Goal: Information Seeking & Learning: Learn about a topic

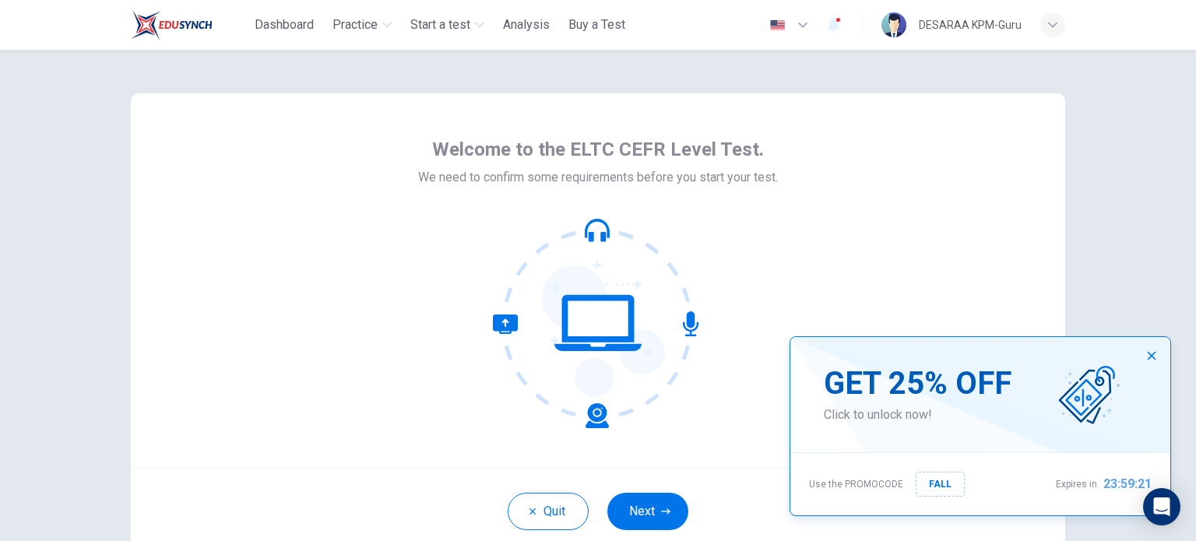
click at [1147, 358] on icon "button" at bounding box center [1151, 356] width 12 height 12
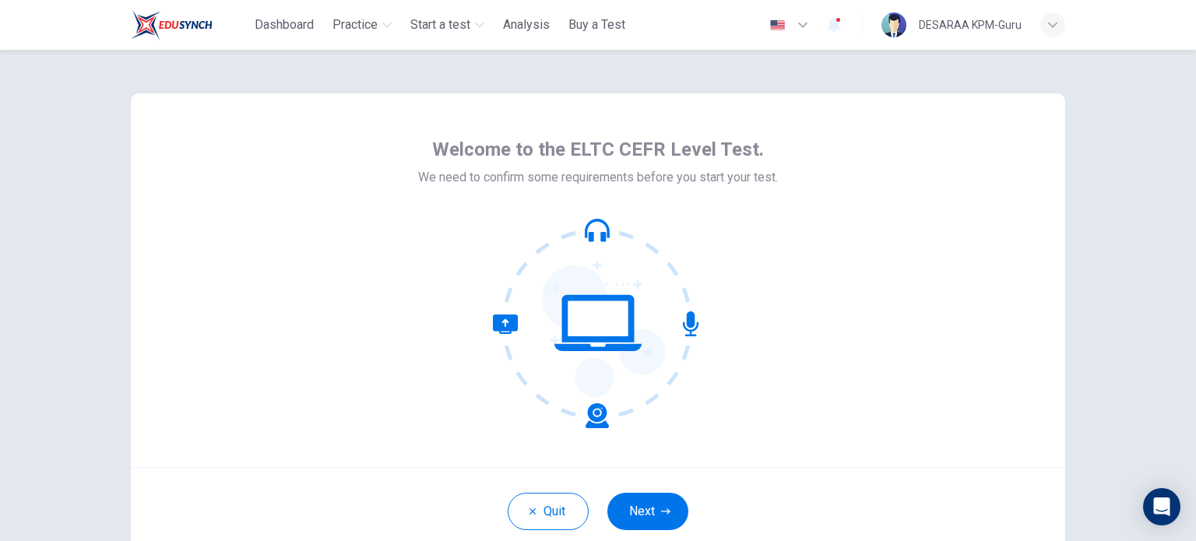
scroll to position [107, 0]
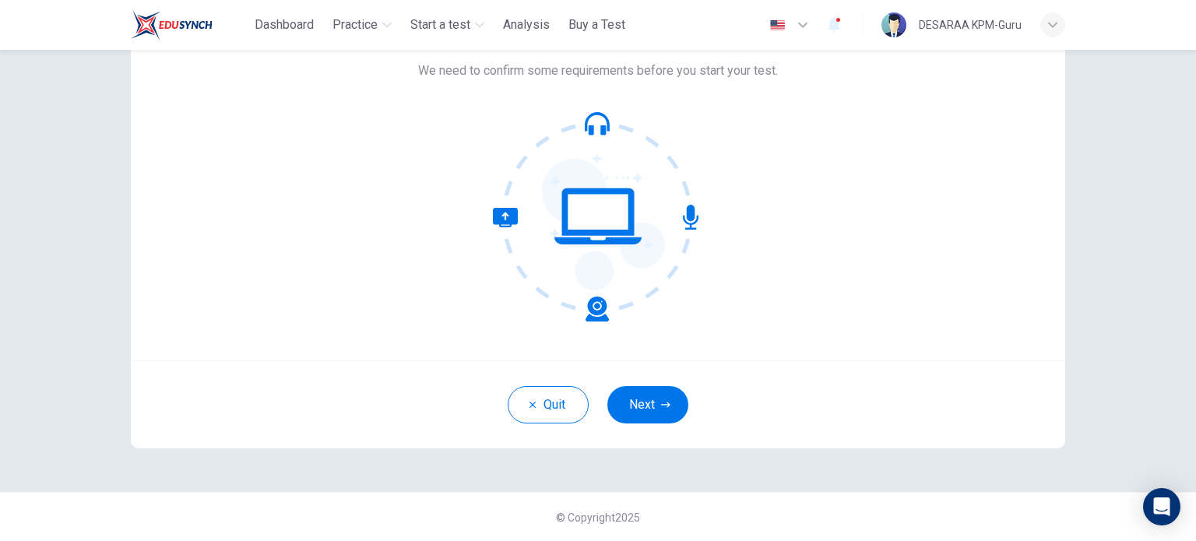
click at [654, 407] on button "Next" at bounding box center [647, 404] width 81 height 37
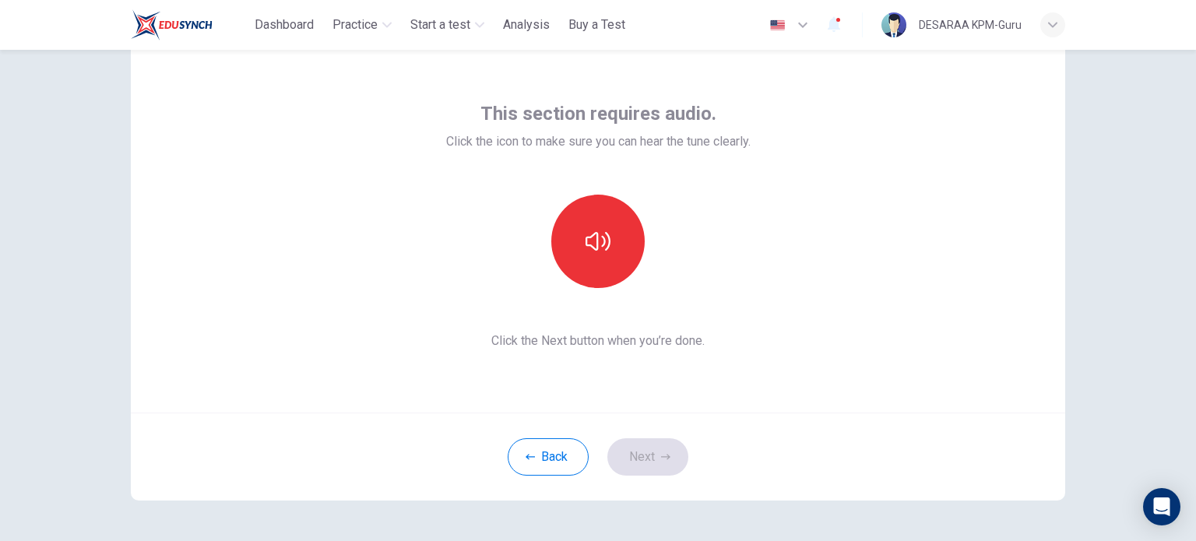
scroll to position [29, 0]
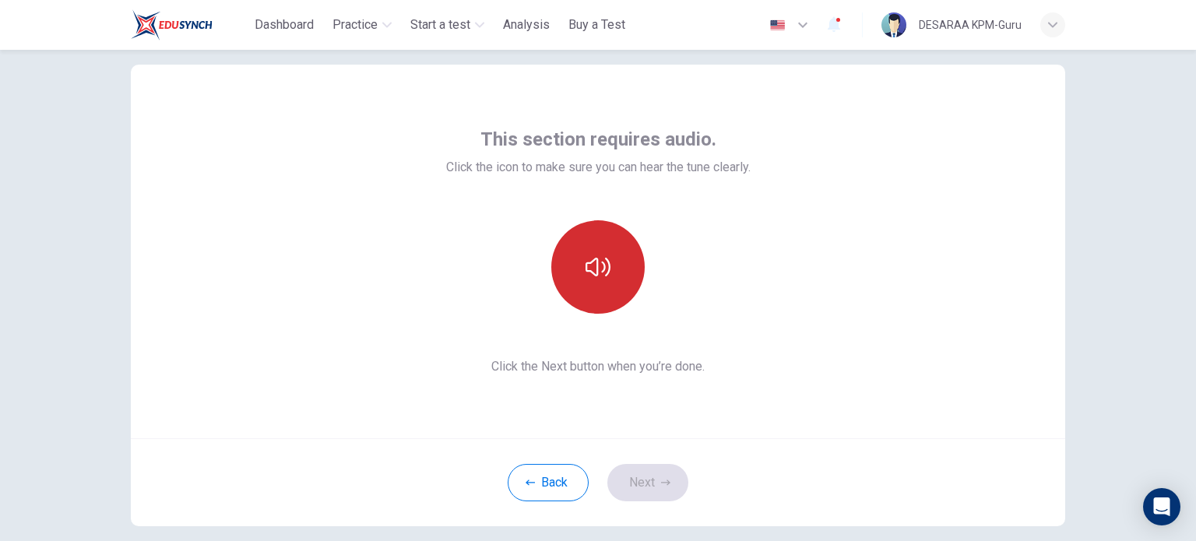
click at [598, 269] on icon "button" at bounding box center [597, 267] width 25 height 25
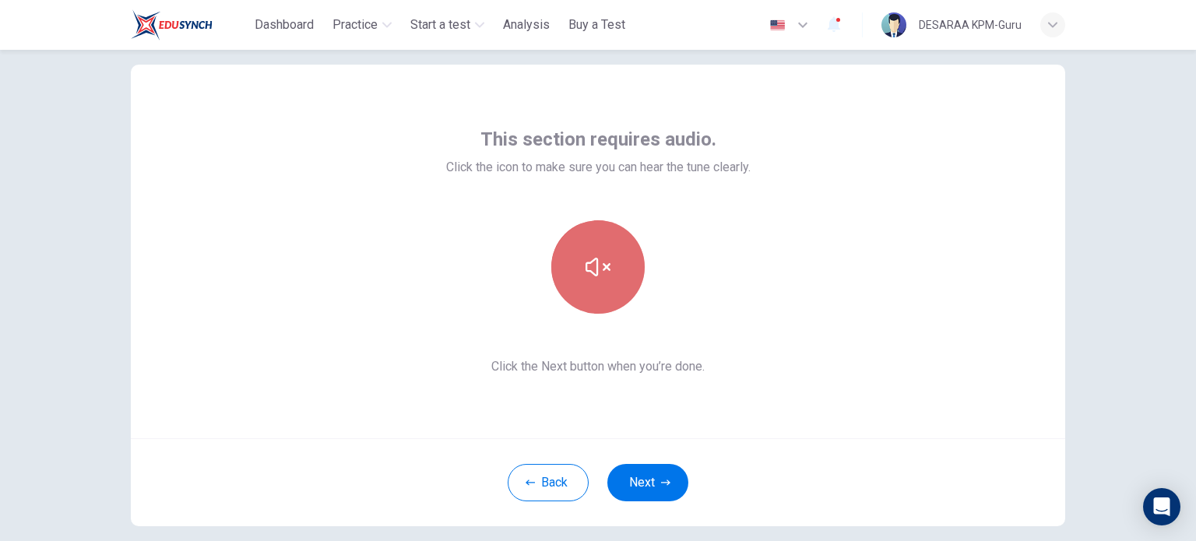
click at [596, 269] on icon "button" at bounding box center [597, 267] width 25 height 25
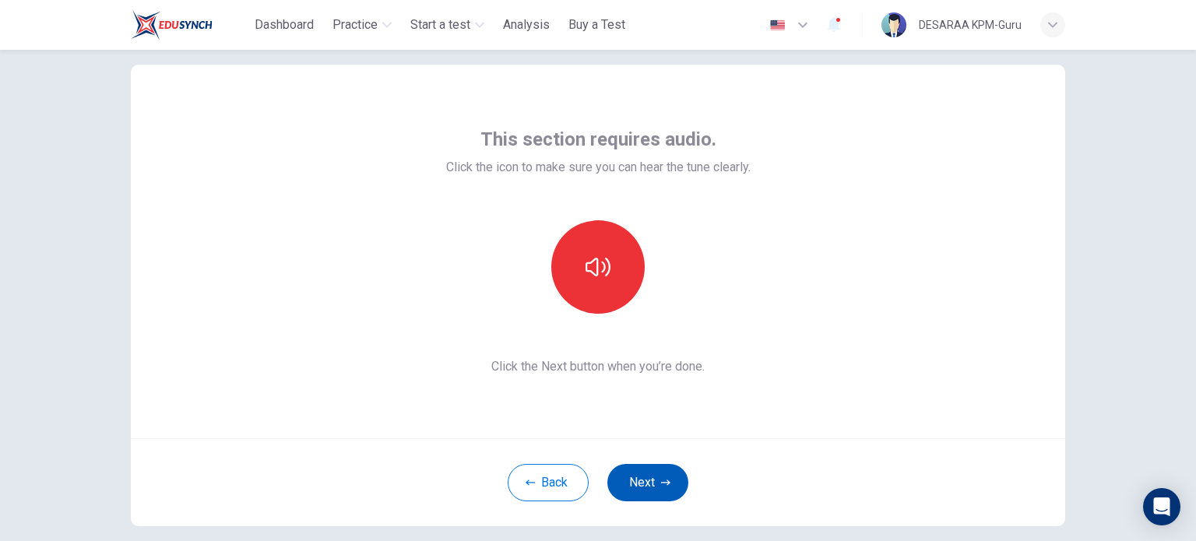
click at [645, 469] on button "Next" at bounding box center [647, 482] width 81 height 37
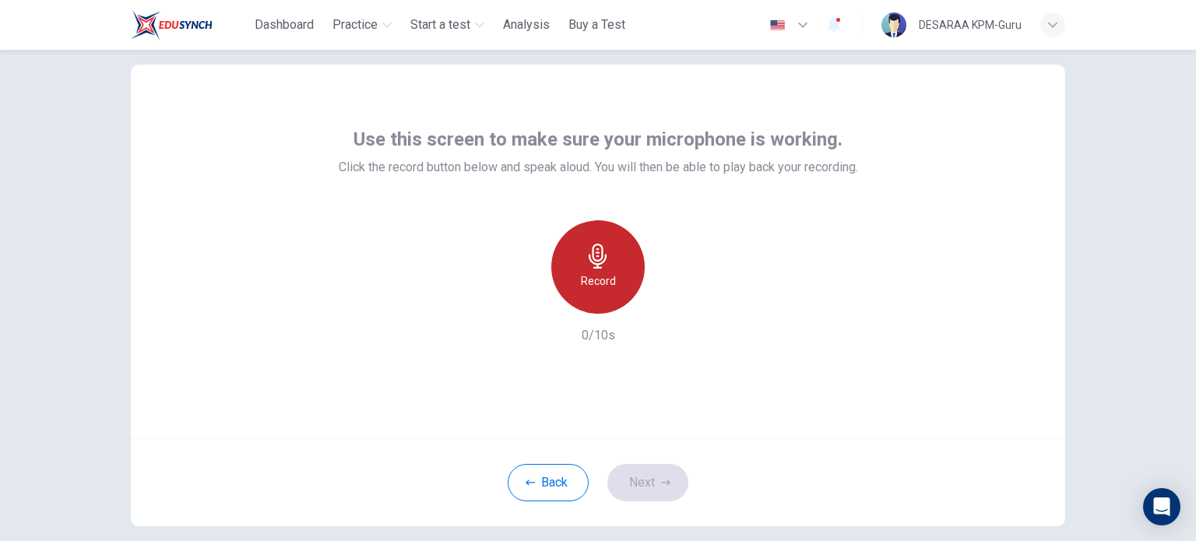
click at [593, 264] on icon "button" at bounding box center [598, 256] width 18 height 25
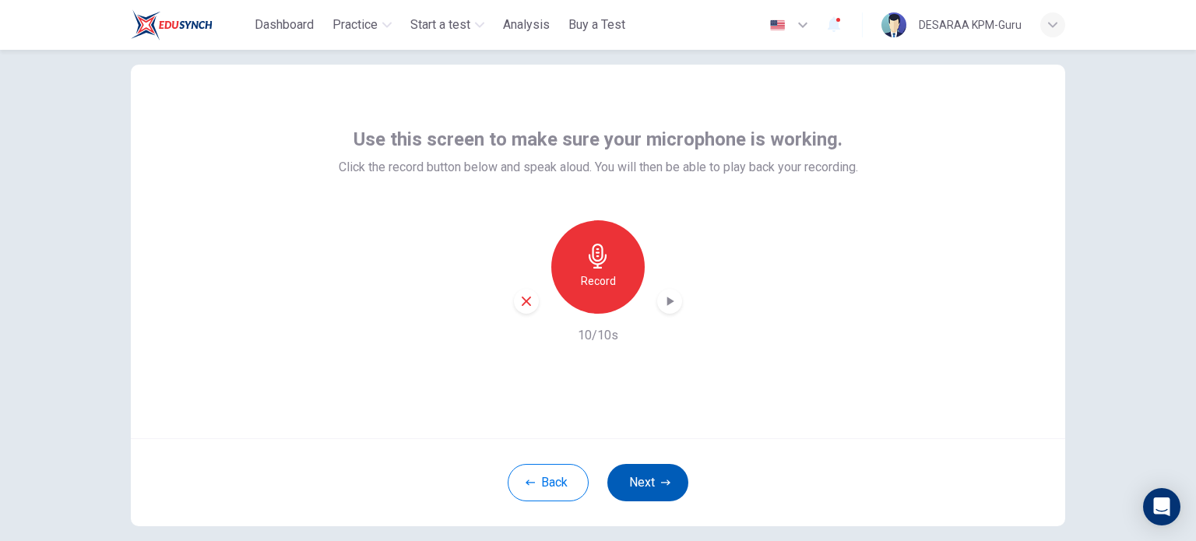
click at [639, 485] on button "Next" at bounding box center [647, 482] width 81 height 37
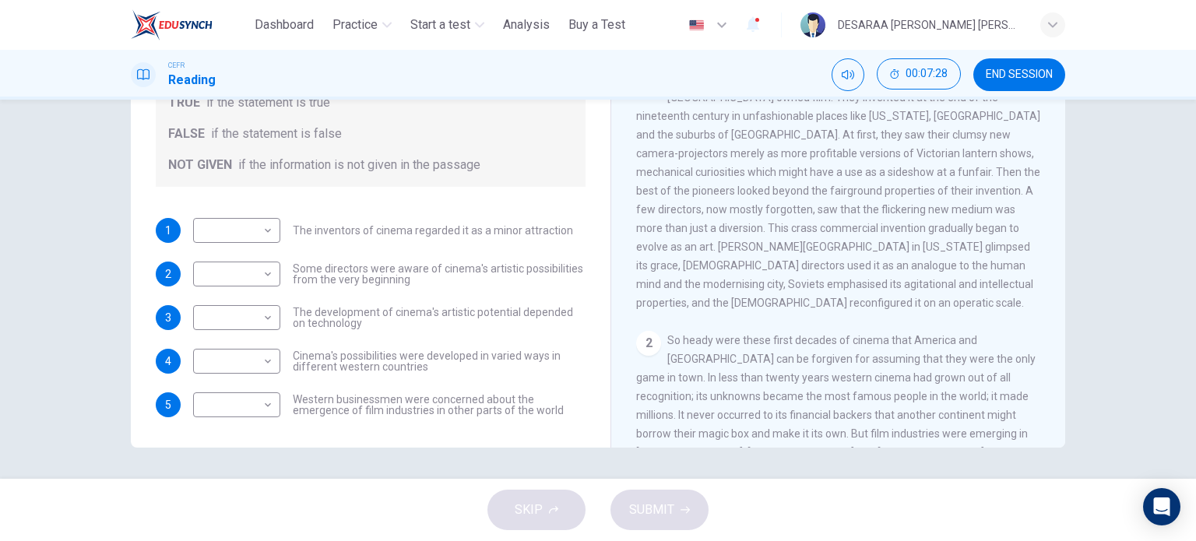
scroll to position [156, 0]
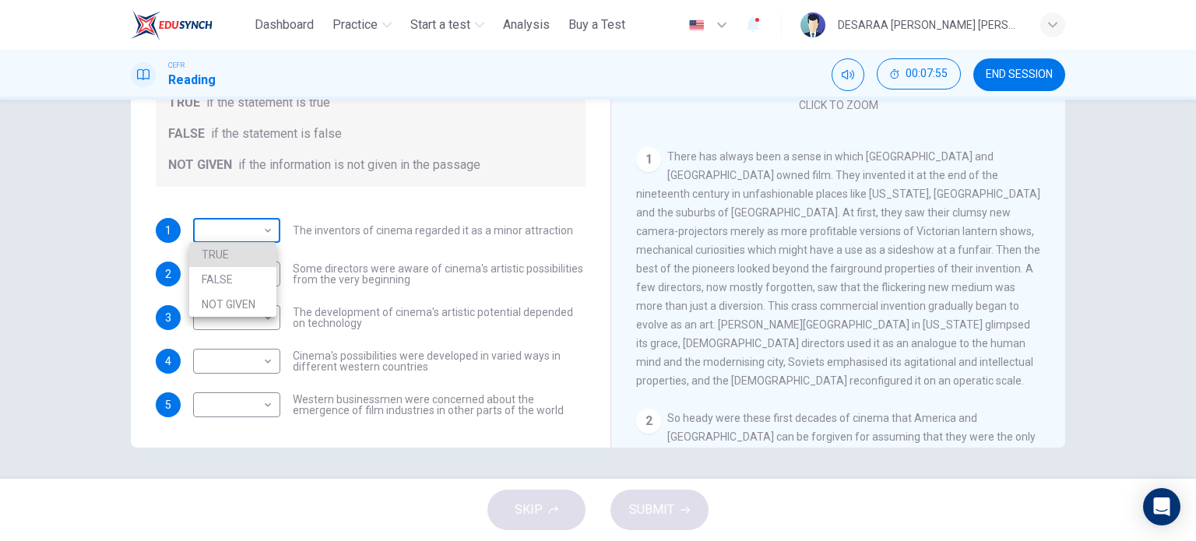
click at [209, 230] on body "This site uses cookies, as explained in our Privacy Policy . If you agree to th…" at bounding box center [598, 270] width 1196 height 541
click at [213, 301] on li "NOT GIVEN" at bounding box center [232, 304] width 87 height 25
type input "*********"
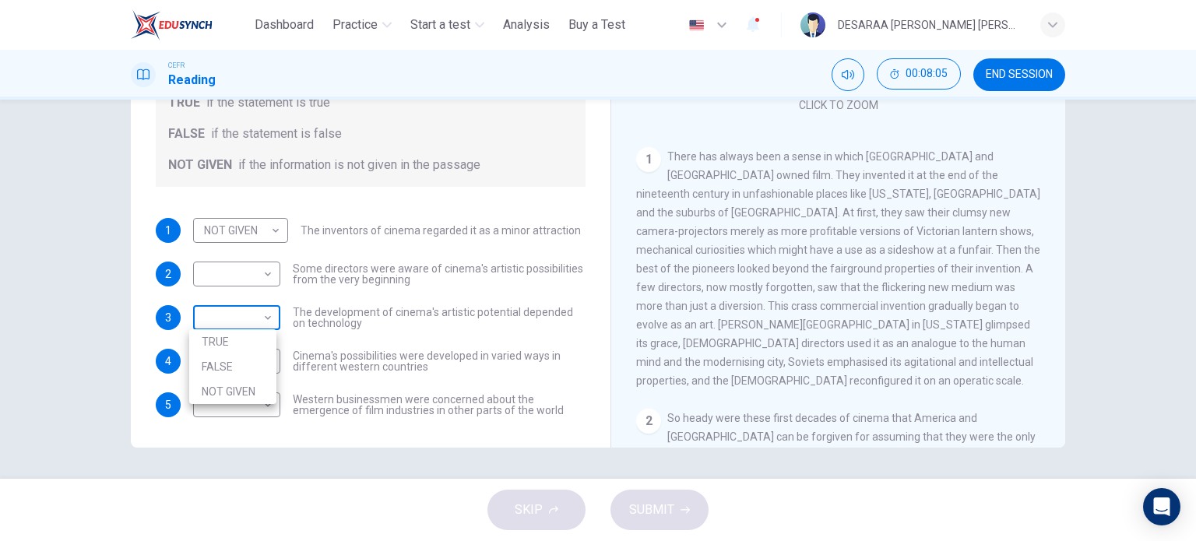
click at [209, 317] on body "This site uses cookies, as explained in our Privacy Policy . If you agree to th…" at bounding box center [598, 270] width 1196 height 541
click at [216, 340] on li "TRUE" at bounding box center [232, 341] width 87 height 25
type input "****"
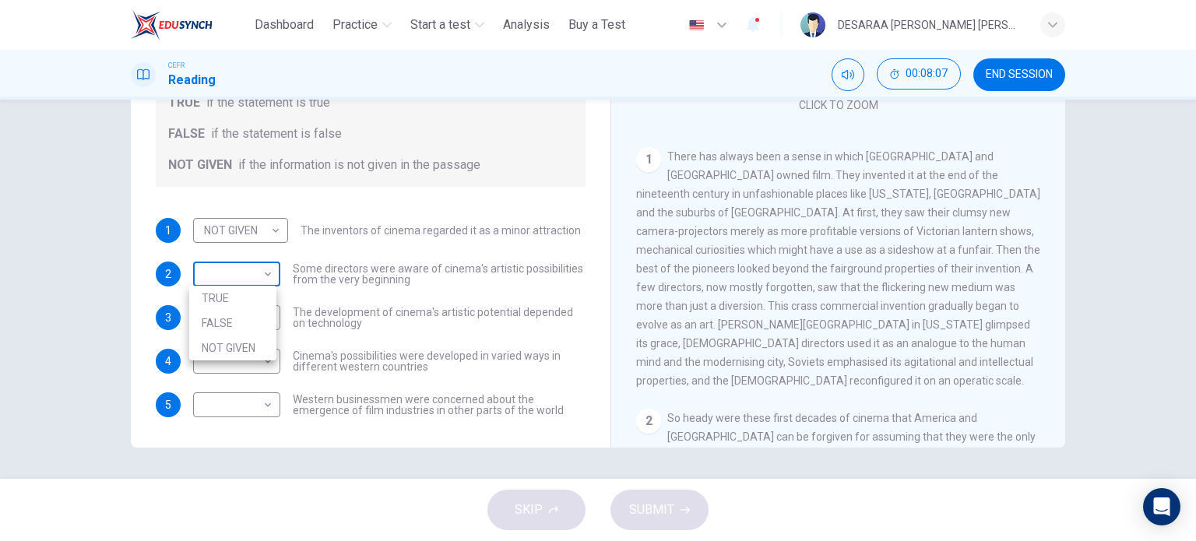
click at [227, 276] on body "This site uses cookies, as explained in our Privacy Policy . If you agree to th…" at bounding box center [598, 270] width 1196 height 541
click at [229, 299] on li "TRUE" at bounding box center [232, 298] width 87 height 25
type input "****"
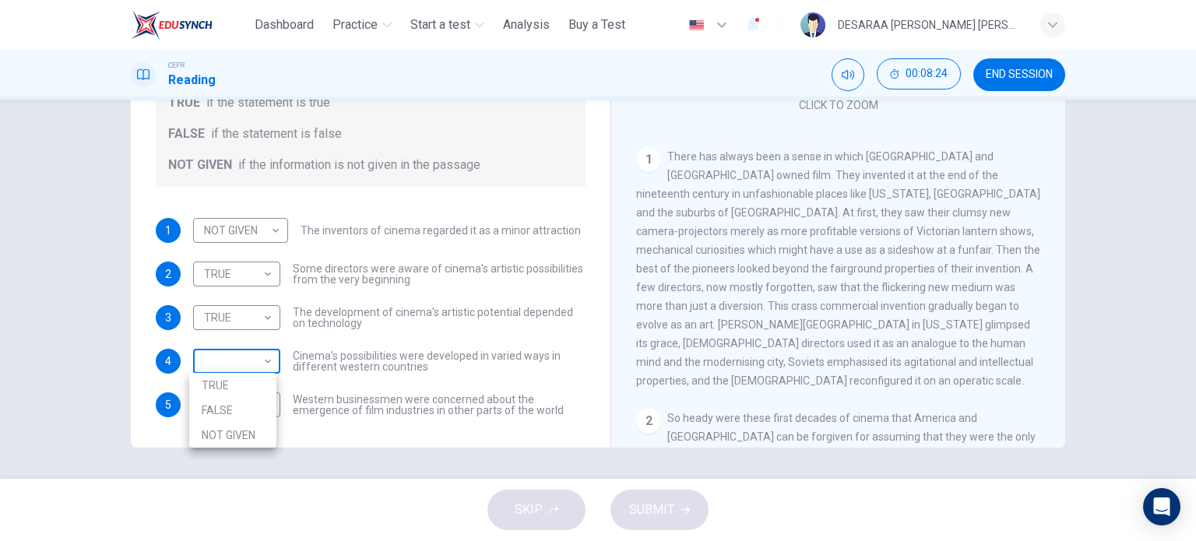
click at [257, 363] on body "This site uses cookies, as explained in our Privacy Policy . If you agree to th…" at bounding box center [598, 270] width 1196 height 541
click at [263, 382] on li "TRUE" at bounding box center [232, 385] width 87 height 25
type input "****"
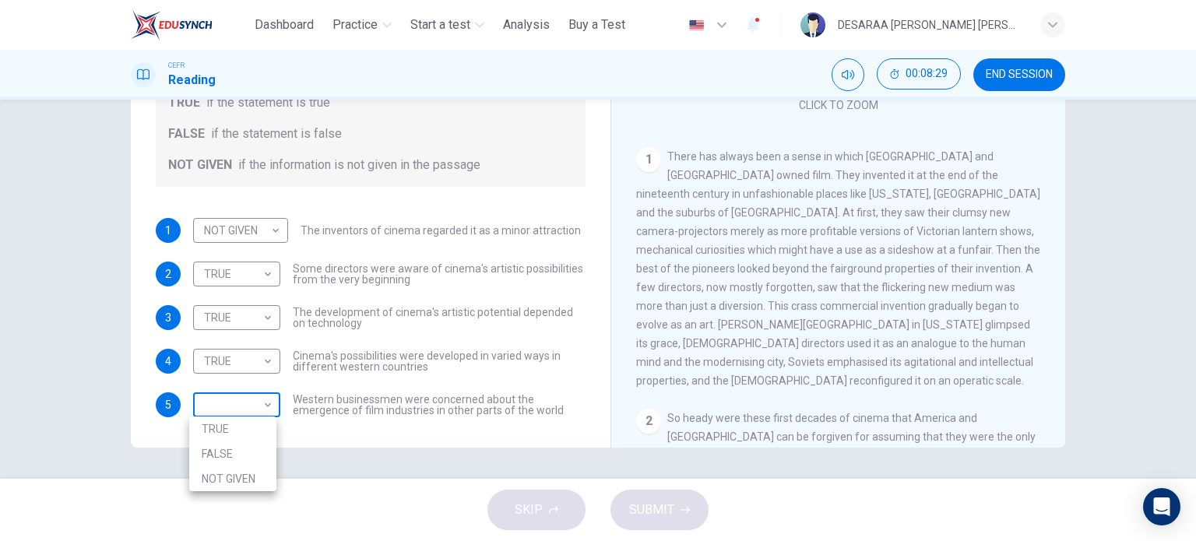
click at [262, 409] on body "This site uses cookies, as explained in our Privacy Policy . If you agree to th…" at bounding box center [598, 270] width 1196 height 541
click at [237, 448] on li "FALSE" at bounding box center [232, 453] width 87 height 25
type input "*****"
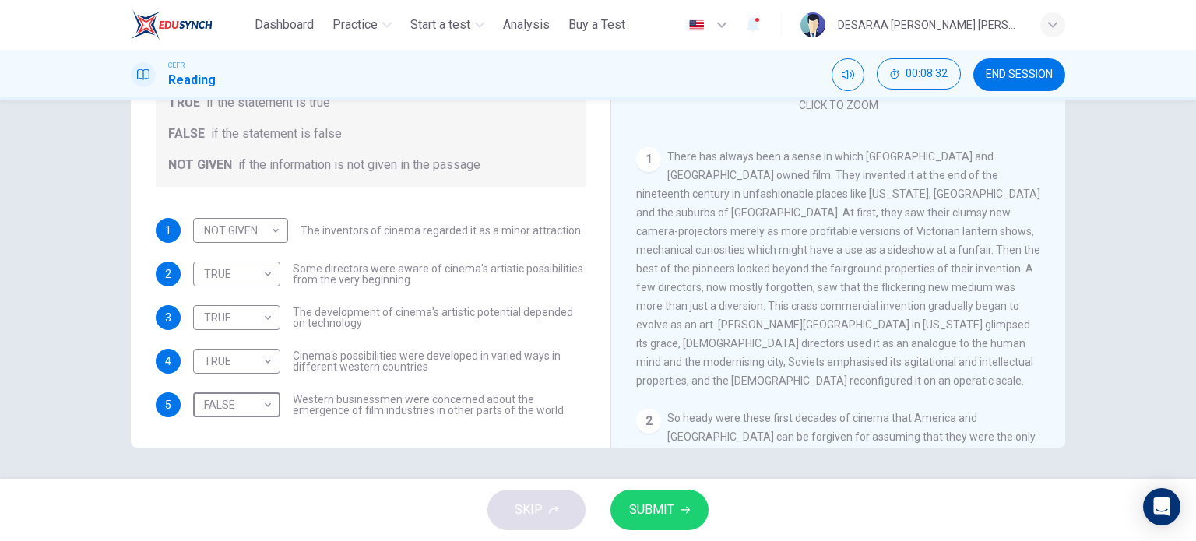
click at [676, 509] on button "SUBMIT" at bounding box center [659, 510] width 98 height 40
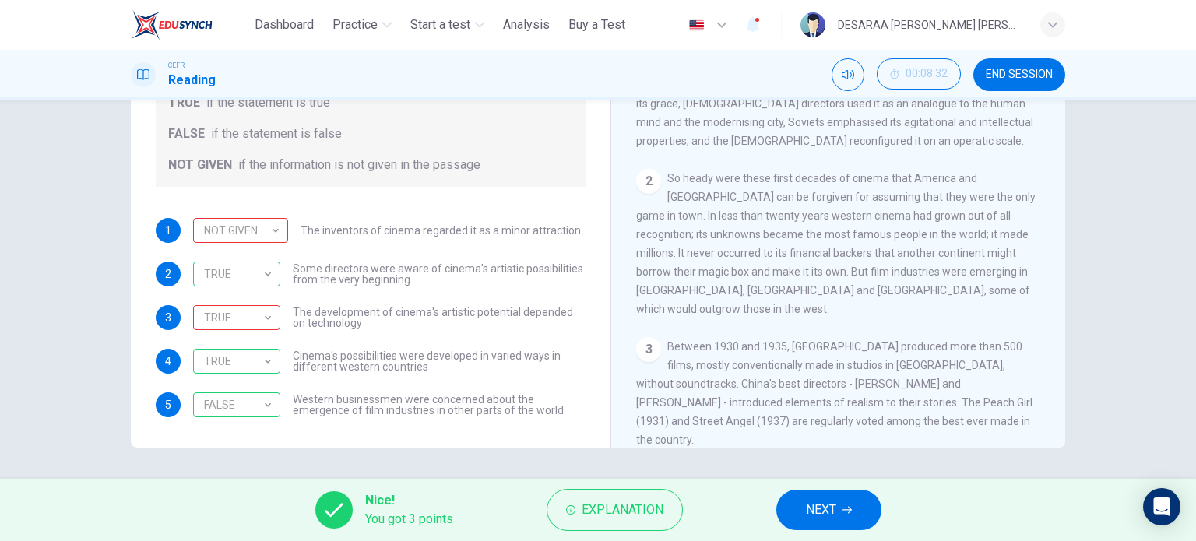
scroll to position [389, 0]
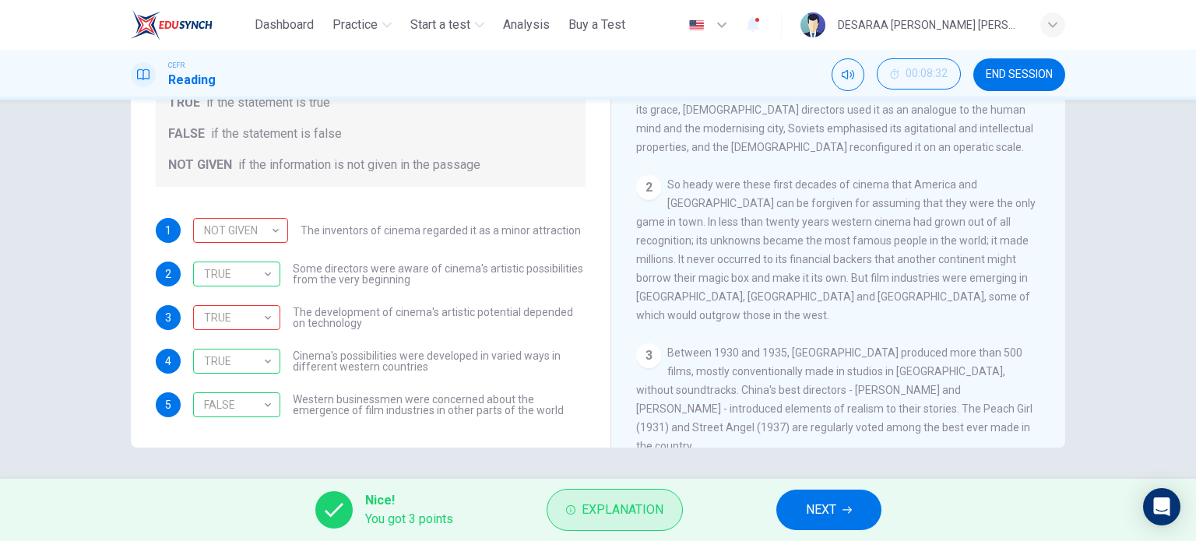
click at [629, 515] on span "Explanation" at bounding box center [623, 510] width 82 height 22
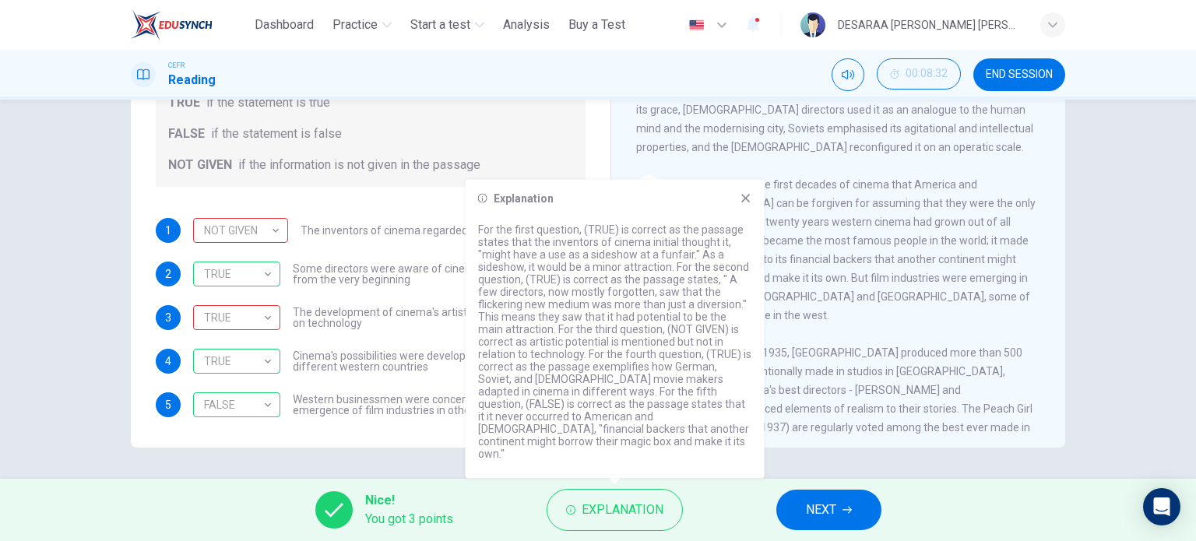
click at [866, 521] on button "NEXT" at bounding box center [828, 510] width 105 height 40
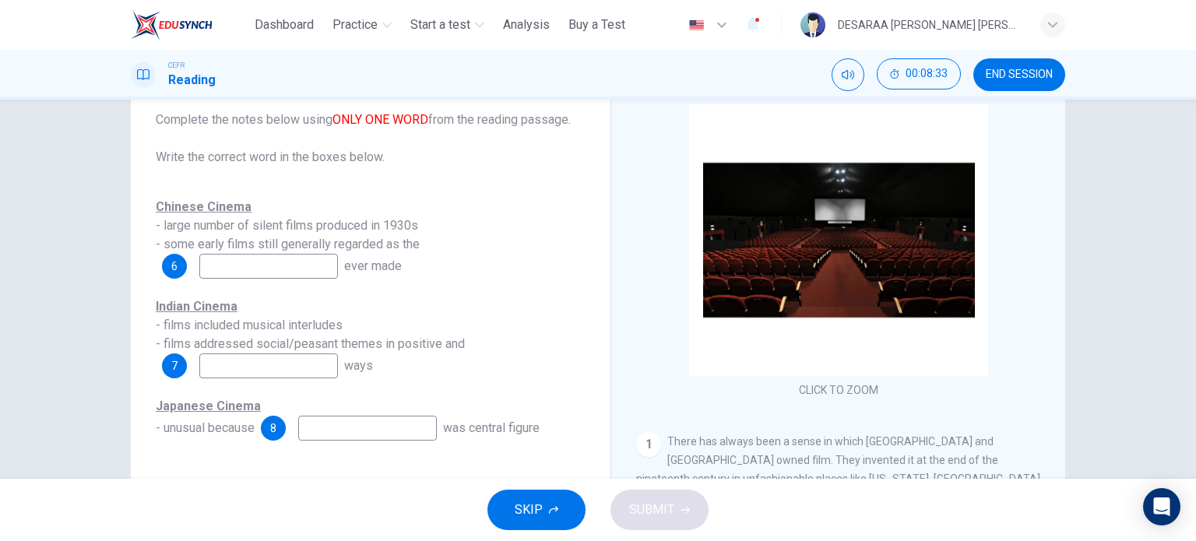
scroll to position [0, 0]
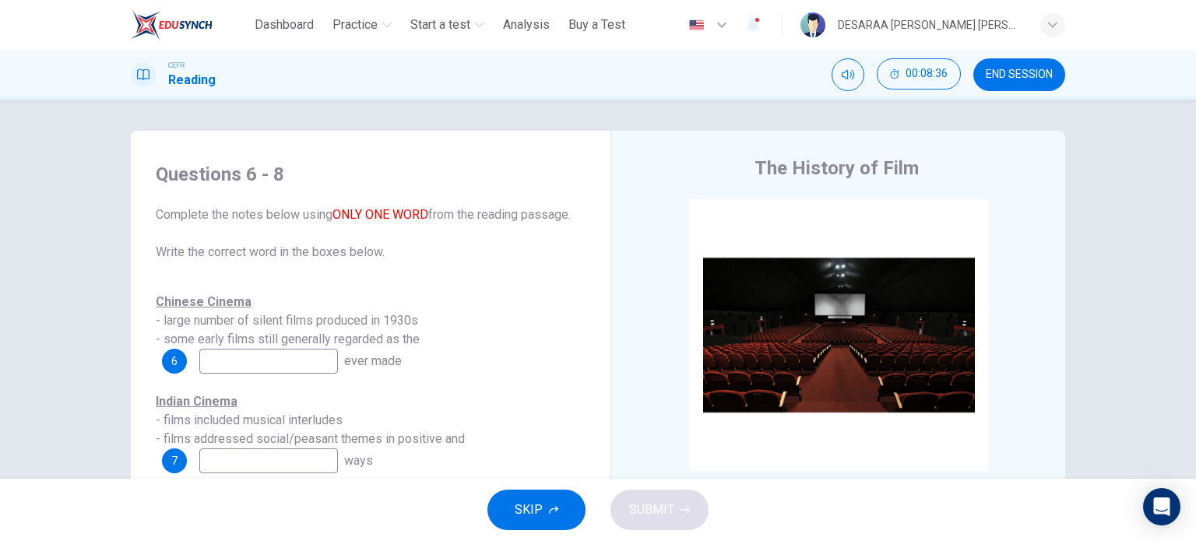
click at [284, 357] on input at bounding box center [268, 361] width 139 height 25
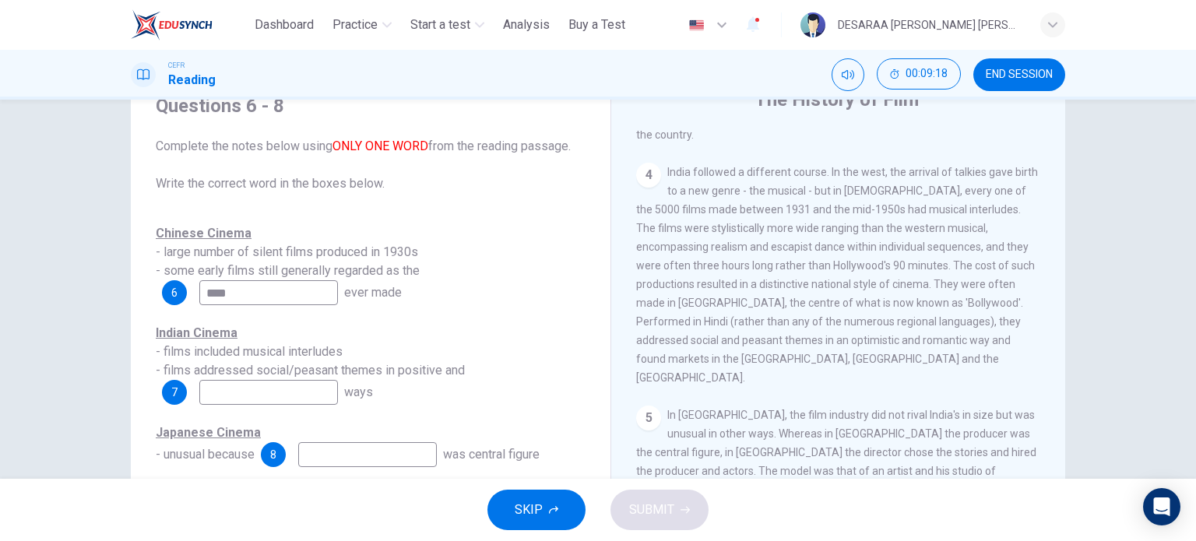
scroll to position [778, 0]
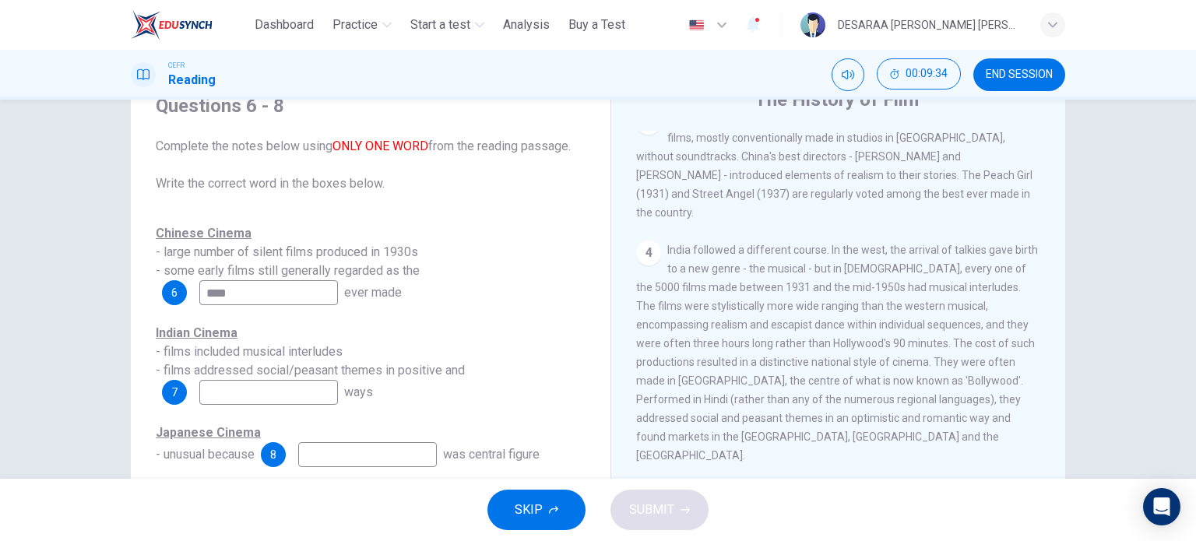
type input "****"
click at [230, 401] on input at bounding box center [268, 392] width 139 height 25
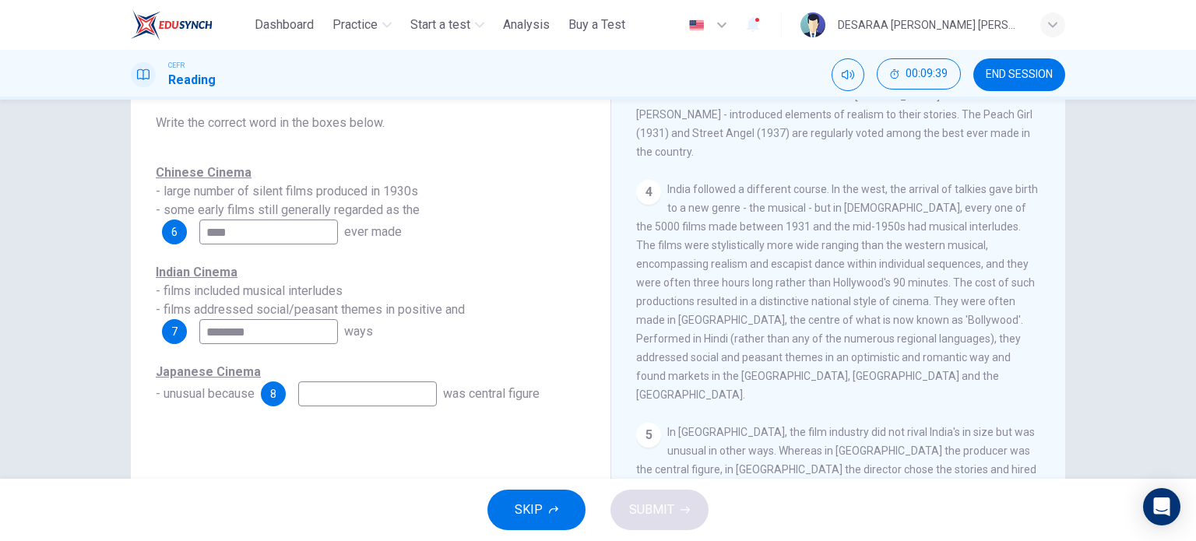
scroll to position [224, 0]
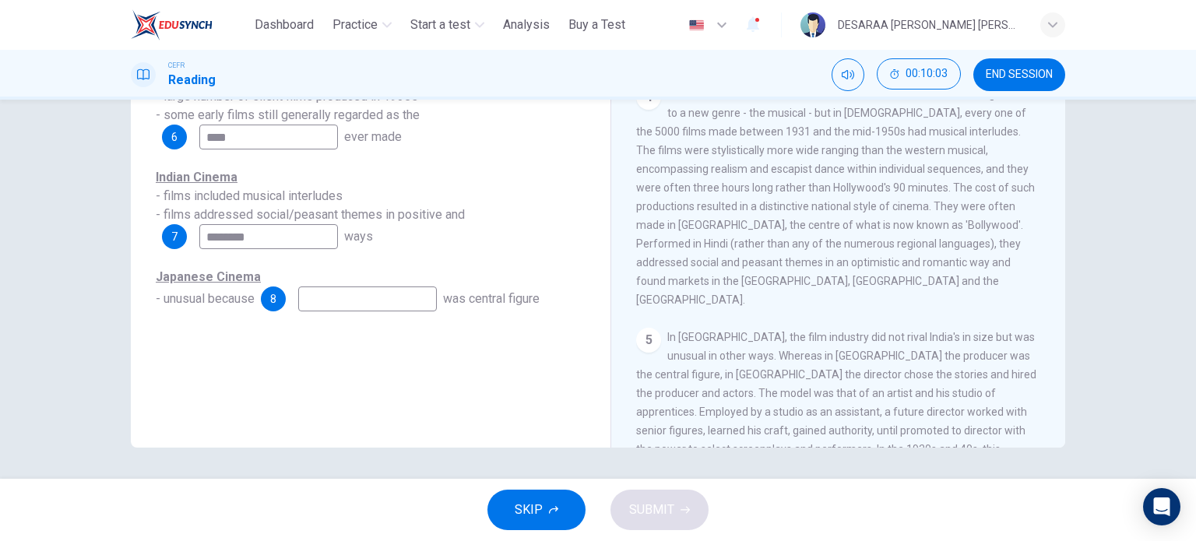
type input "********"
click at [358, 292] on input at bounding box center [367, 298] width 139 height 25
type input "********"
click at [693, 515] on button "SUBMIT" at bounding box center [659, 510] width 98 height 40
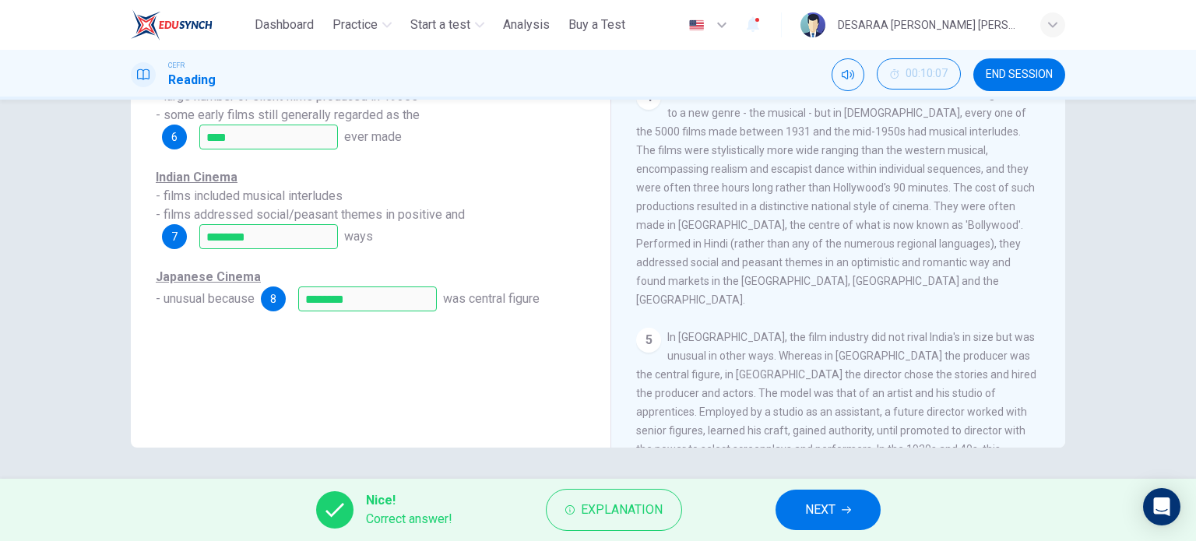
click at [821, 505] on span "NEXT" at bounding box center [820, 510] width 30 height 22
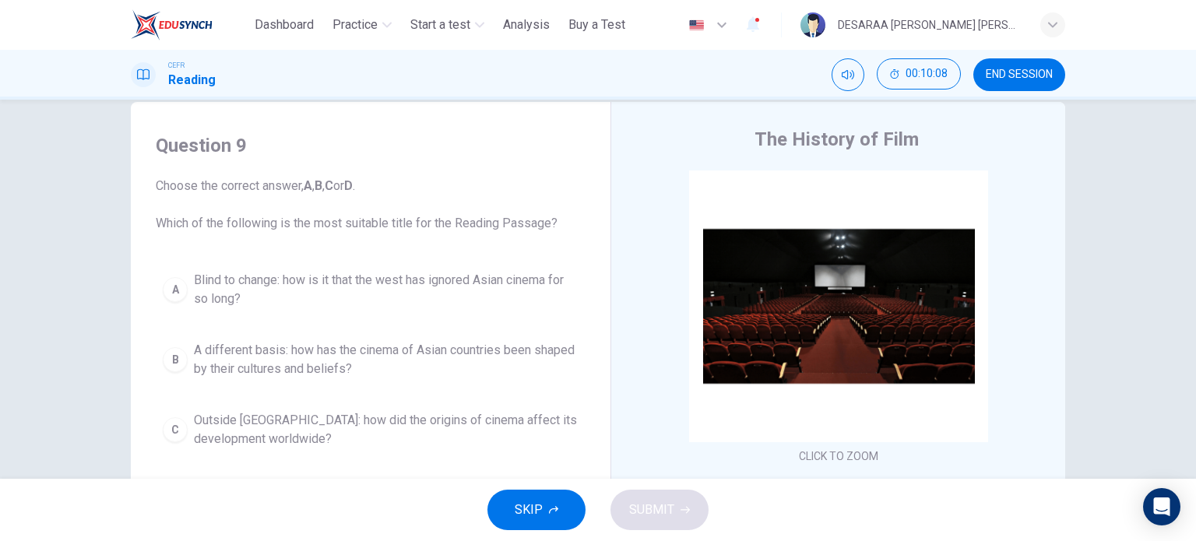
scroll to position [0, 0]
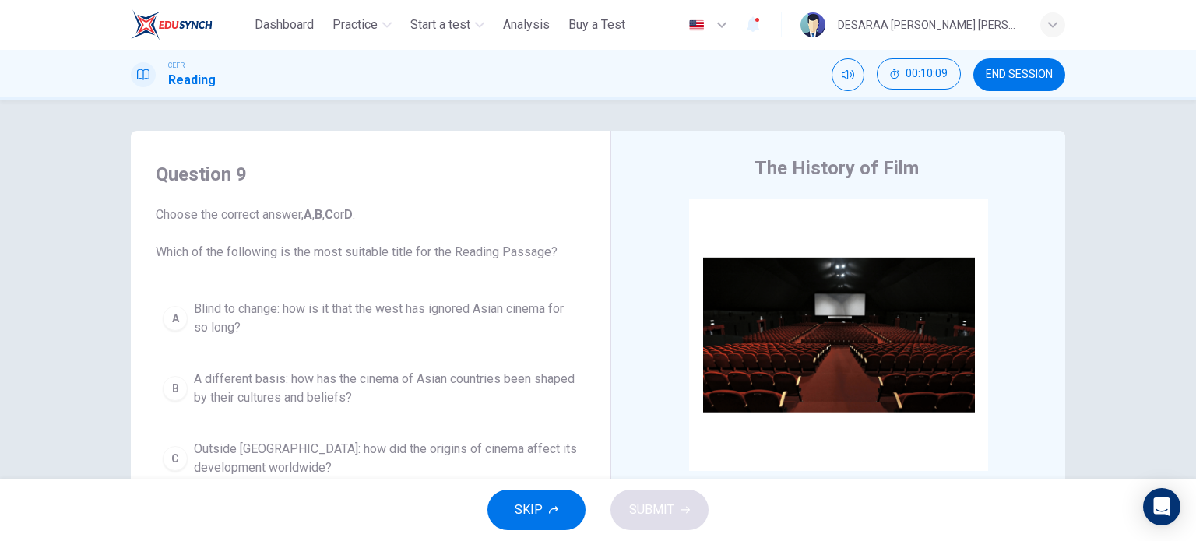
click at [275, 317] on span "Blind to change: how is it that the west has ignored Asian cinema for so long?" at bounding box center [386, 318] width 385 height 37
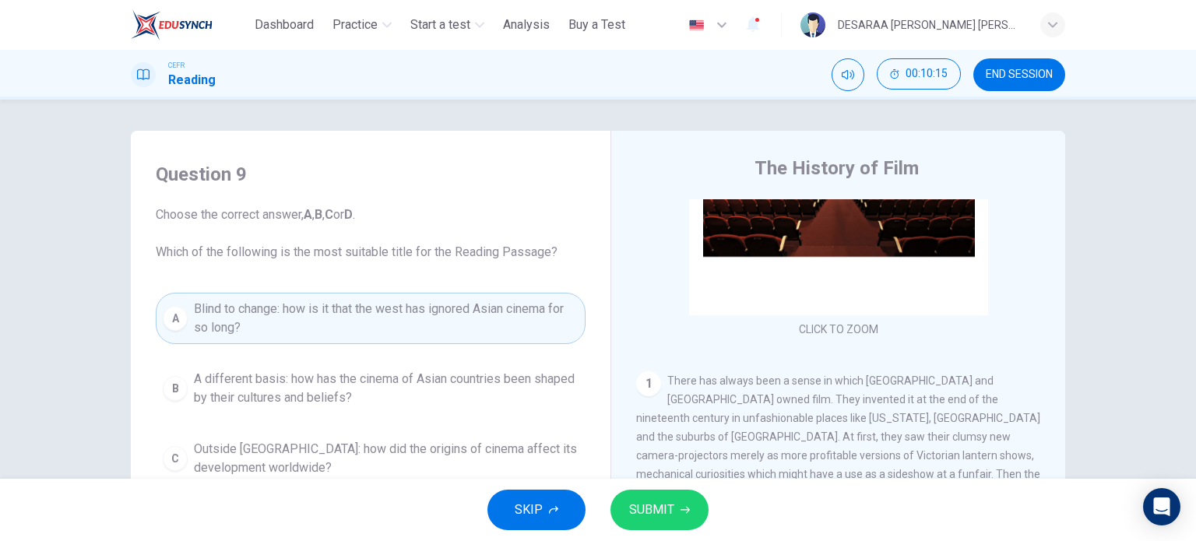
scroll to position [156, 0]
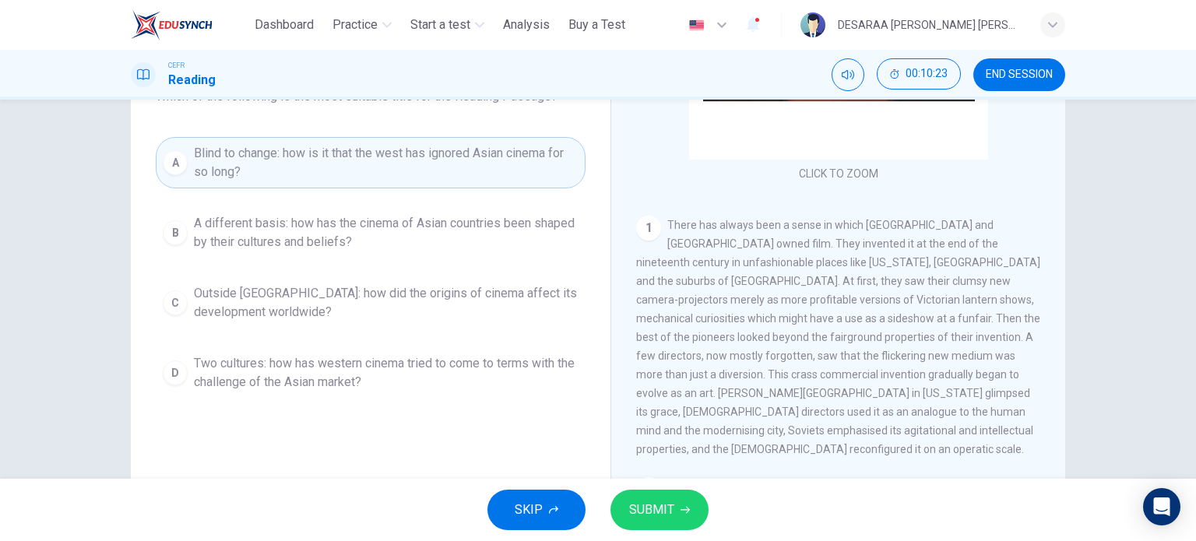
click at [505, 293] on span "Outside [GEOGRAPHIC_DATA]: how did the origins of cinema affect its development…" at bounding box center [386, 302] width 385 height 37
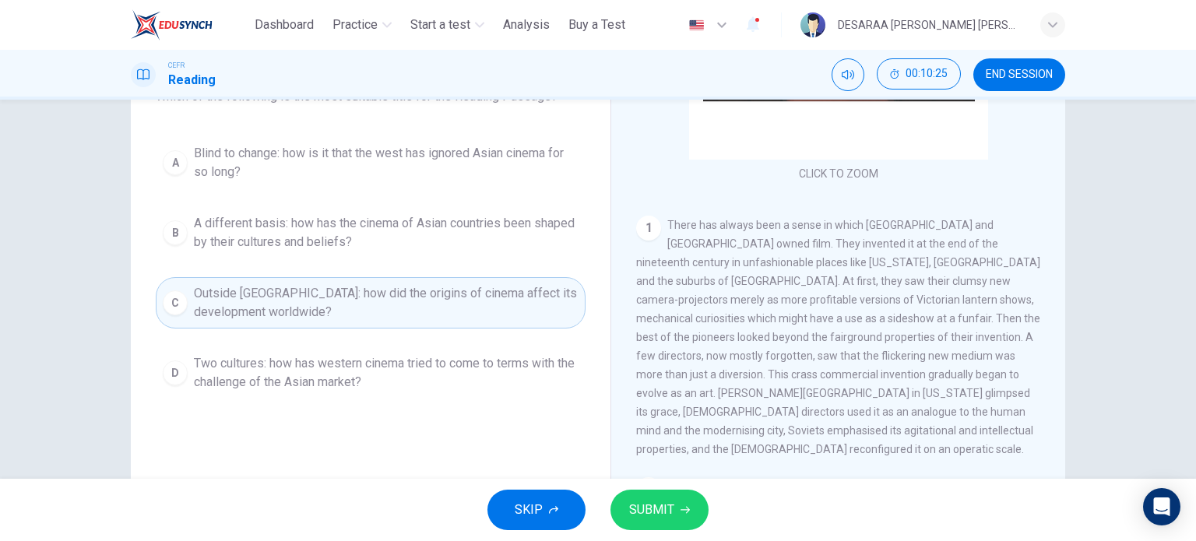
click at [673, 514] on button "SUBMIT" at bounding box center [659, 510] width 98 height 40
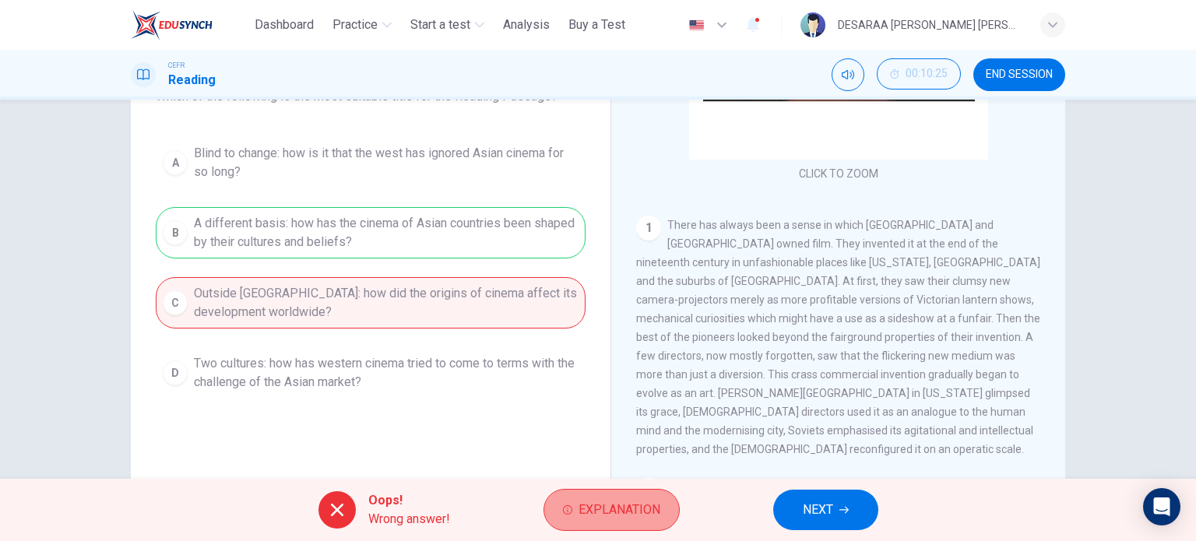
click at [594, 510] on span "Explanation" at bounding box center [619, 510] width 82 height 22
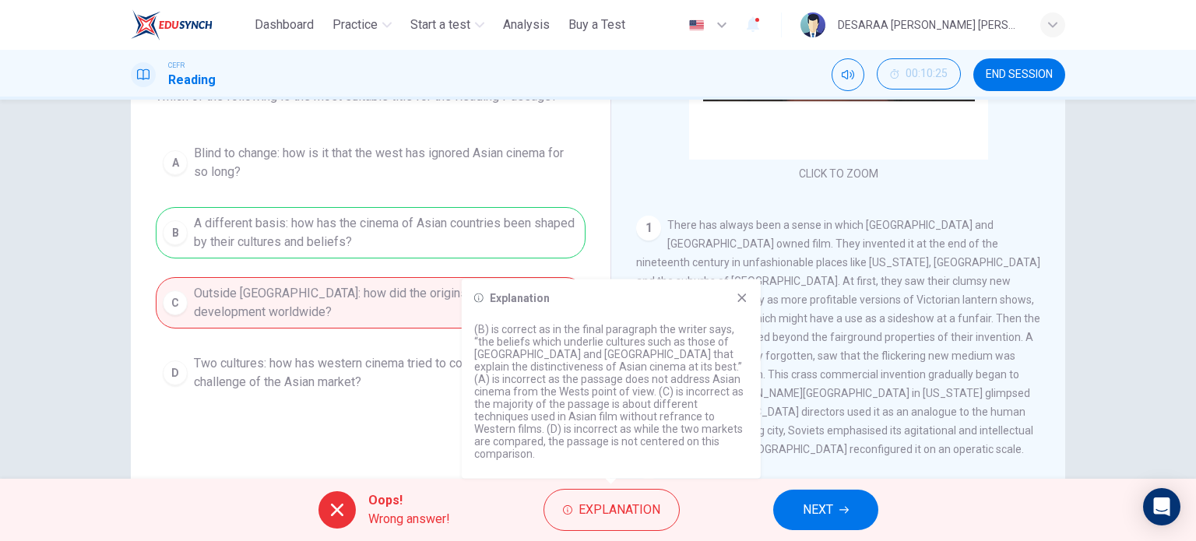
click at [822, 513] on span "NEXT" at bounding box center [818, 510] width 30 height 22
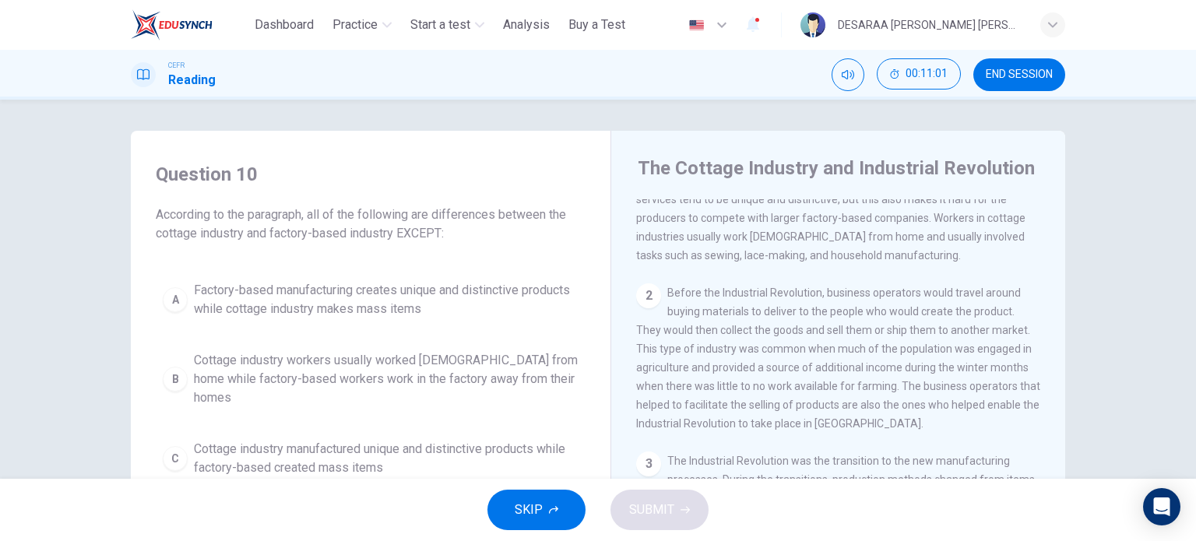
scroll to position [78, 0]
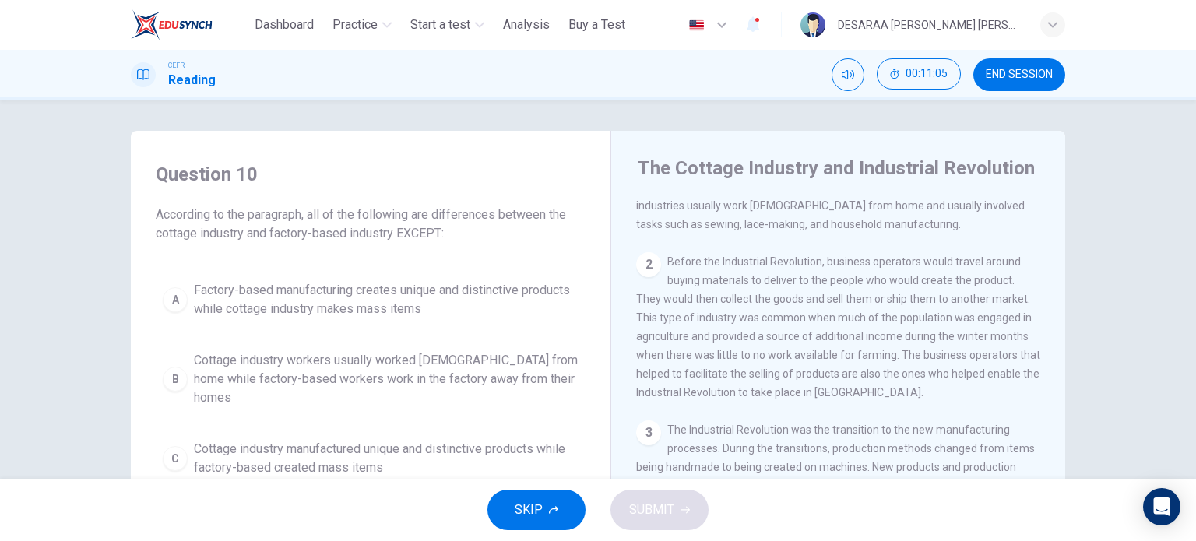
click at [785, 267] on span "Before the Industrial Revolution, business operators would travel around buying…" at bounding box center [838, 326] width 404 height 143
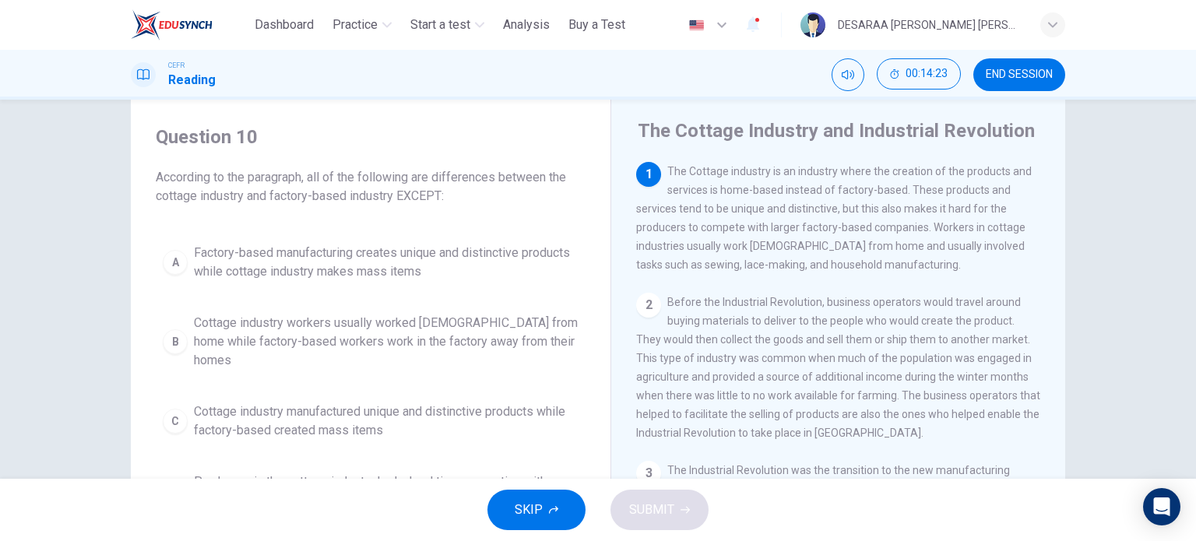
scroll to position [0, 0]
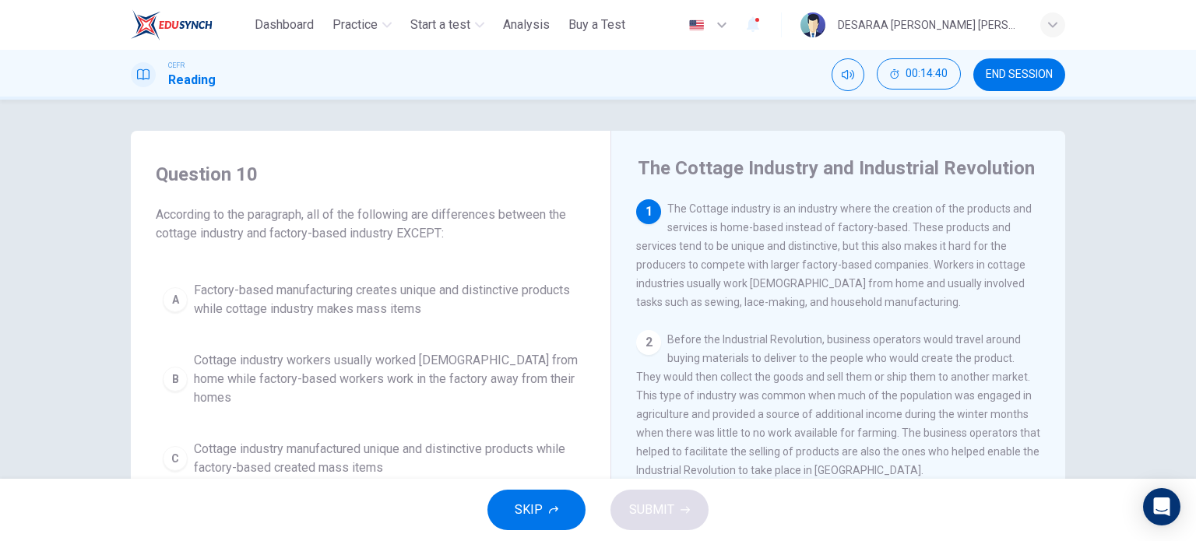
click at [169, 300] on div "A" at bounding box center [175, 299] width 25 height 25
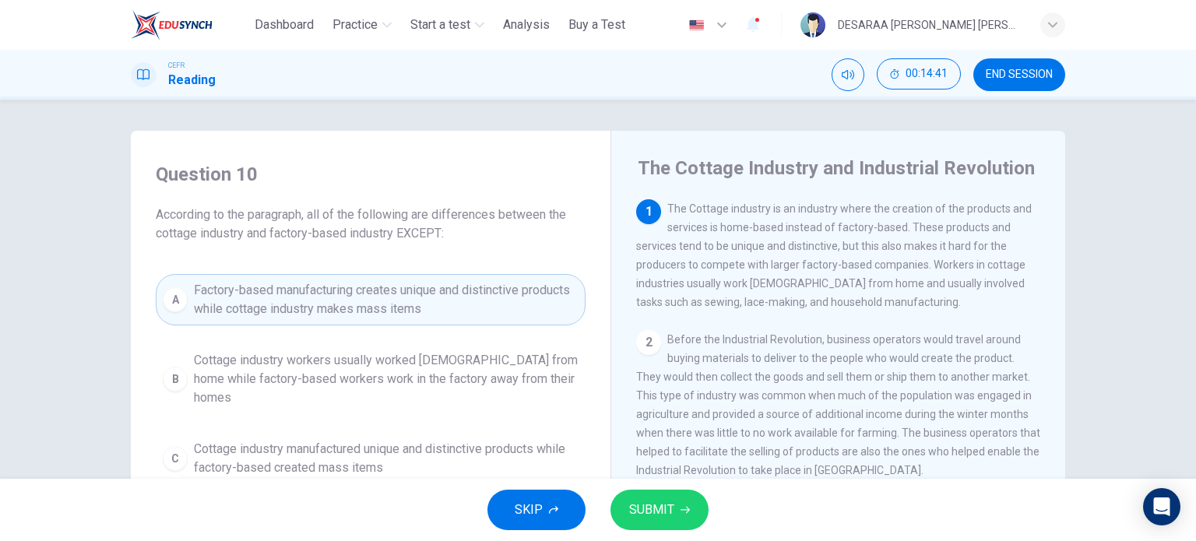
click at [664, 509] on span "SUBMIT" at bounding box center [651, 510] width 45 height 22
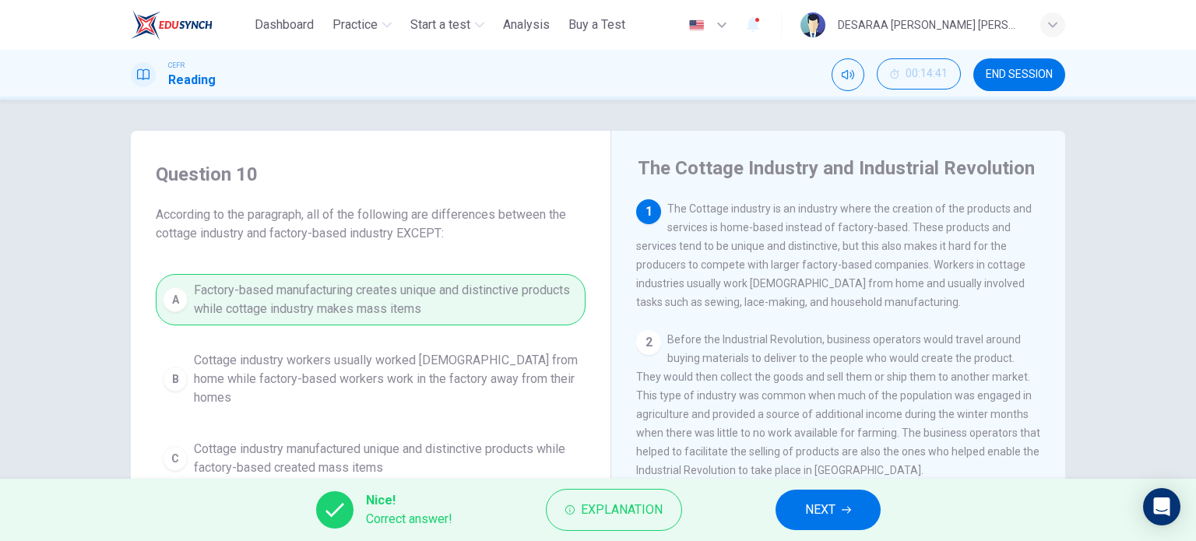
click at [860, 490] on button "NEXT" at bounding box center [827, 510] width 105 height 40
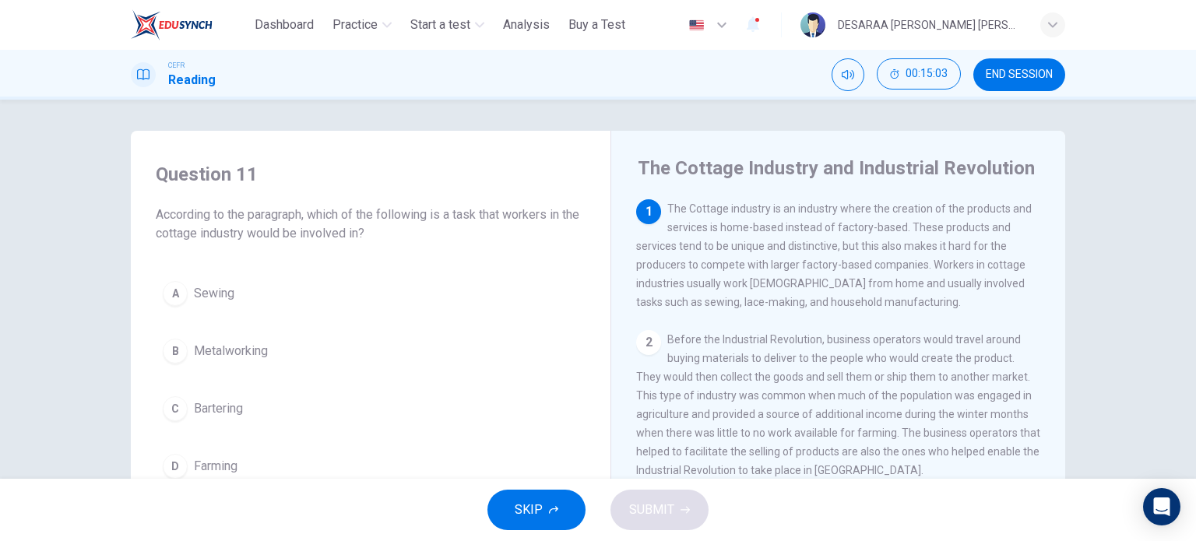
click at [184, 287] on button "A Sewing" at bounding box center [371, 293] width 430 height 39
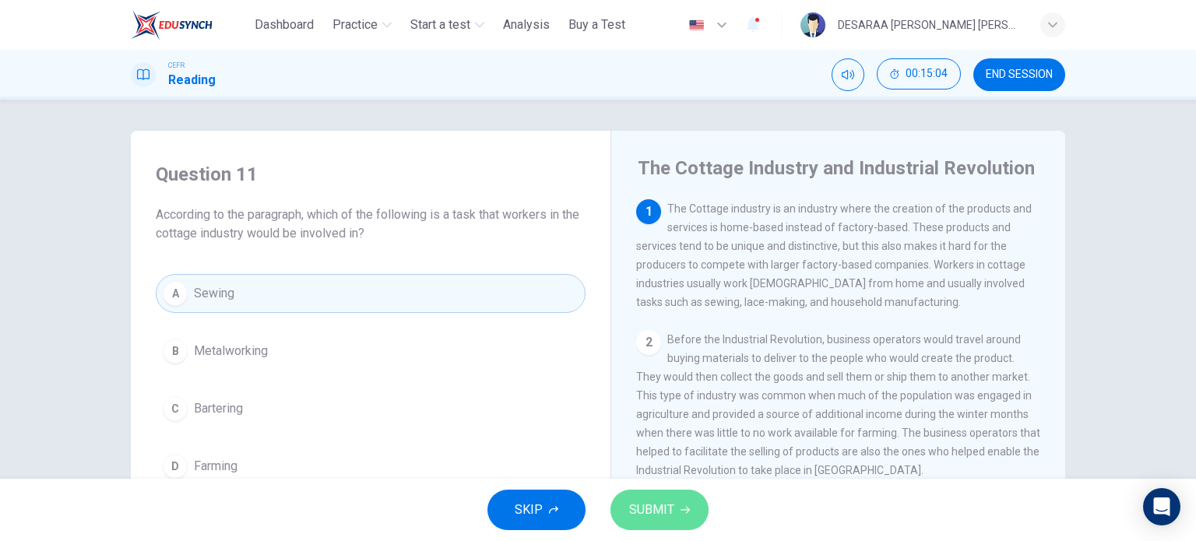
click at [693, 513] on button "SUBMIT" at bounding box center [659, 510] width 98 height 40
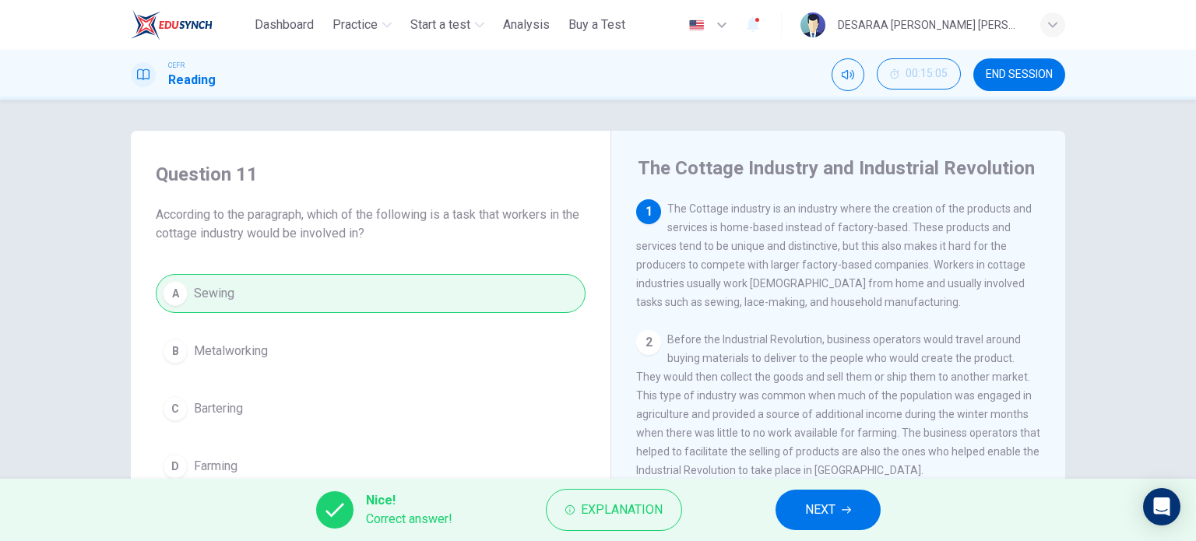
click at [828, 490] on button "NEXT" at bounding box center [827, 510] width 105 height 40
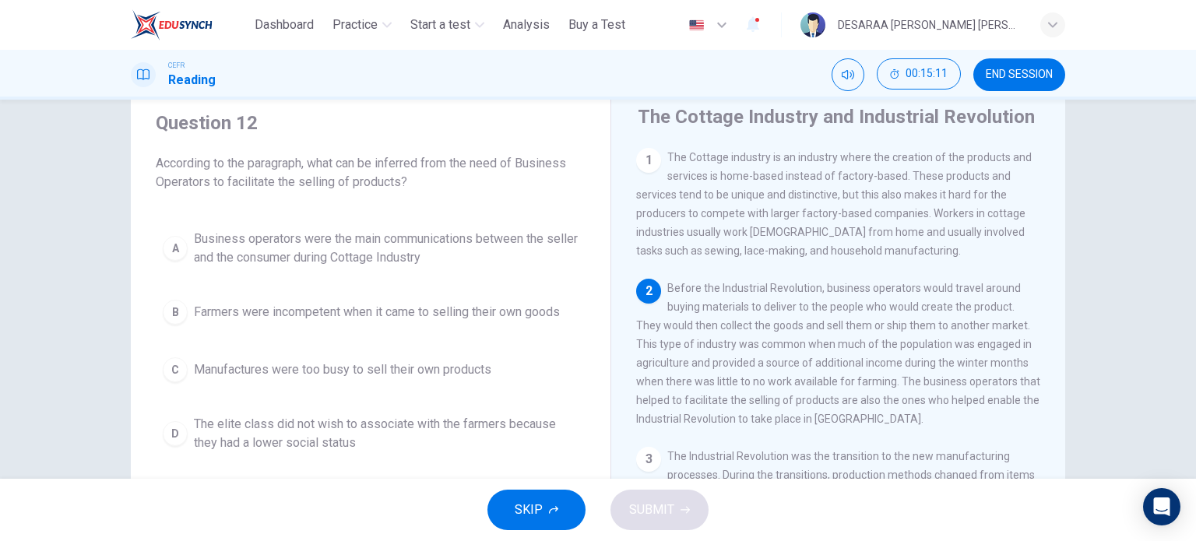
scroll to position [78, 0]
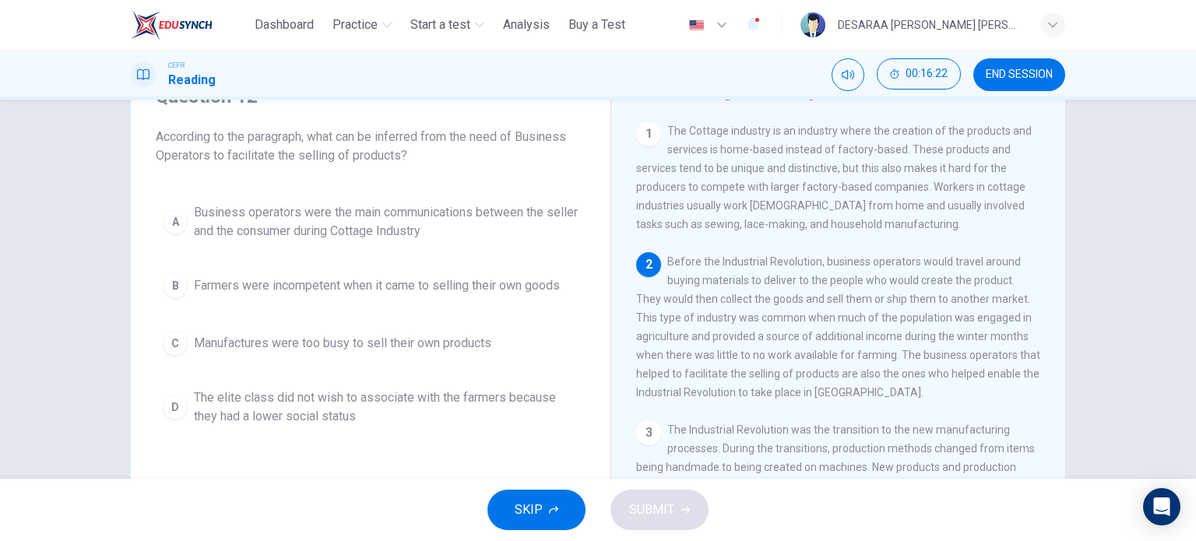
click at [174, 217] on div "A" at bounding box center [175, 221] width 25 height 25
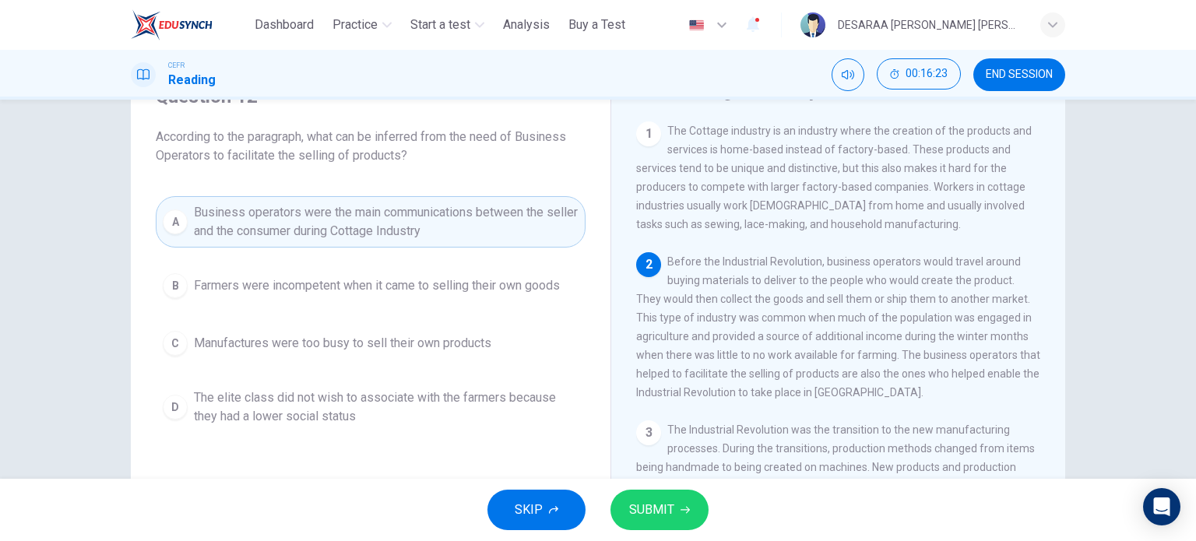
click at [664, 519] on span "SUBMIT" at bounding box center [651, 510] width 45 height 22
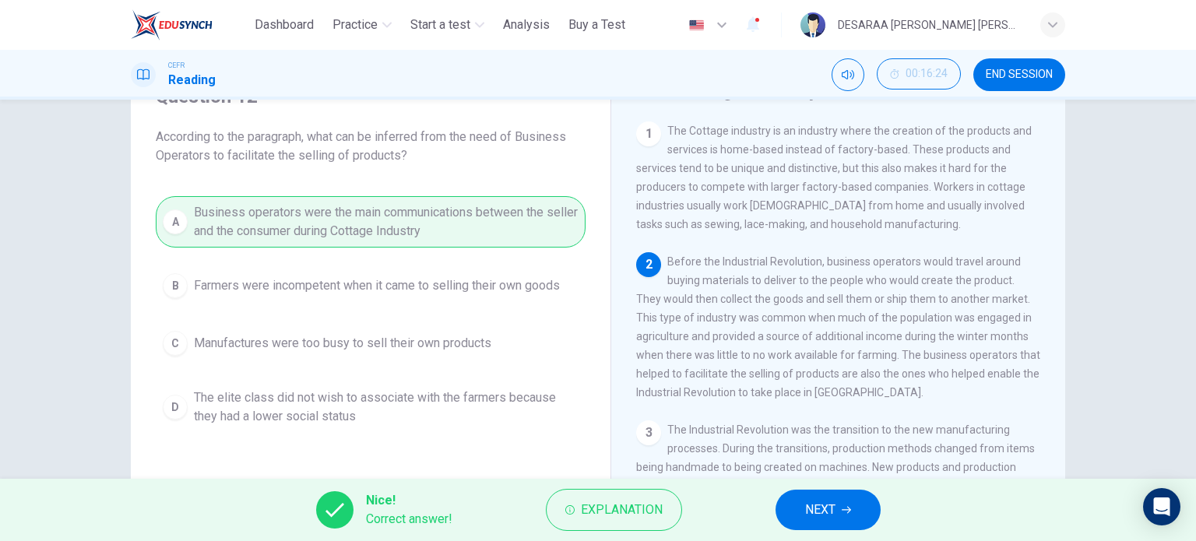
click at [782, 515] on button "NEXT" at bounding box center [827, 510] width 105 height 40
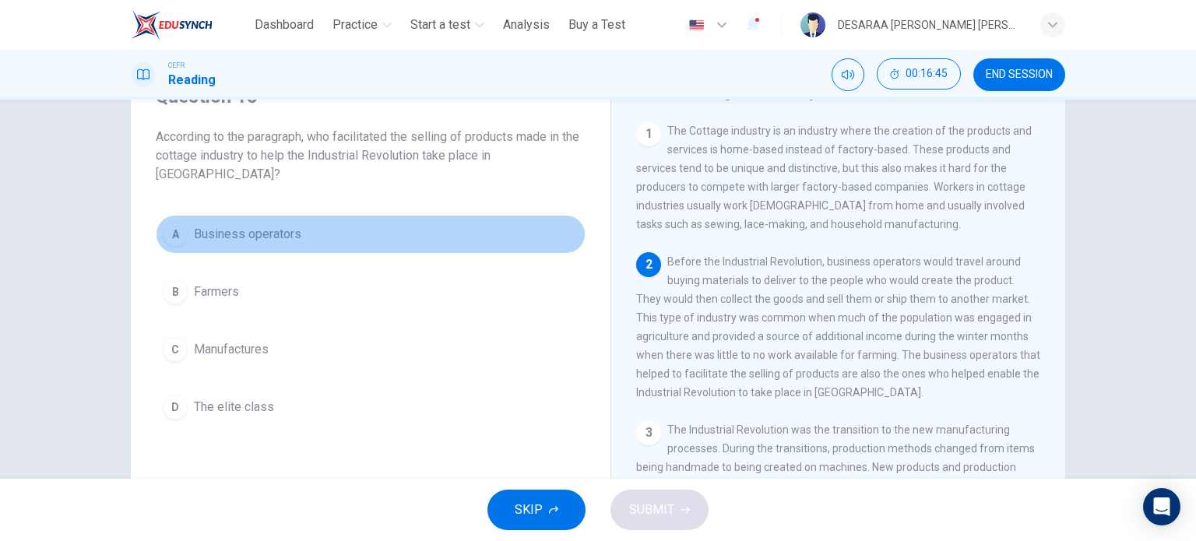
click at [158, 231] on button "A Business operators" at bounding box center [371, 234] width 430 height 39
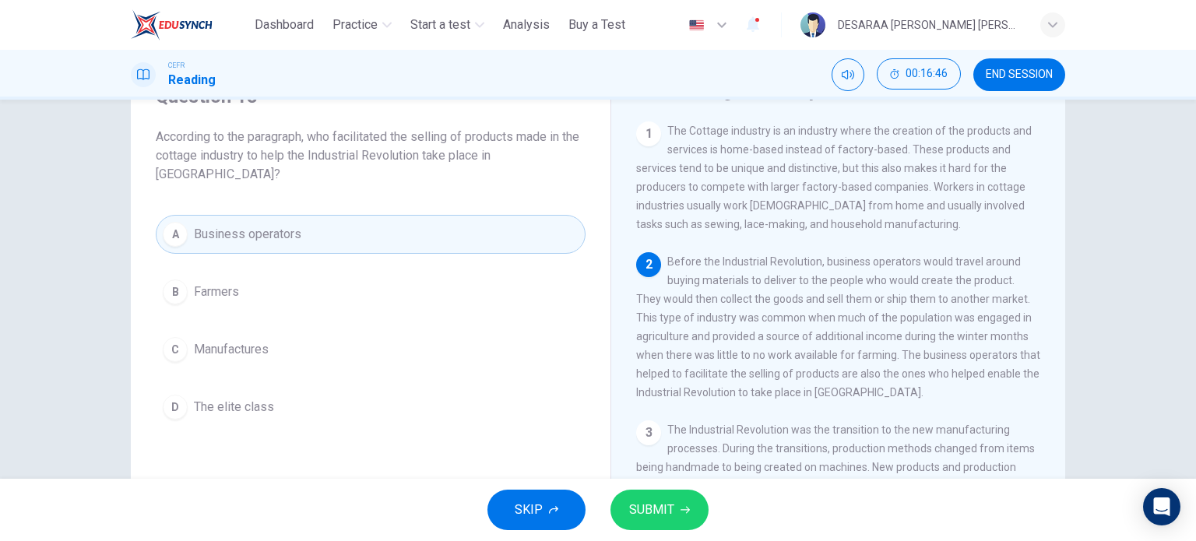
click at [663, 516] on span "SUBMIT" at bounding box center [651, 510] width 45 height 22
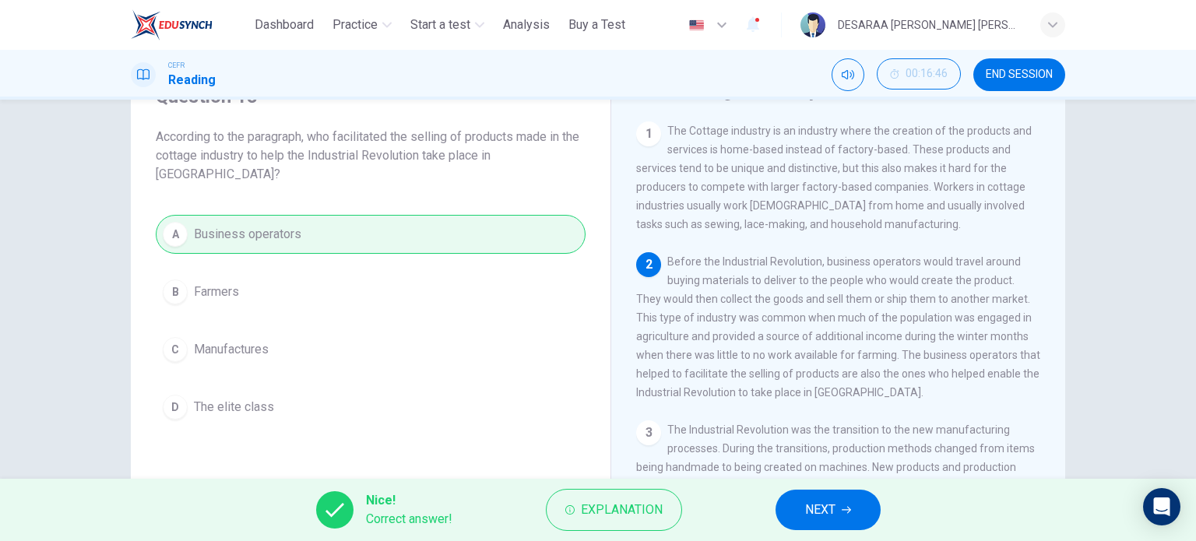
click at [793, 505] on button "NEXT" at bounding box center [827, 510] width 105 height 40
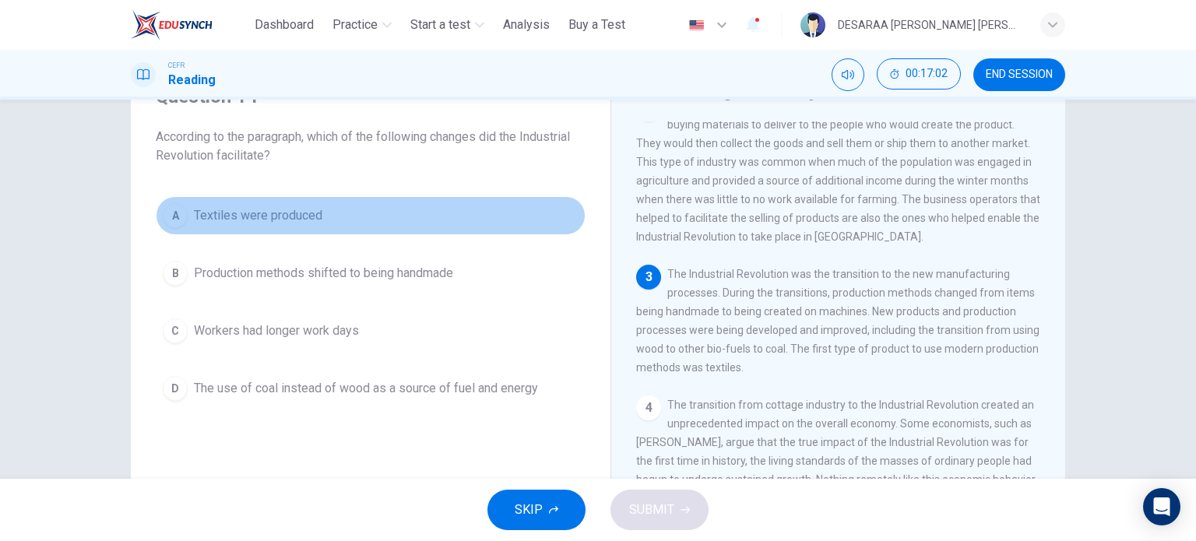
click at [167, 208] on div "A" at bounding box center [175, 215] width 25 height 25
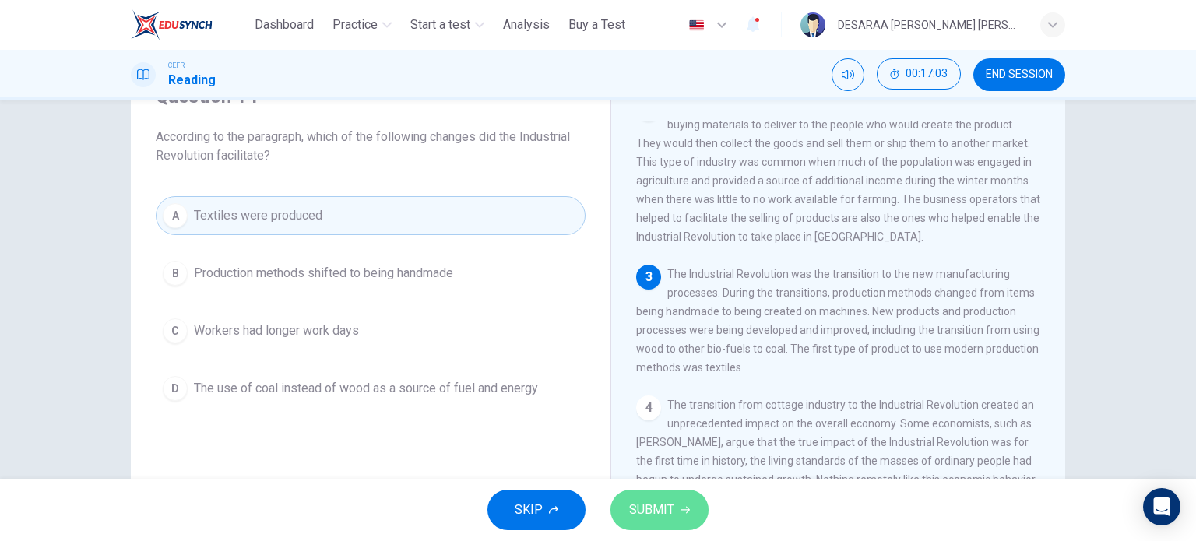
click at [684, 507] on icon "button" at bounding box center [684, 509] width 9 height 9
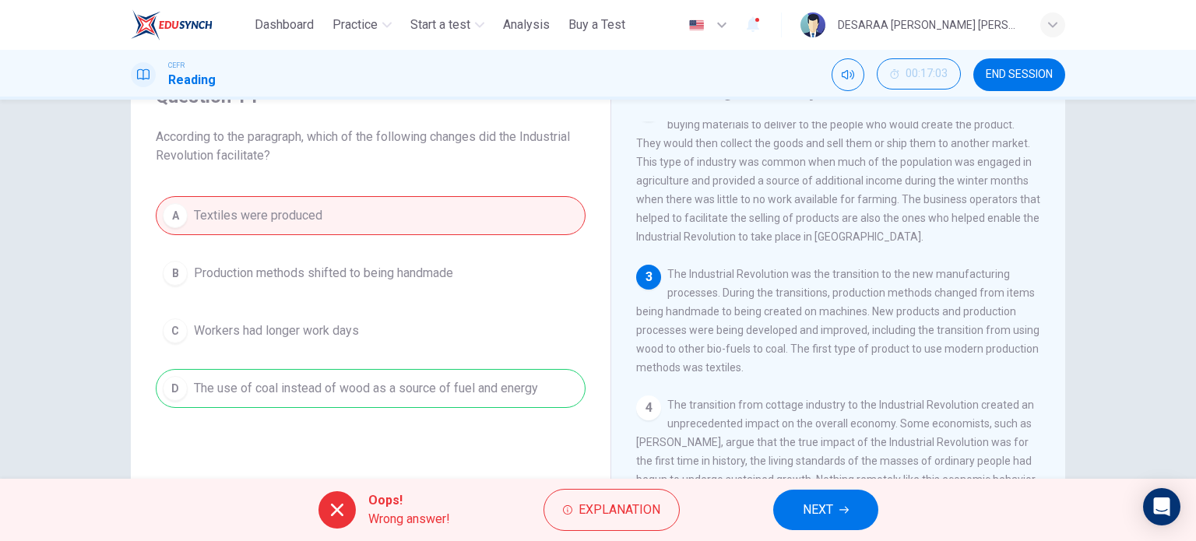
click at [828, 512] on span "NEXT" at bounding box center [818, 510] width 30 height 22
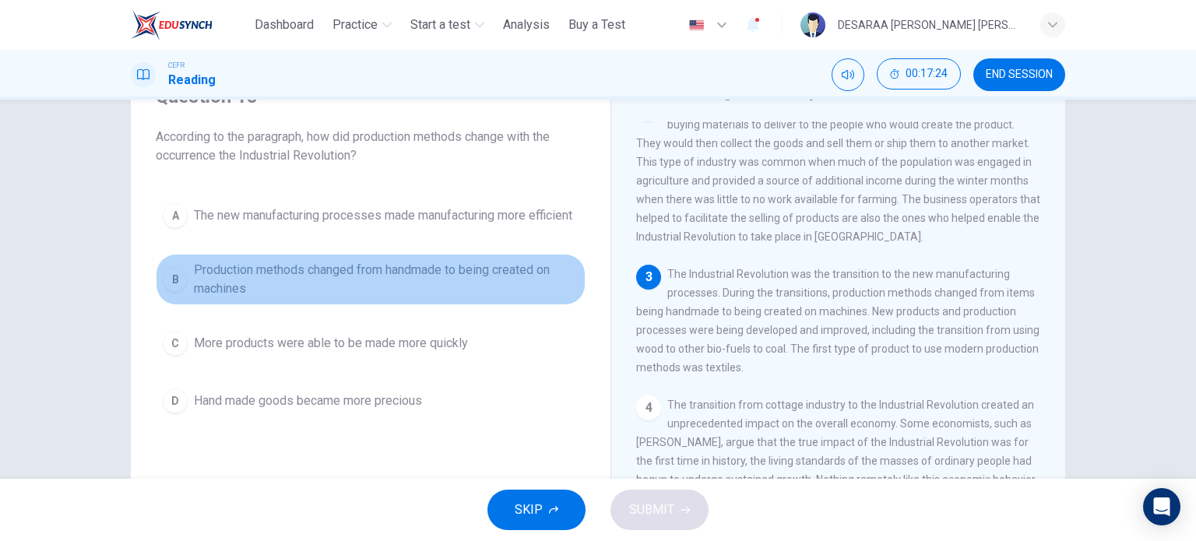
click at [183, 292] on div "B" at bounding box center [175, 279] width 25 height 25
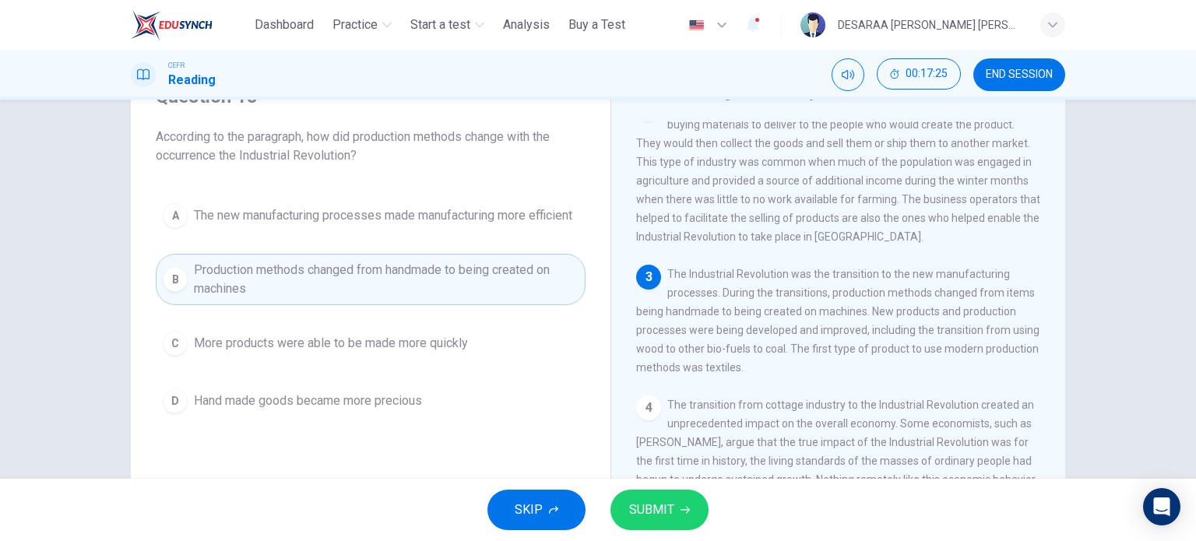
click at [634, 514] on span "SUBMIT" at bounding box center [651, 510] width 45 height 22
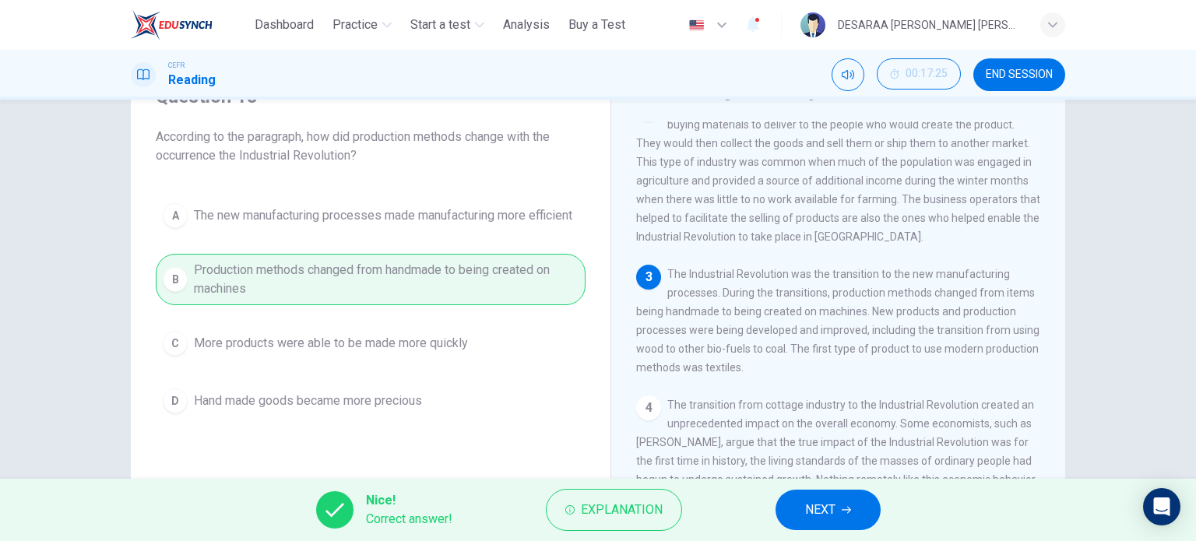
click at [802, 507] on button "NEXT" at bounding box center [827, 510] width 105 height 40
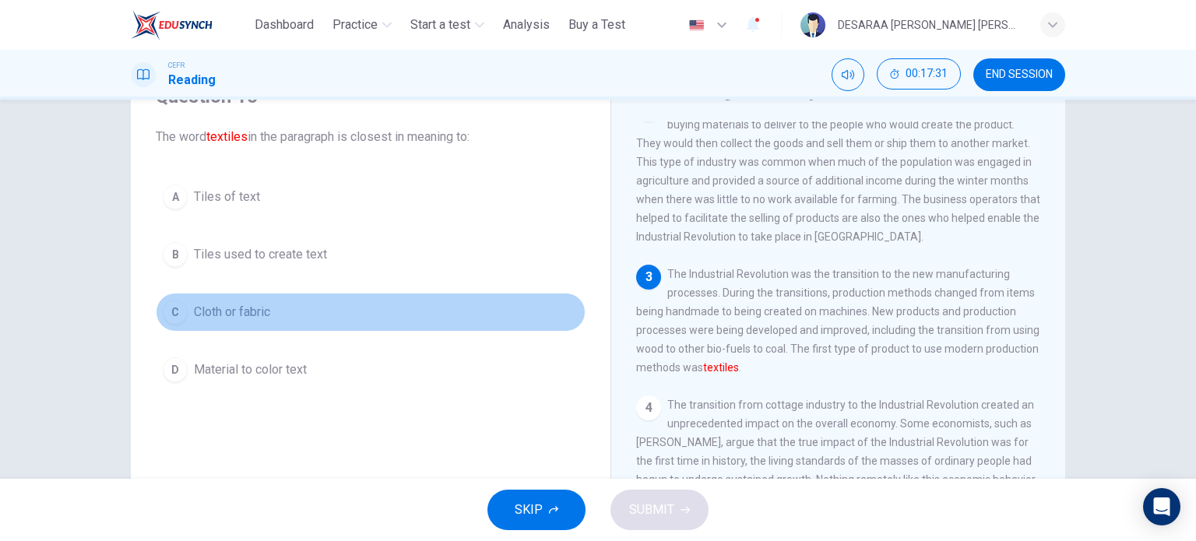
click at [170, 314] on div "C" at bounding box center [175, 312] width 25 height 25
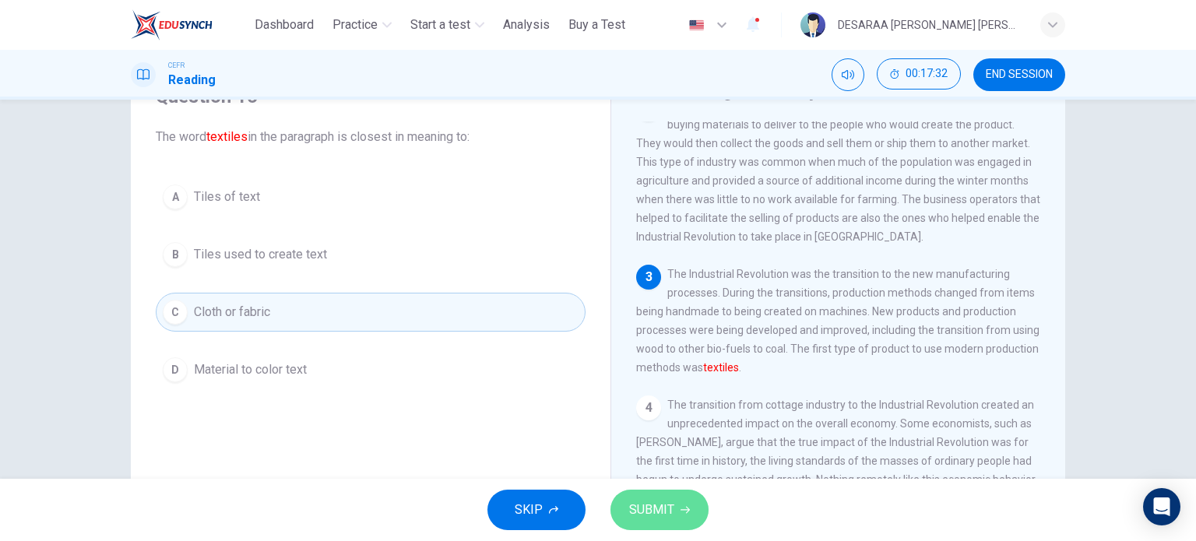
click at [666, 522] on button "SUBMIT" at bounding box center [659, 510] width 98 height 40
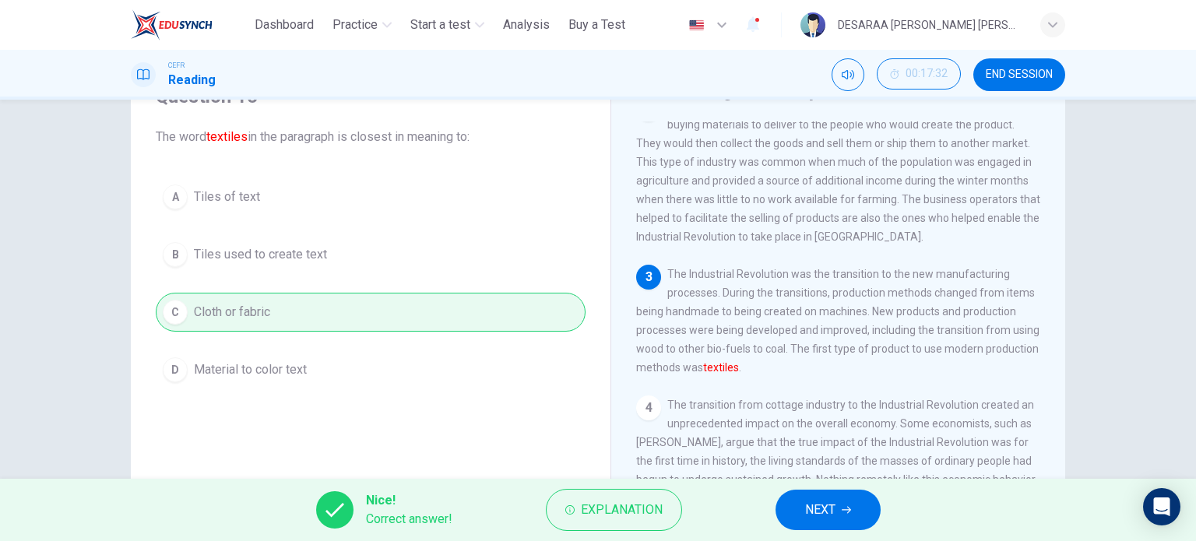
click at [847, 503] on button "NEXT" at bounding box center [827, 510] width 105 height 40
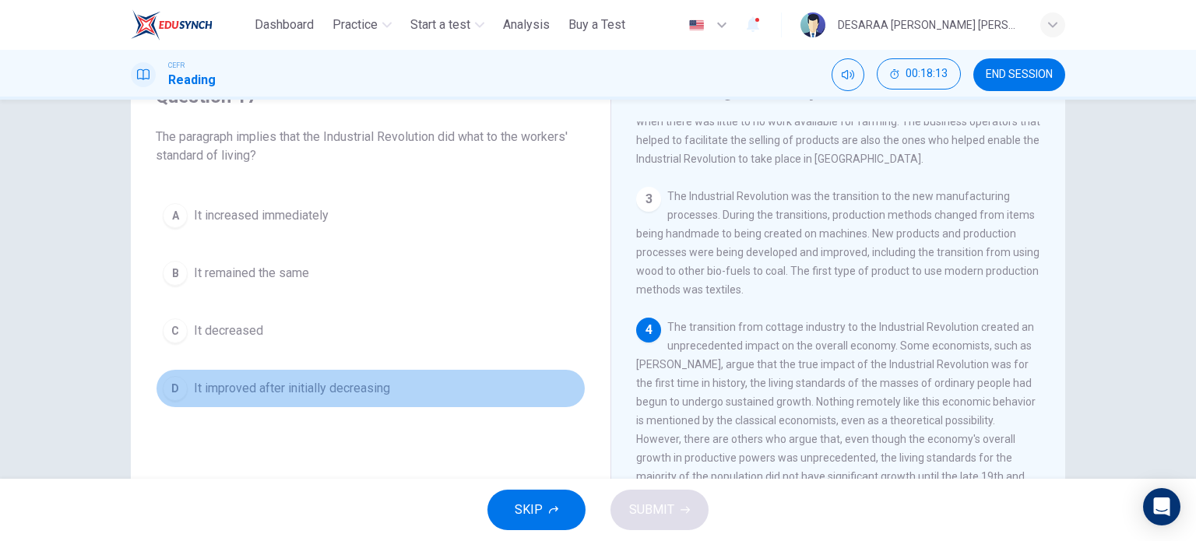
click at [169, 392] on div "D" at bounding box center [175, 388] width 25 height 25
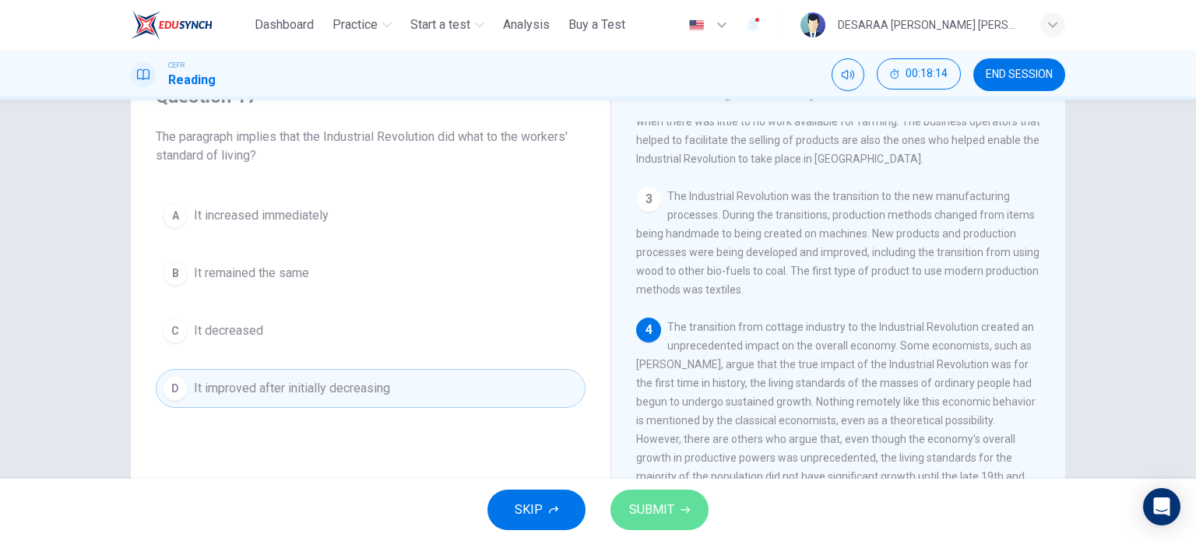
click at [673, 515] on span "SUBMIT" at bounding box center [651, 510] width 45 height 22
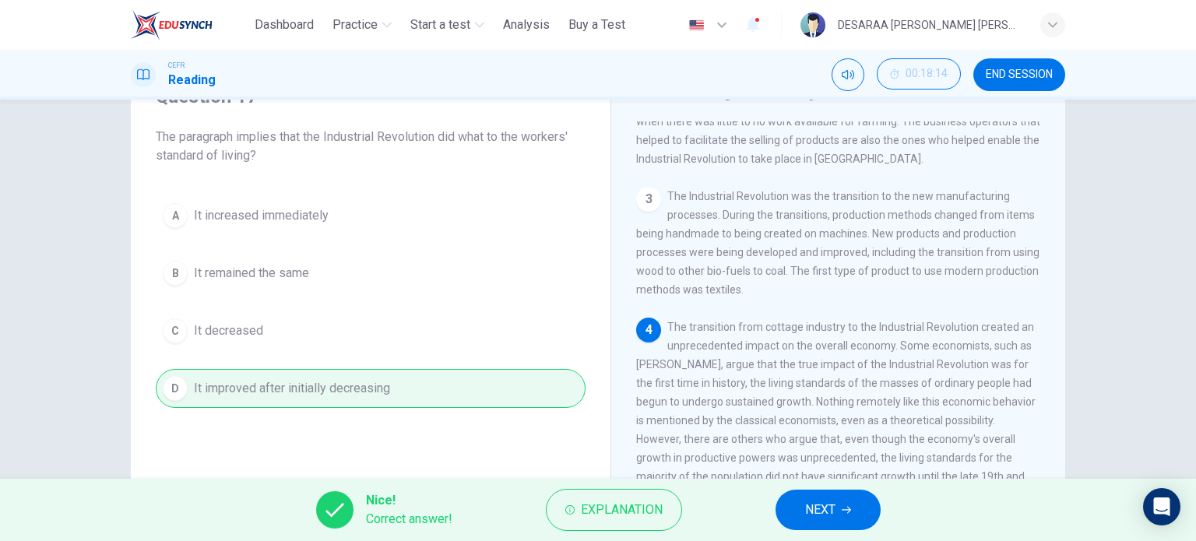
click at [815, 513] on span "NEXT" at bounding box center [820, 510] width 30 height 22
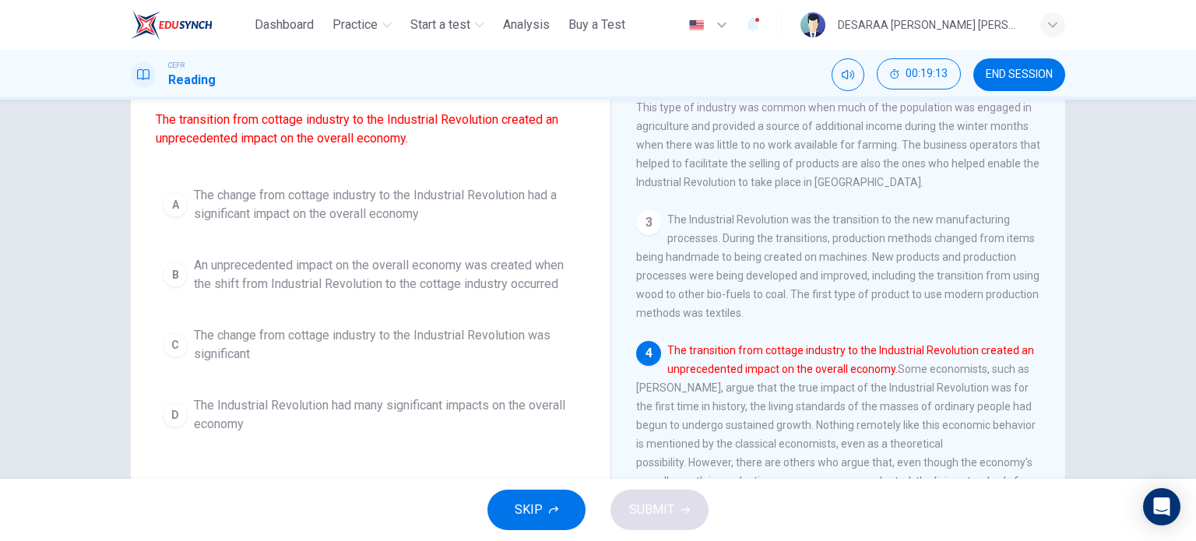
scroll to position [156, 0]
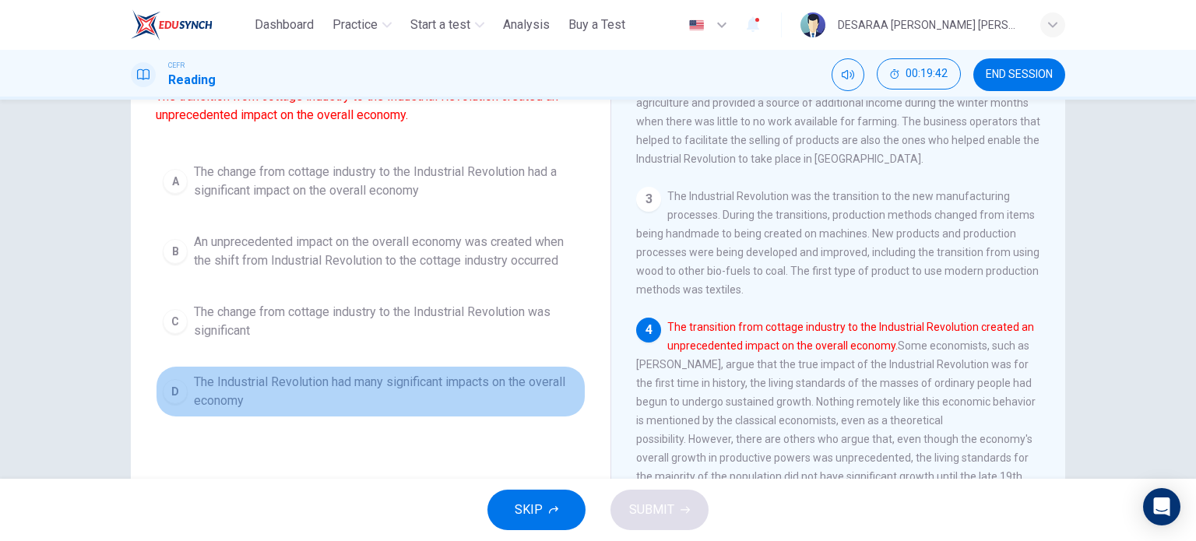
click at [168, 403] on div "D" at bounding box center [175, 391] width 25 height 25
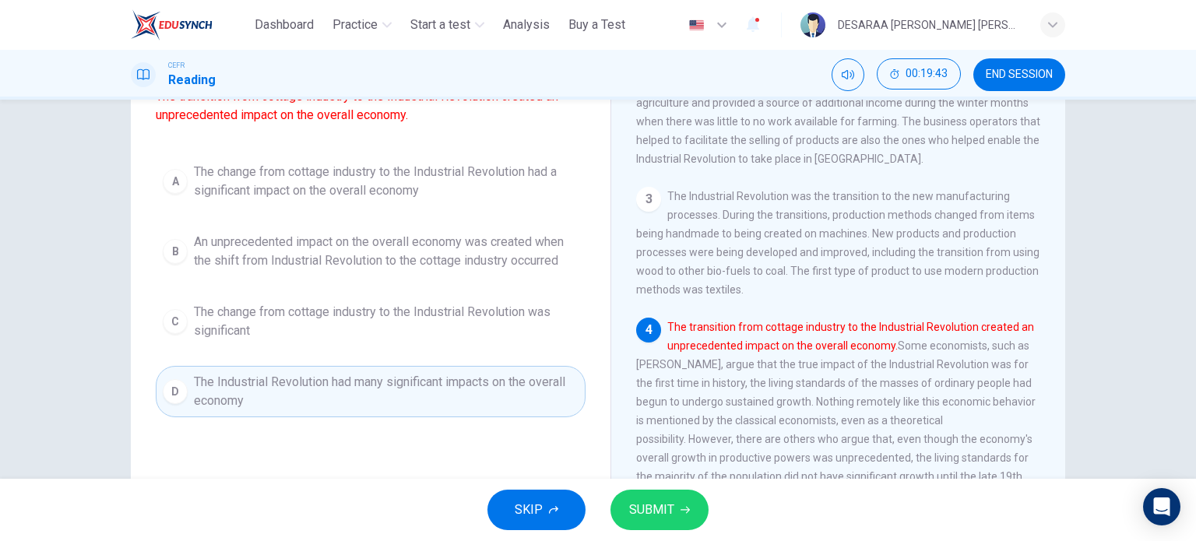
click at [641, 521] on button "SUBMIT" at bounding box center [659, 510] width 98 height 40
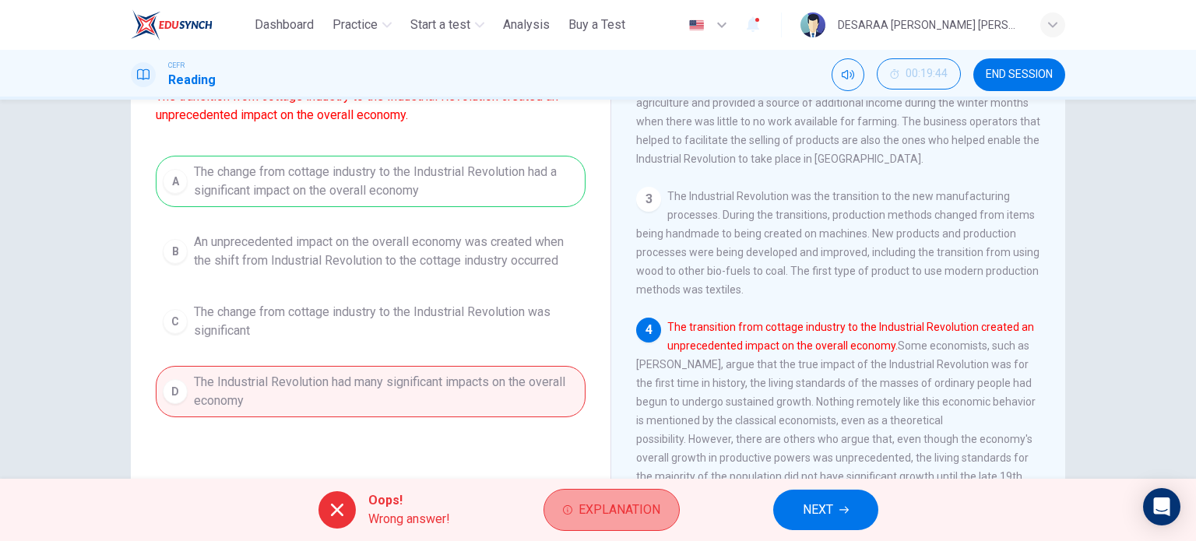
click at [613, 525] on button "Explanation" at bounding box center [611, 510] width 136 height 42
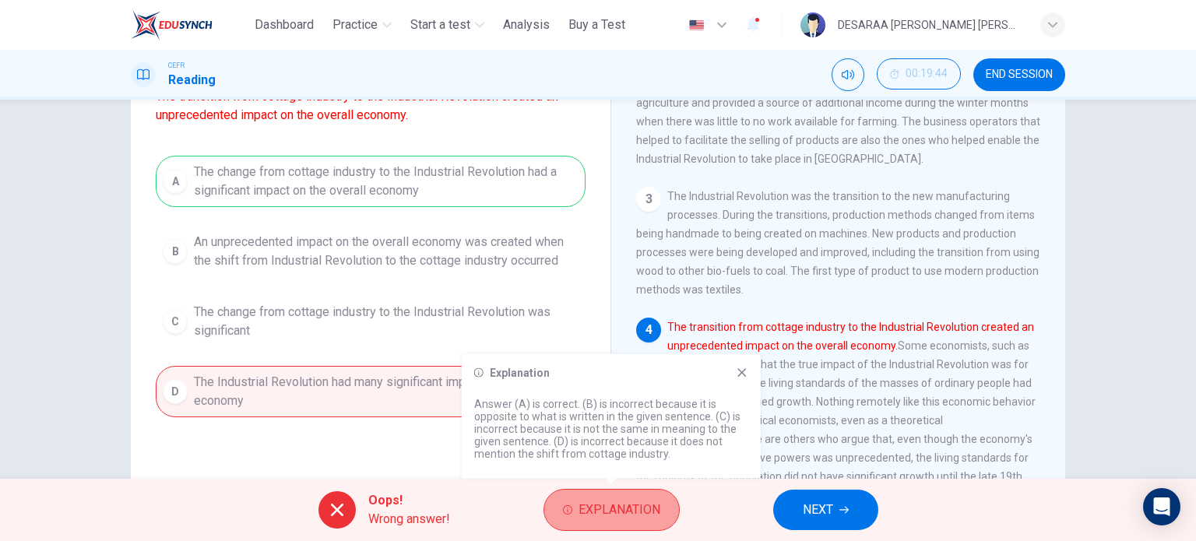
click at [613, 525] on button "Explanation" at bounding box center [611, 510] width 136 height 42
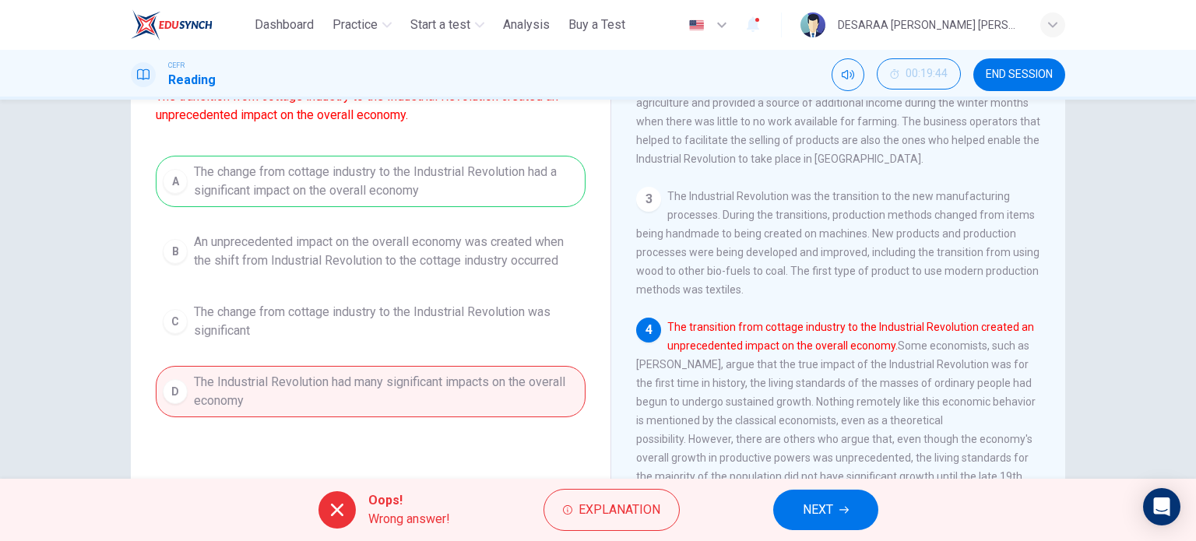
click at [856, 517] on button "NEXT" at bounding box center [825, 510] width 105 height 40
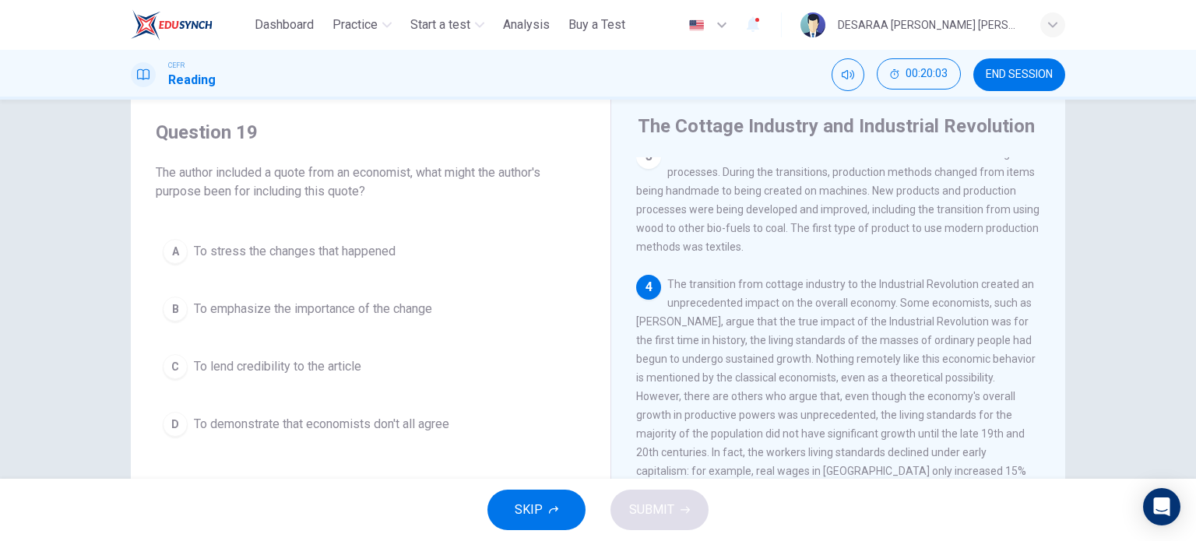
scroll to position [78, 0]
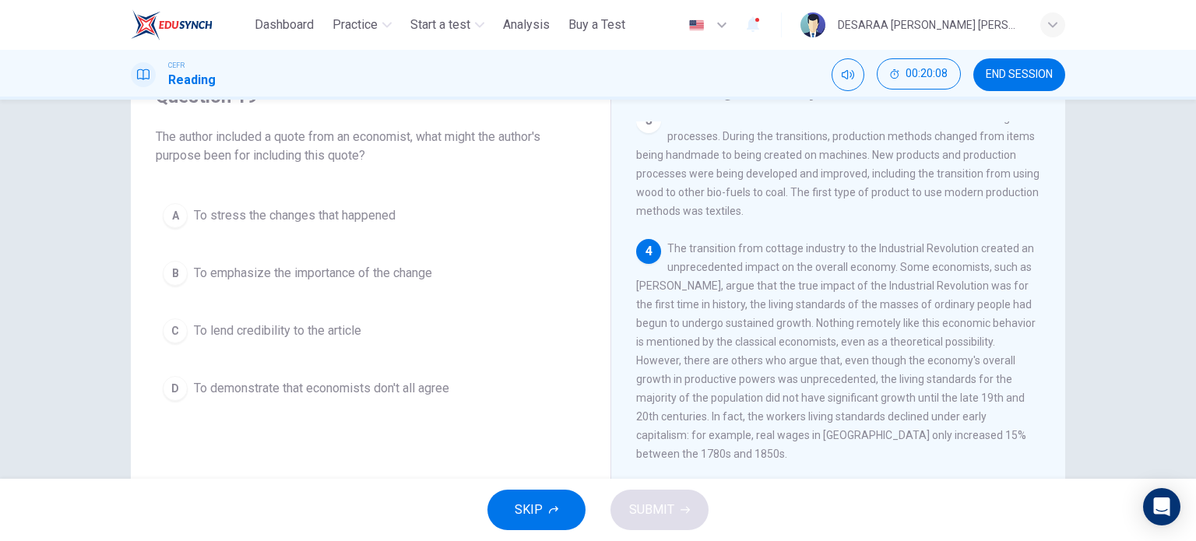
click at [168, 206] on div "A" at bounding box center [175, 215] width 25 height 25
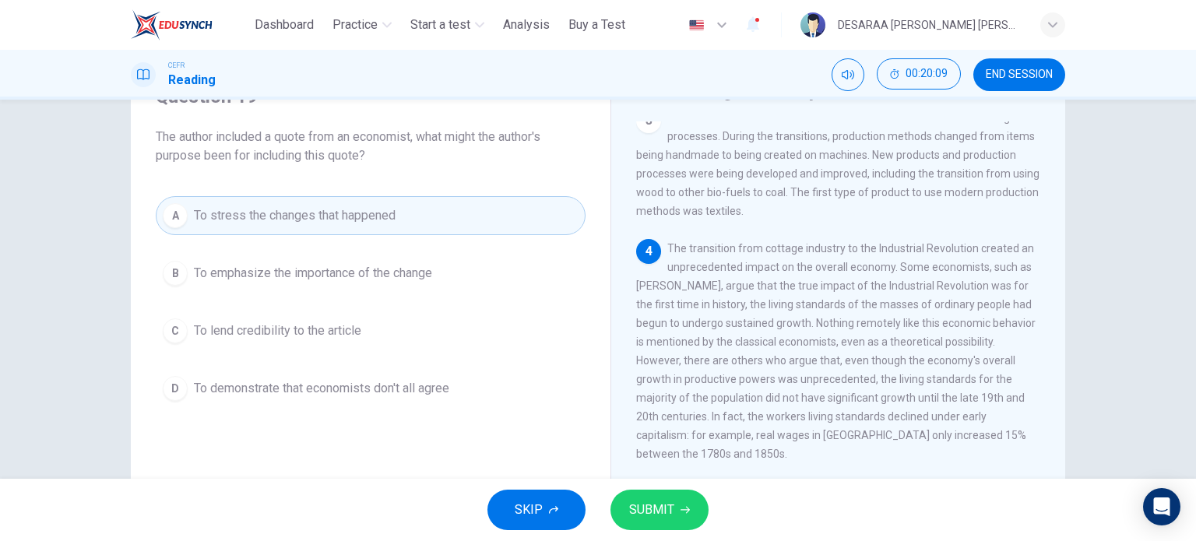
click at [638, 512] on span "SUBMIT" at bounding box center [651, 510] width 45 height 22
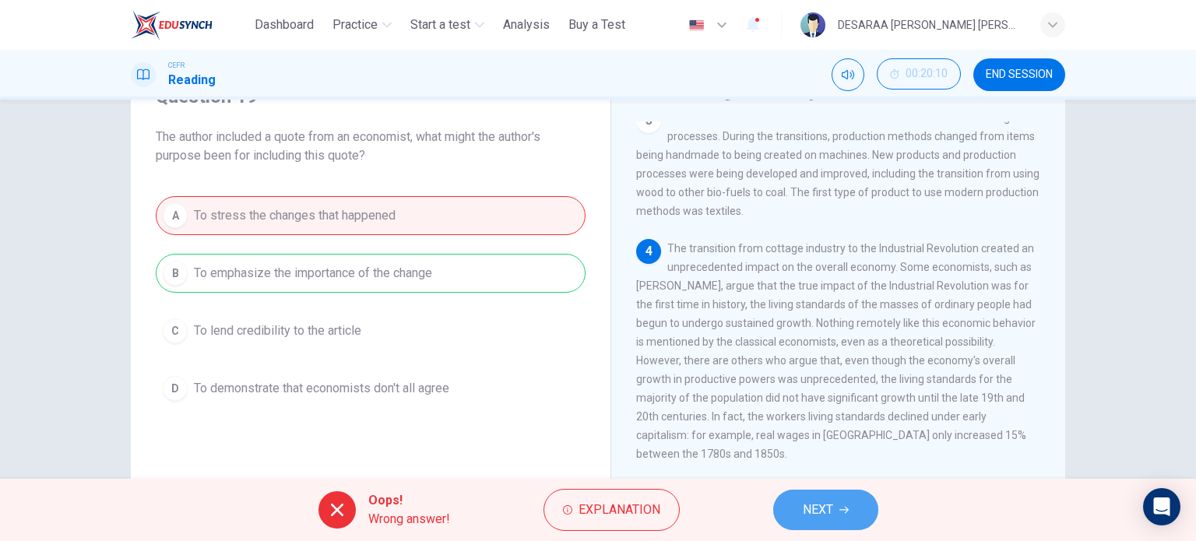
click at [846, 519] on button "NEXT" at bounding box center [825, 510] width 105 height 40
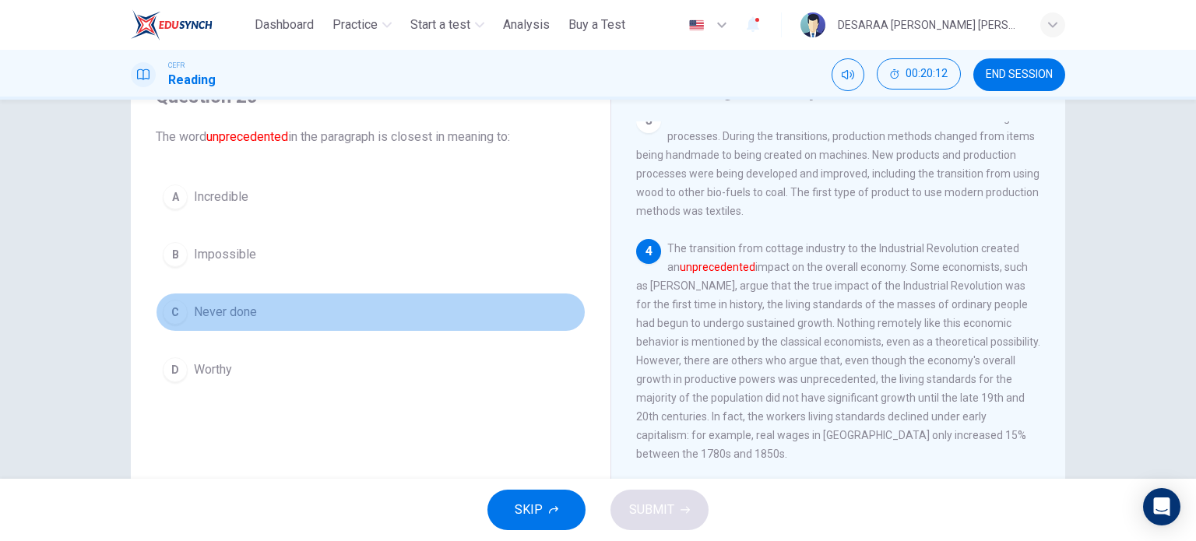
click at [184, 307] on button "C Never done" at bounding box center [371, 312] width 430 height 39
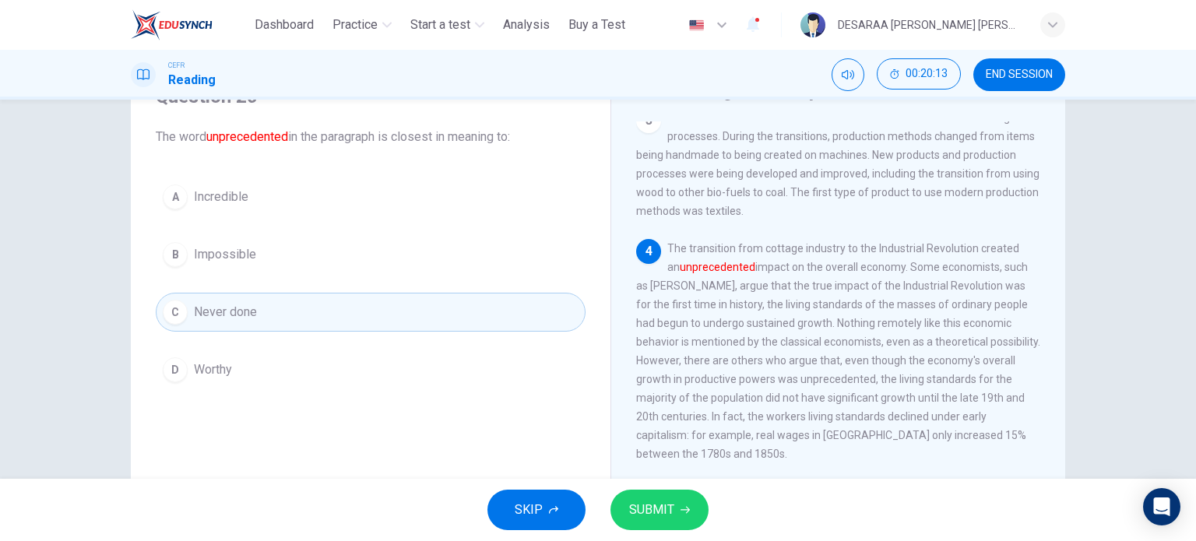
click at [669, 501] on span "SUBMIT" at bounding box center [651, 510] width 45 height 22
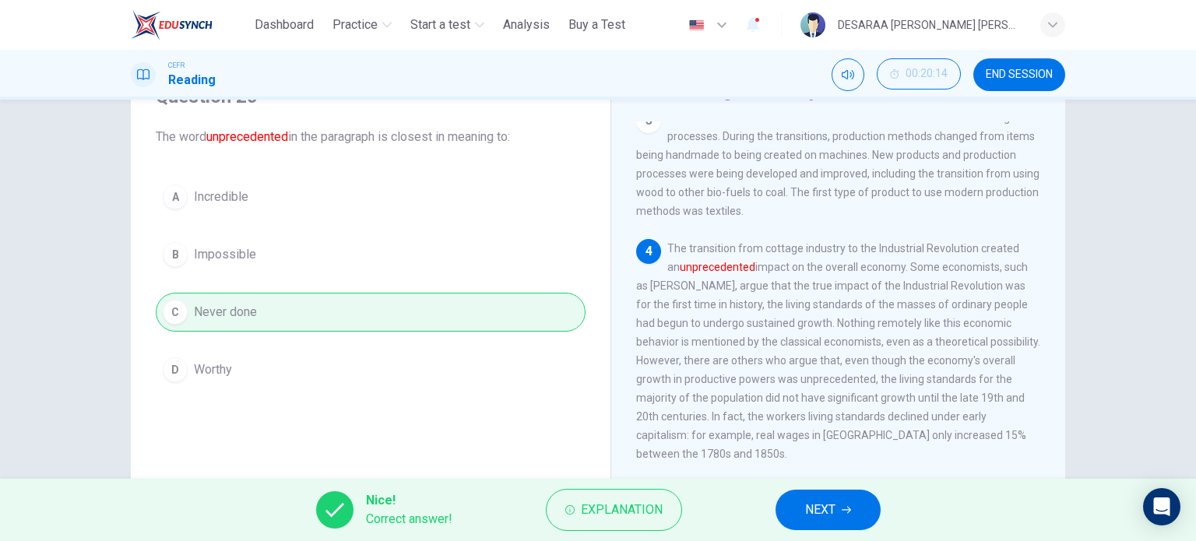
click at [806, 499] on span "NEXT" at bounding box center [820, 510] width 30 height 22
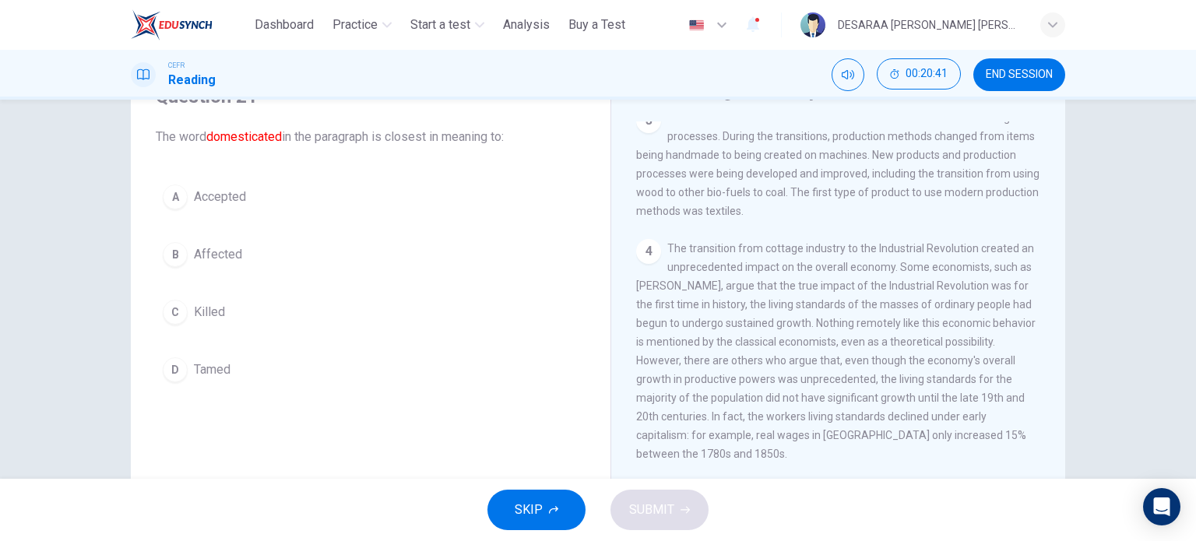
click at [184, 197] on button "A Accepted" at bounding box center [371, 196] width 430 height 39
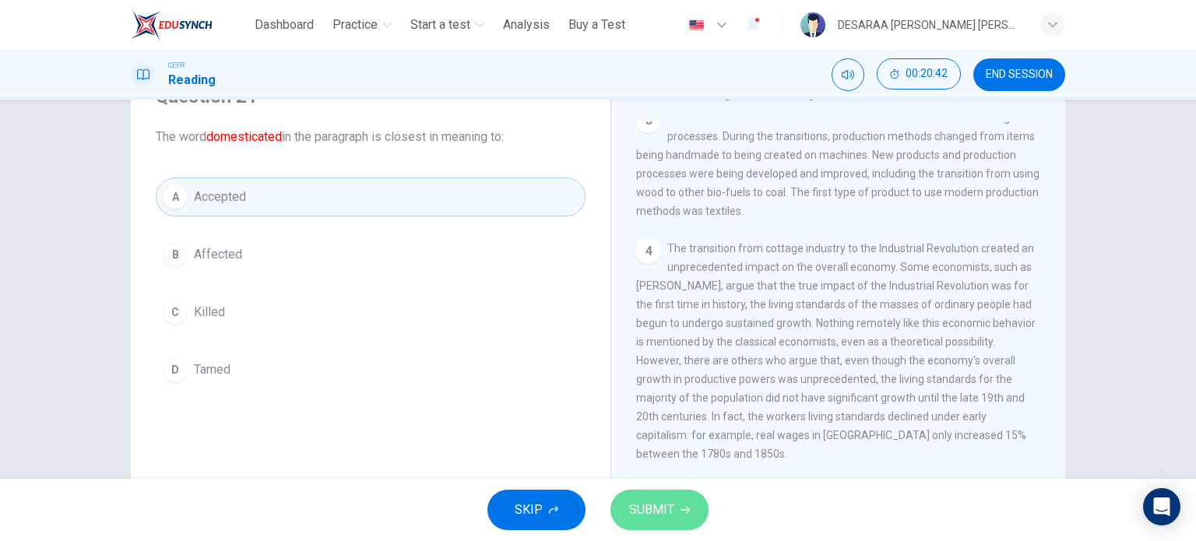
click at [645, 495] on button "SUBMIT" at bounding box center [659, 510] width 98 height 40
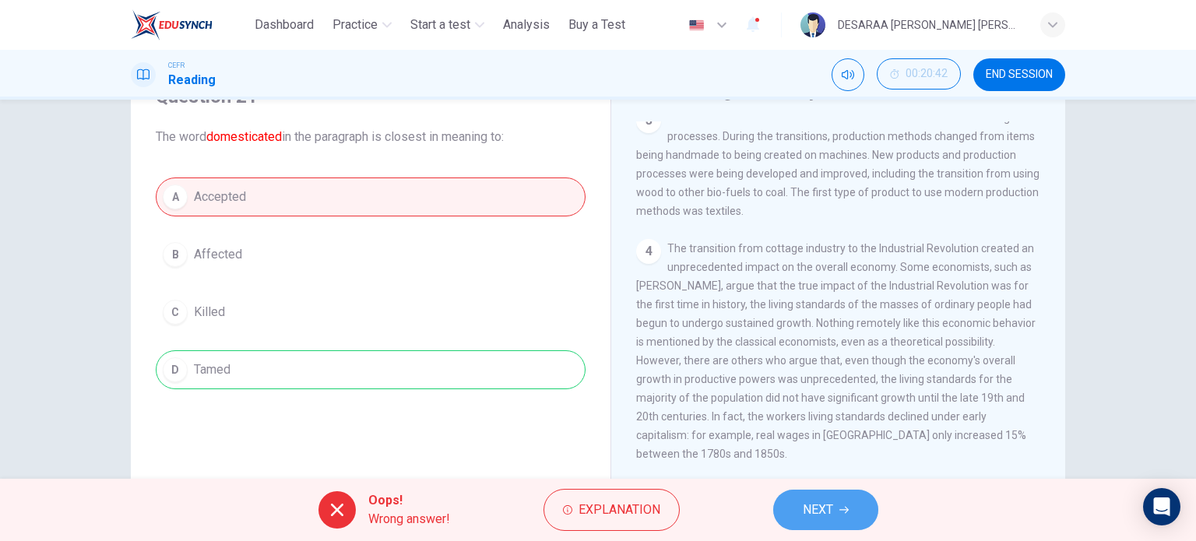
click at [826, 501] on span "NEXT" at bounding box center [818, 510] width 30 height 22
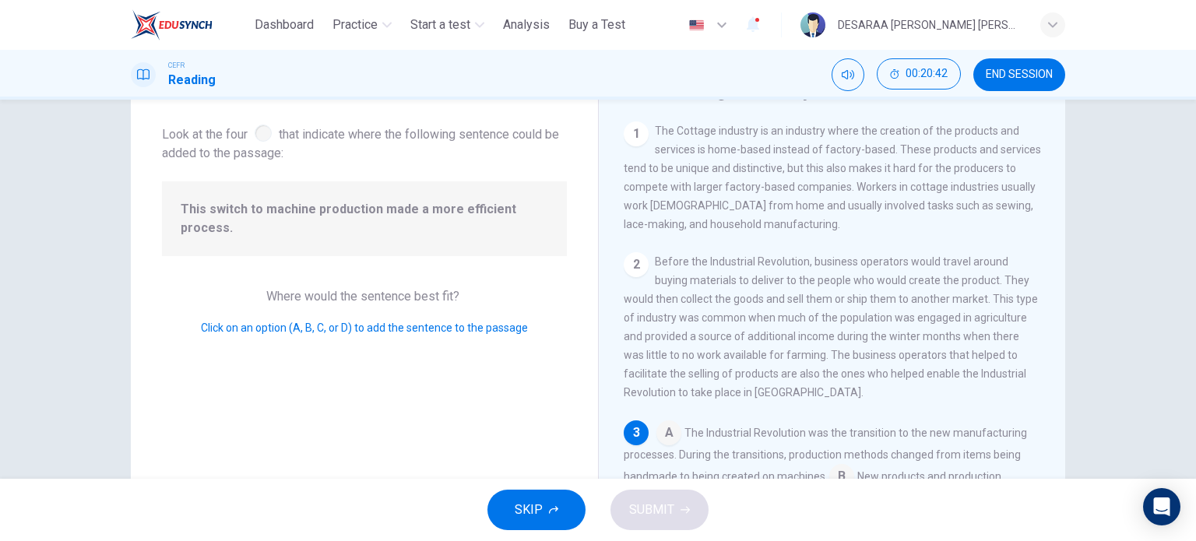
scroll to position [153, 0]
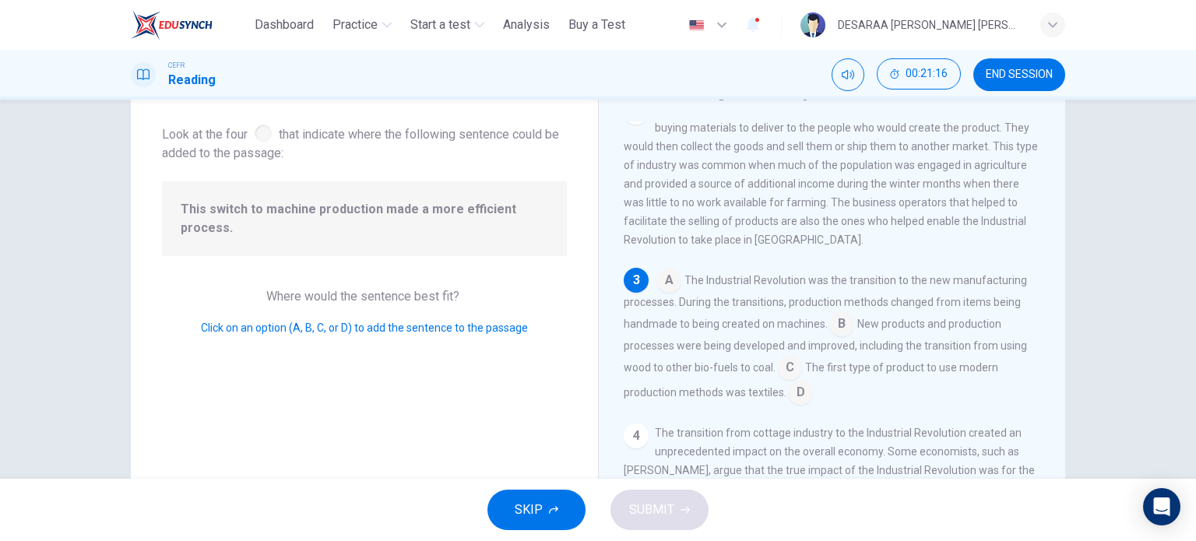
click at [657, 294] on input at bounding box center [668, 281] width 25 height 25
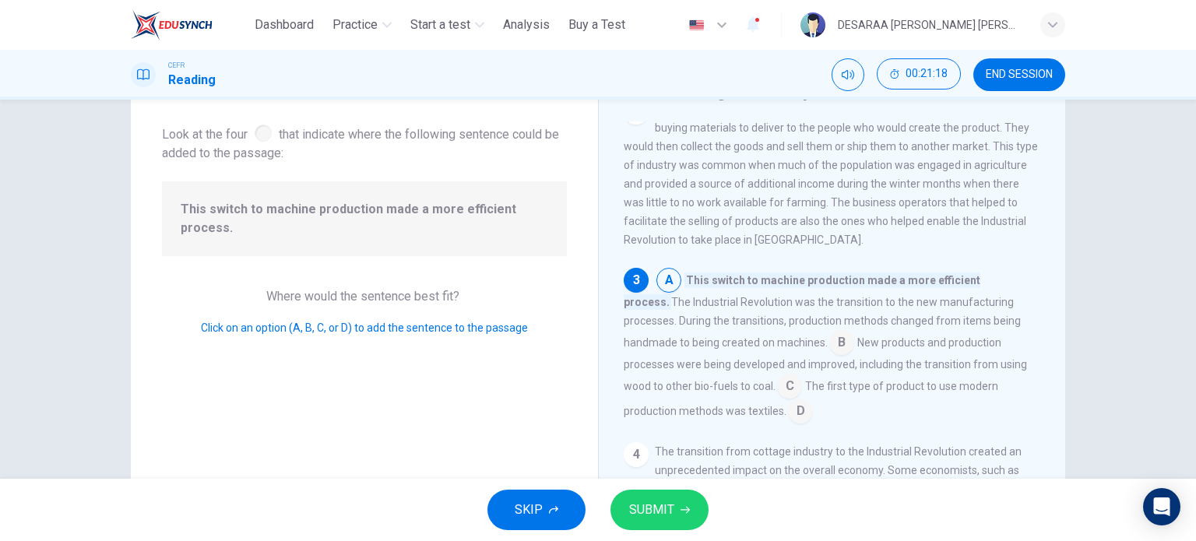
click at [643, 508] on span "SUBMIT" at bounding box center [651, 510] width 45 height 22
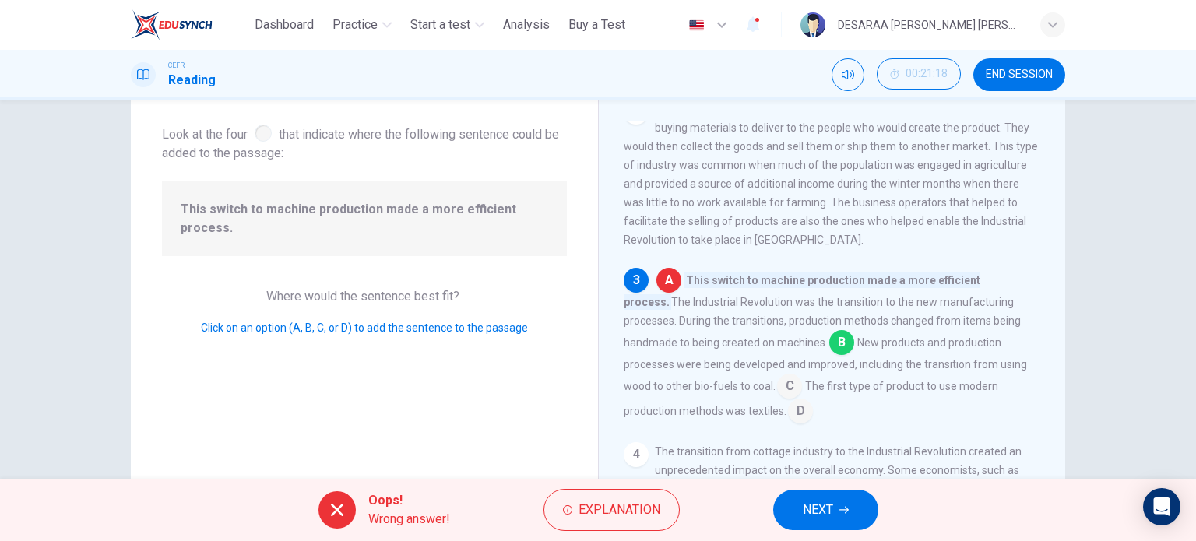
click at [860, 514] on button "NEXT" at bounding box center [825, 510] width 105 height 40
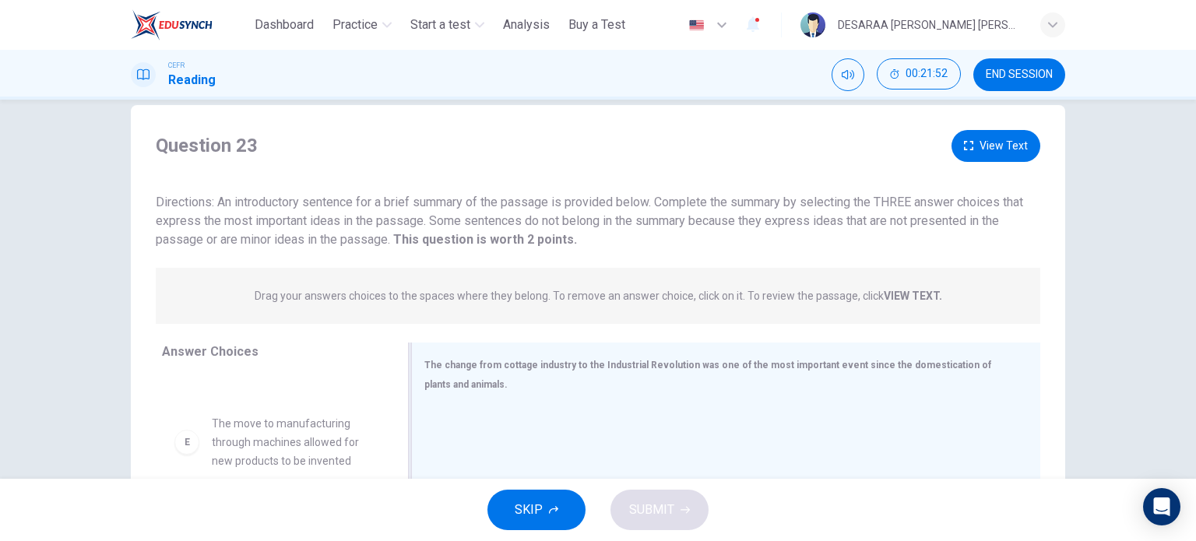
scroll to position [0, 0]
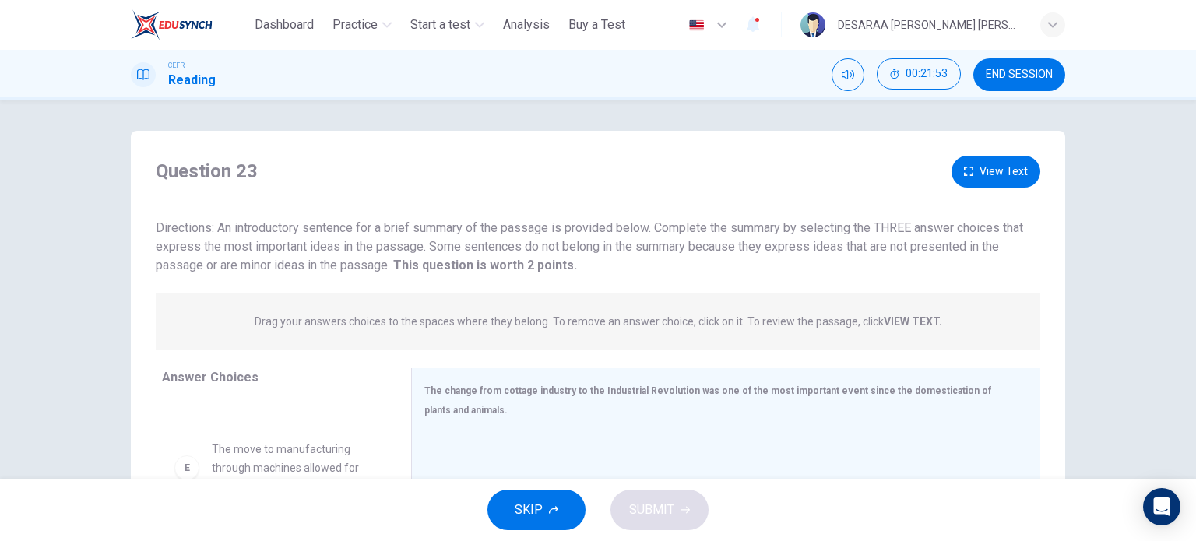
click at [978, 160] on button "View Text" at bounding box center [995, 172] width 89 height 32
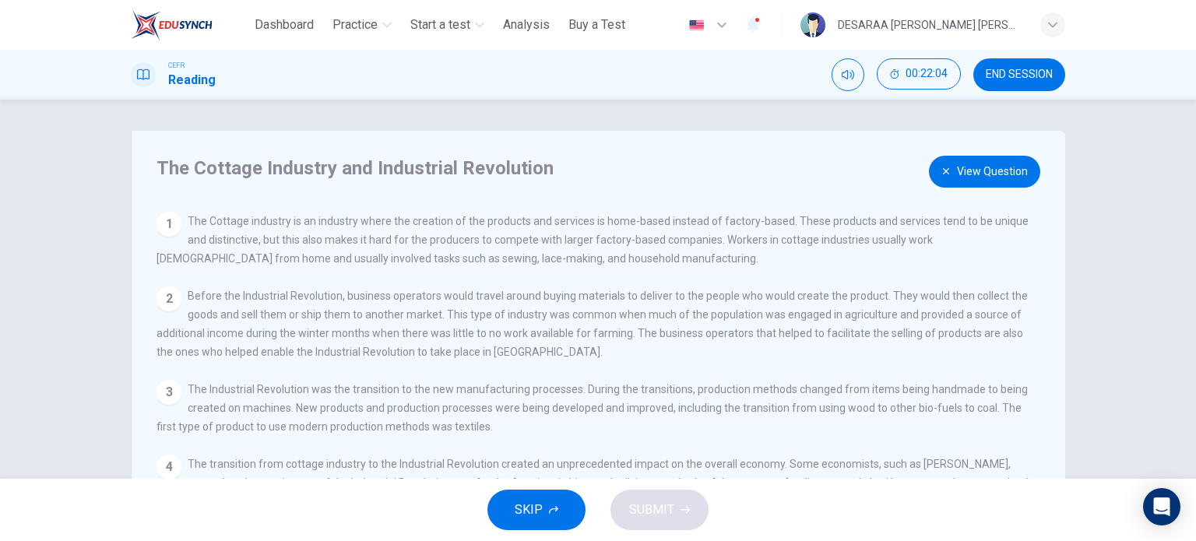
click at [958, 161] on button "View Question" at bounding box center [984, 172] width 111 height 32
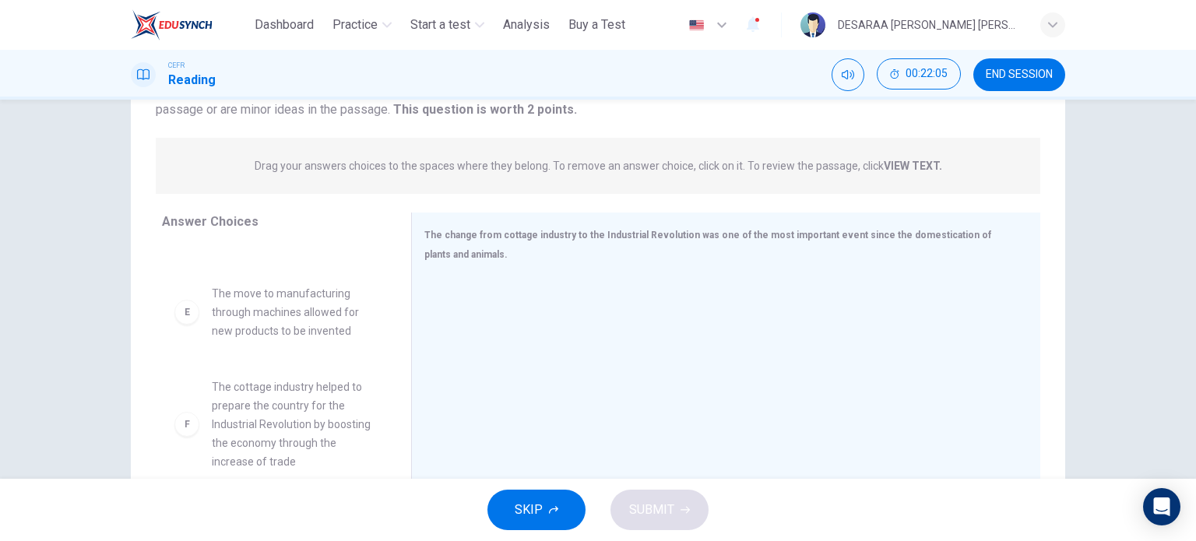
scroll to position [224, 0]
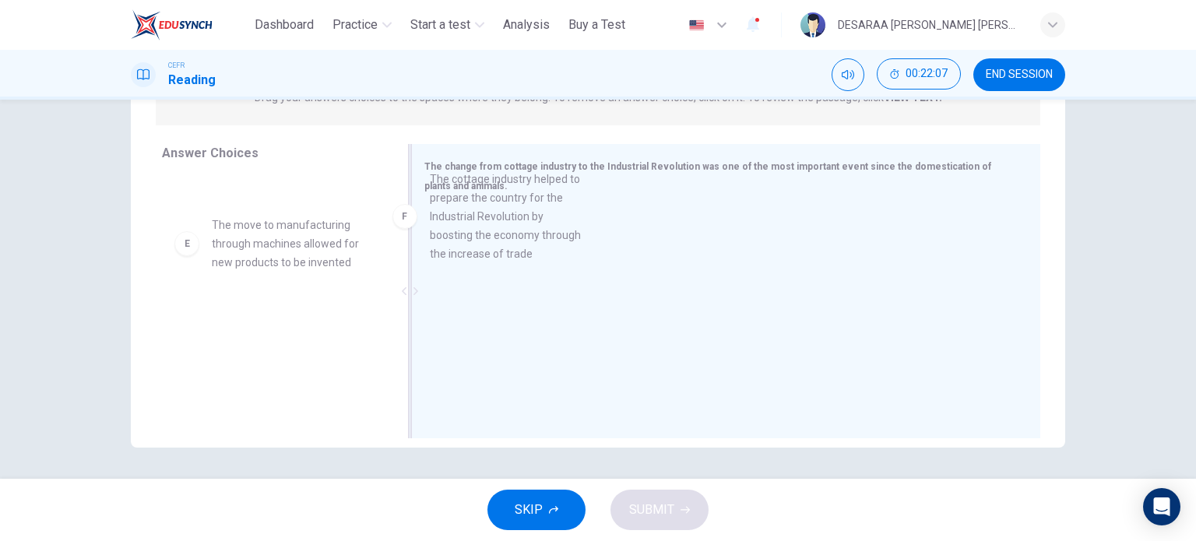
drag, startPoint x: 301, startPoint y: 339, endPoint x: 531, endPoint y: 199, distance: 269.4
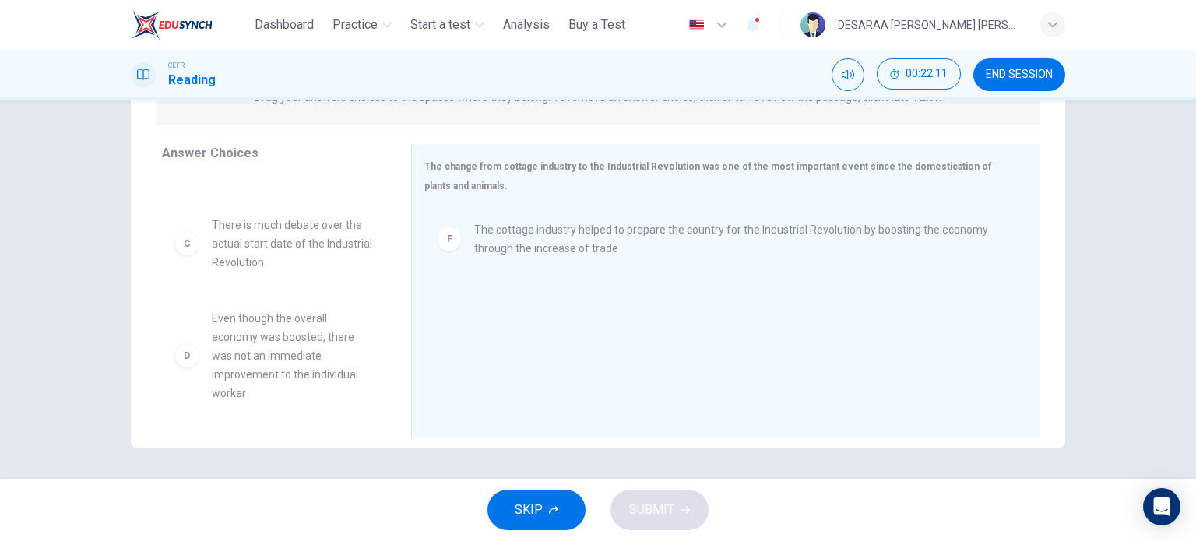
scroll to position [0, 0]
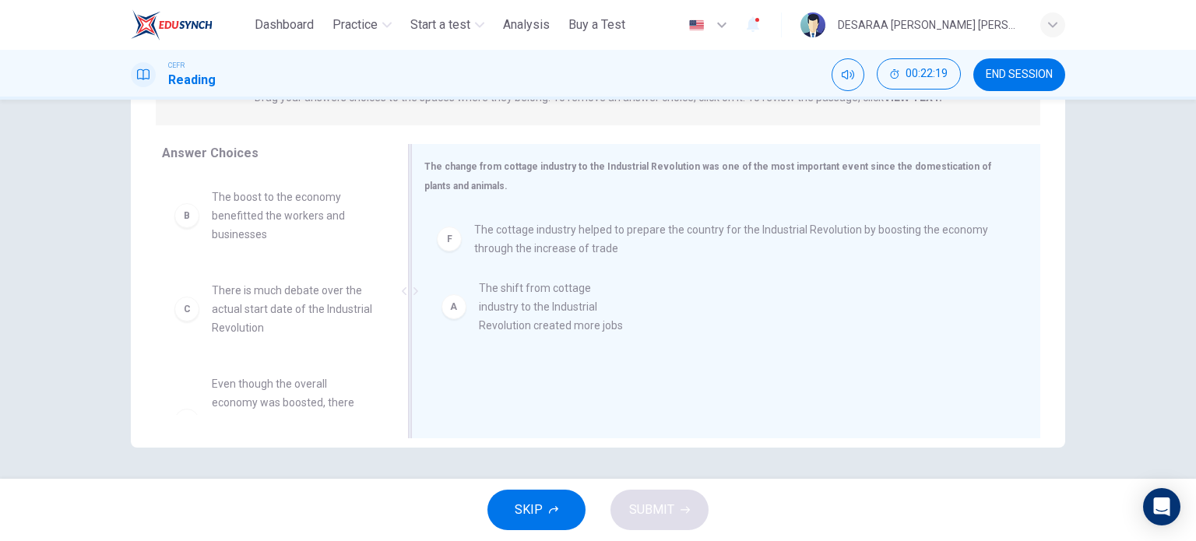
drag, startPoint x: 297, startPoint y: 217, endPoint x: 578, endPoint y: 319, distance: 299.0
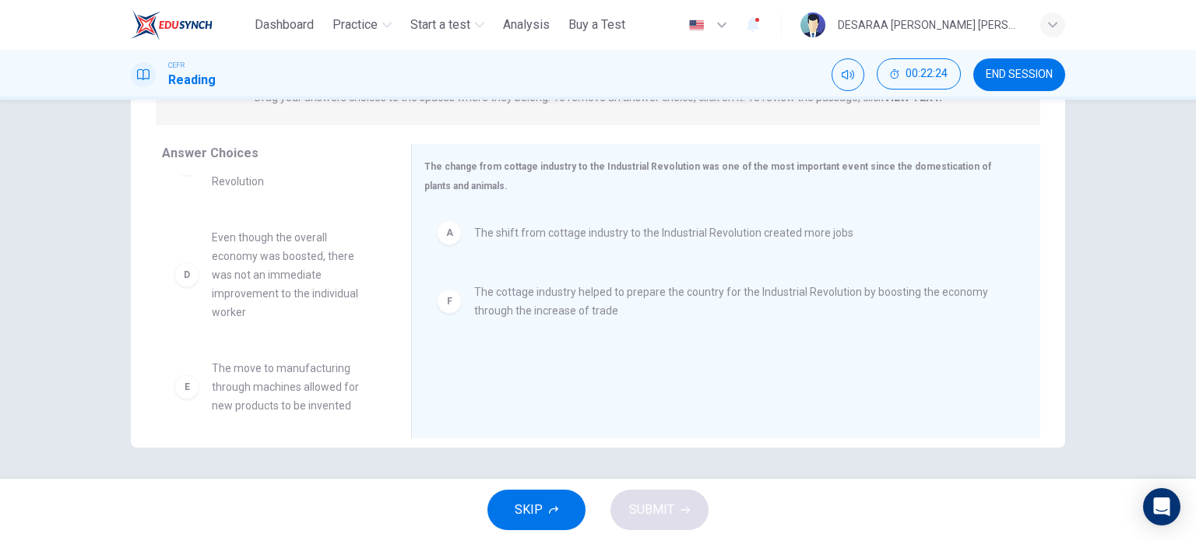
scroll to position [159, 0]
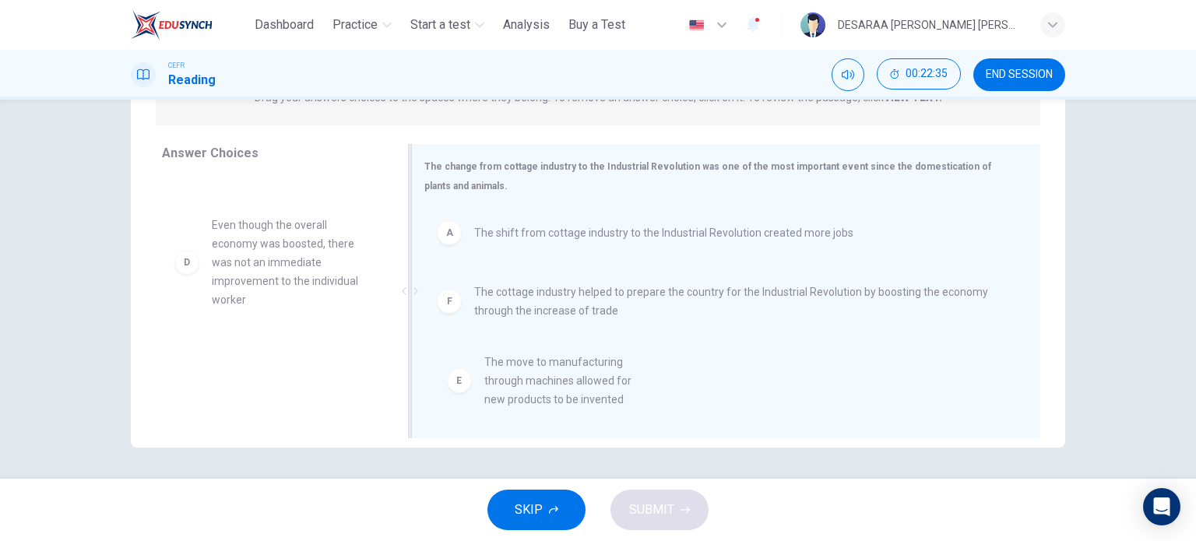
drag, startPoint x: 300, startPoint y: 362, endPoint x: 592, endPoint y: 367, distance: 292.0
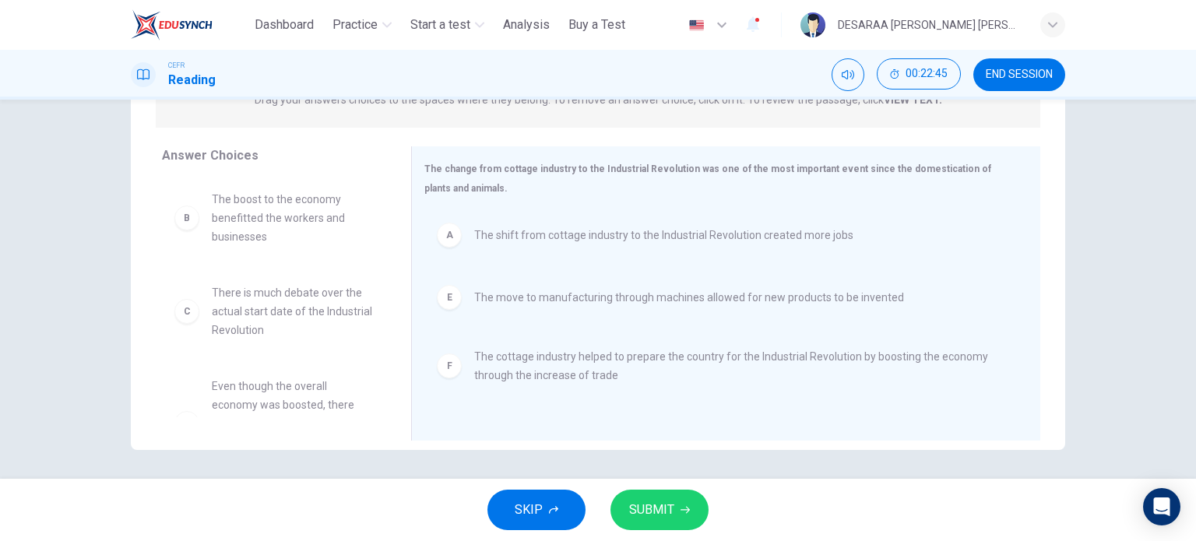
scroll to position [224, 0]
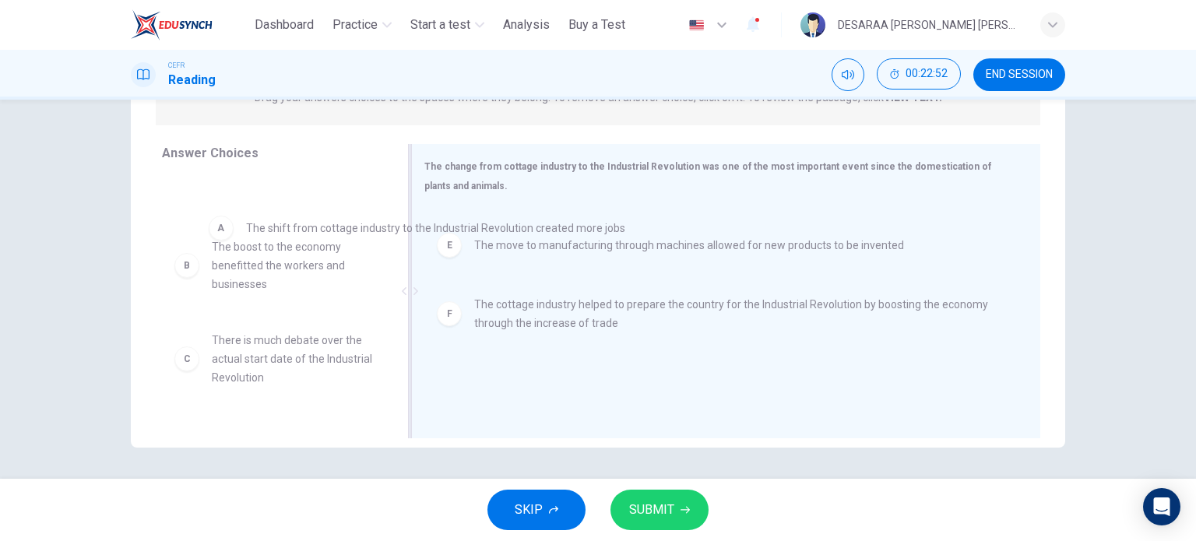
drag, startPoint x: 508, startPoint y: 244, endPoint x: 255, endPoint y: 242, distance: 252.2
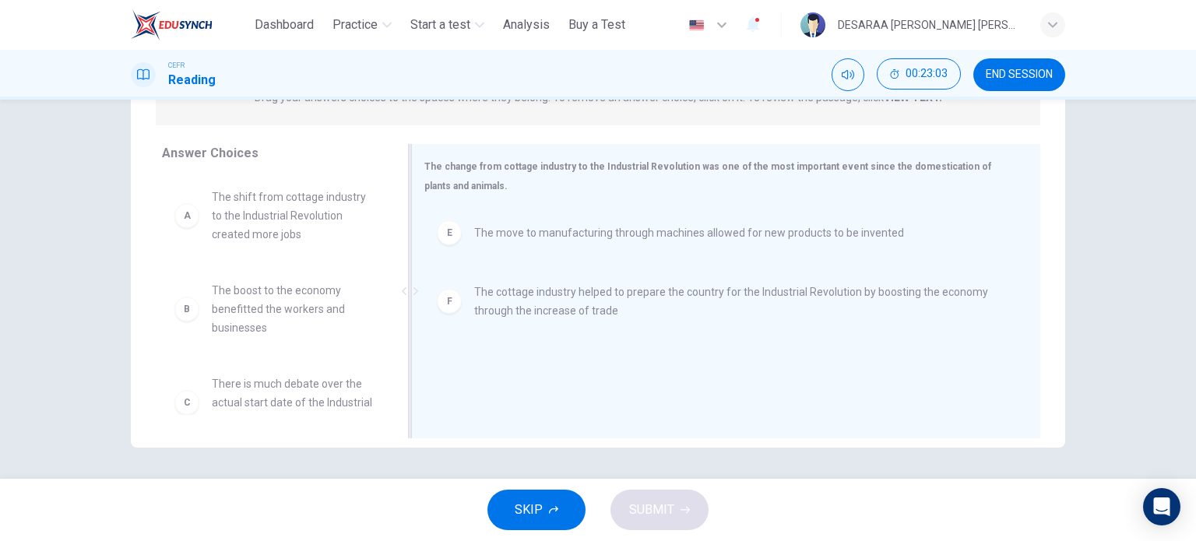
click at [515, 298] on span "The cottage industry helped to prepare the country for the Industrial Revolutio…" at bounding box center [738, 301] width 529 height 37
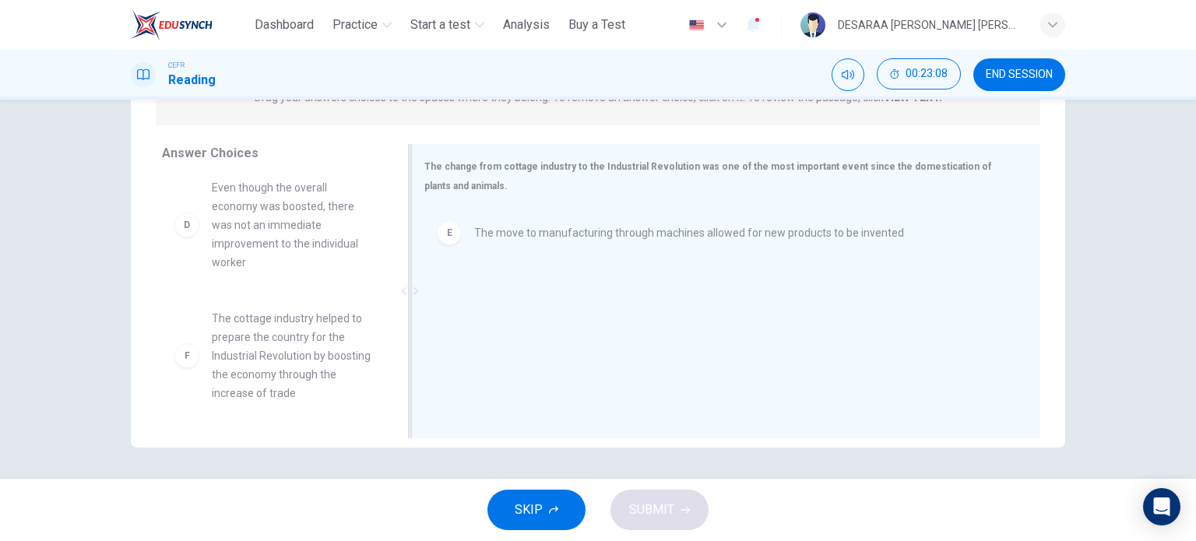
scroll to position [287, 0]
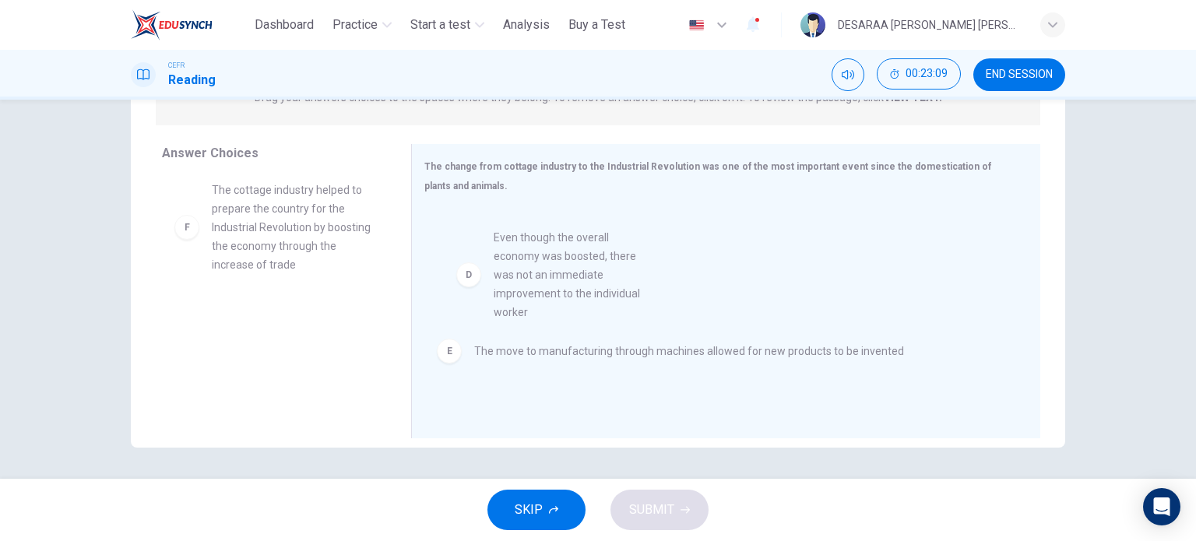
drag, startPoint x: 255, startPoint y: 226, endPoint x: 547, endPoint y: 276, distance: 296.3
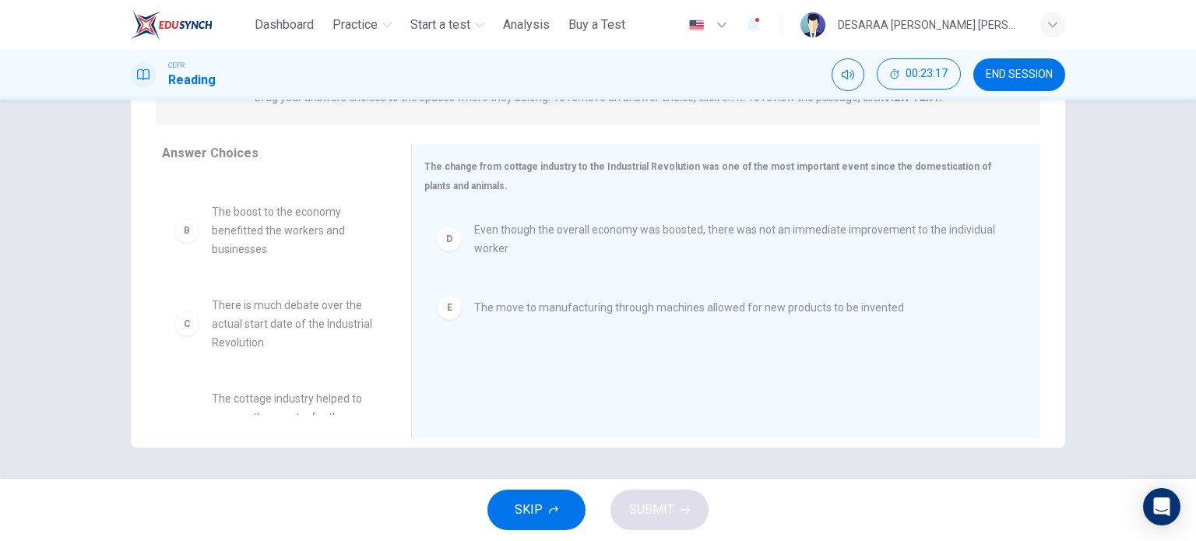
scroll to position [159, 0]
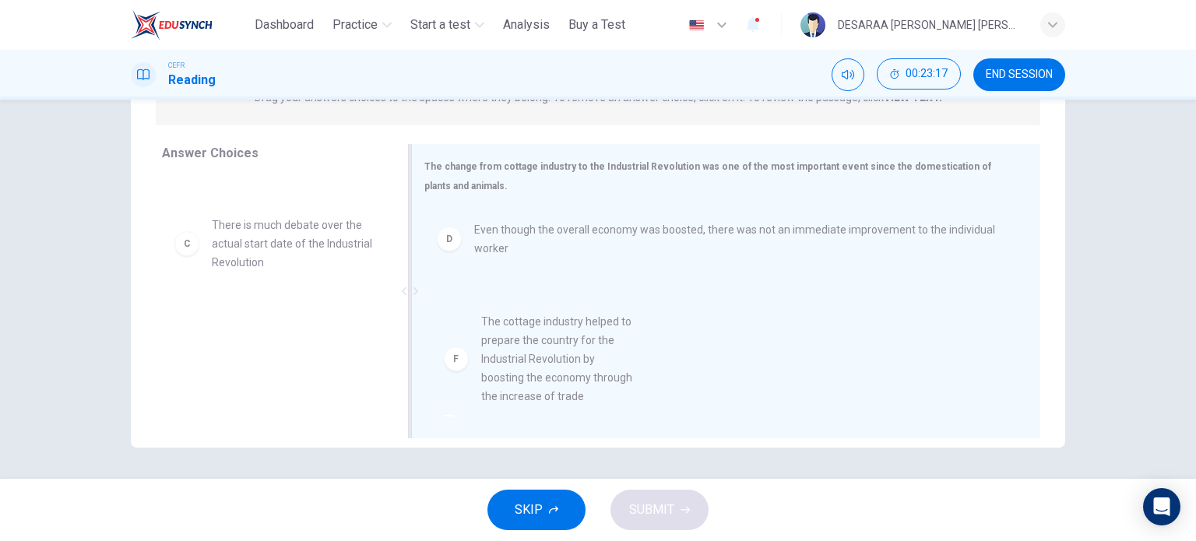
drag, startPoint x: 310, startPoint y: 355, endPoint x: 722, endPoint y: 357, distance: 412.6
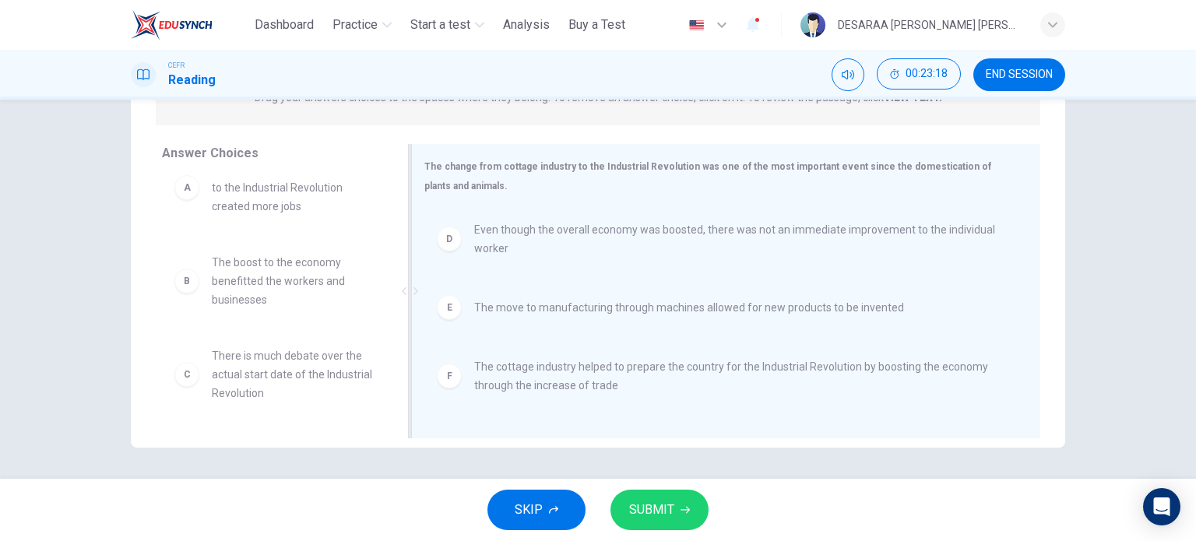
scroll to position [28, 0]
click at [692, 504] on button "SUBMIT" at bounding box center [659, 510] width 98 height 40
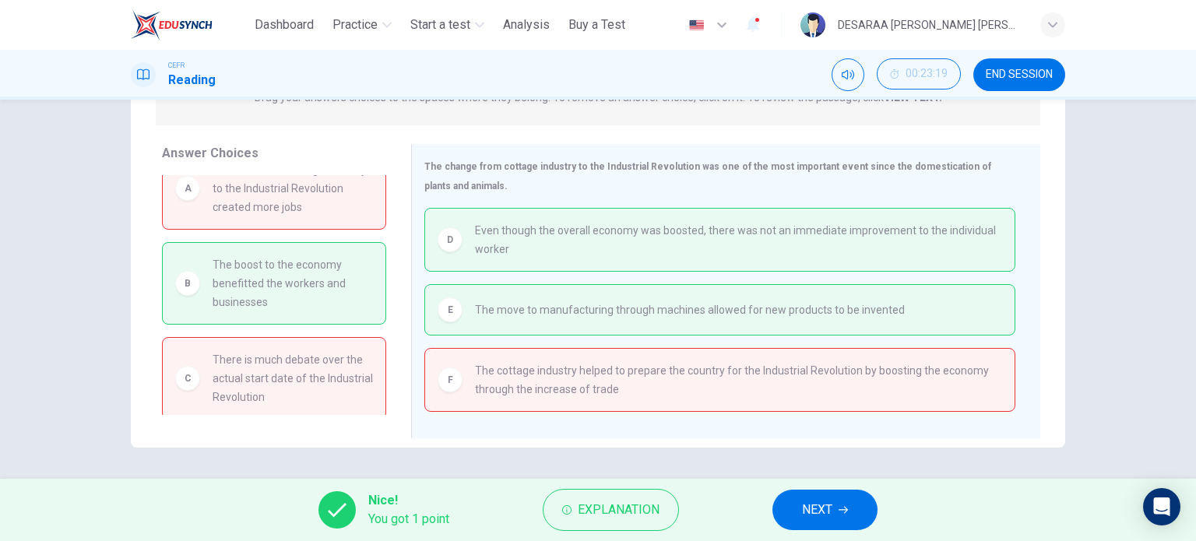
click at [841, 505] on button "NEXT" at bounding box center [824, 510] width 105 height 40
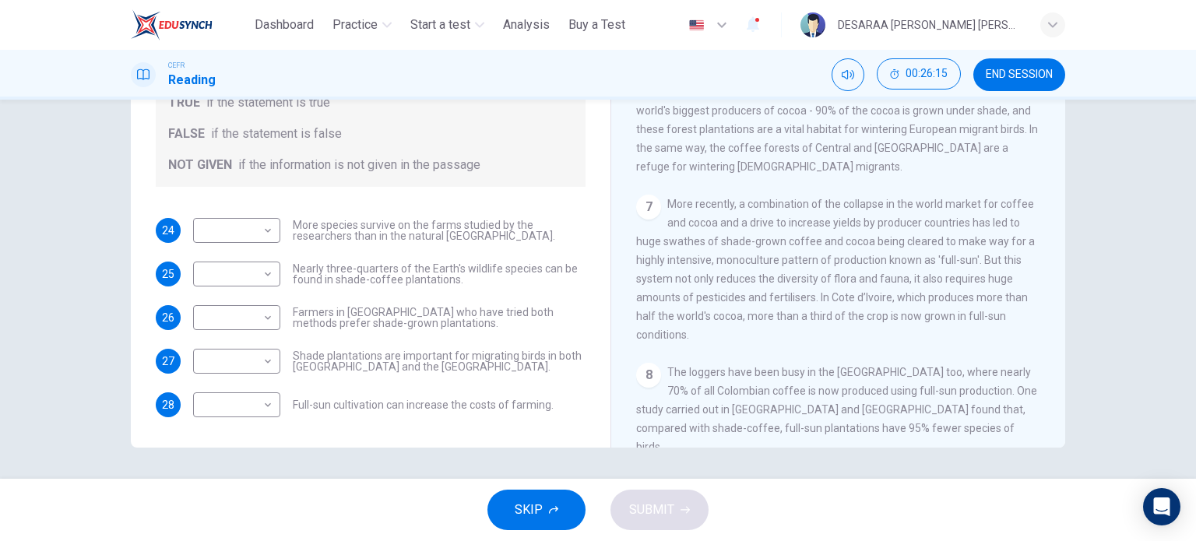
scroll to position [934, 0]
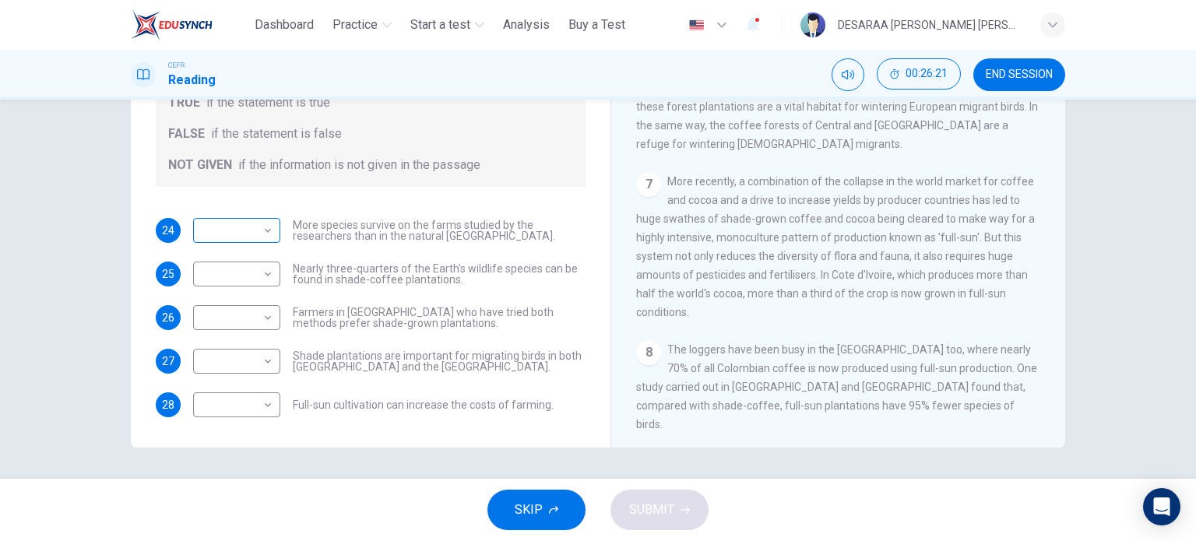
click at [265, 223] on body "This site uses cookies, as explained in our Privacy Policy . If you agree to th…" at bounding box center [598, 270] width 1196 height 541
click at [265, 223] on div at bounding box center [598, 270] width 1196 height 541
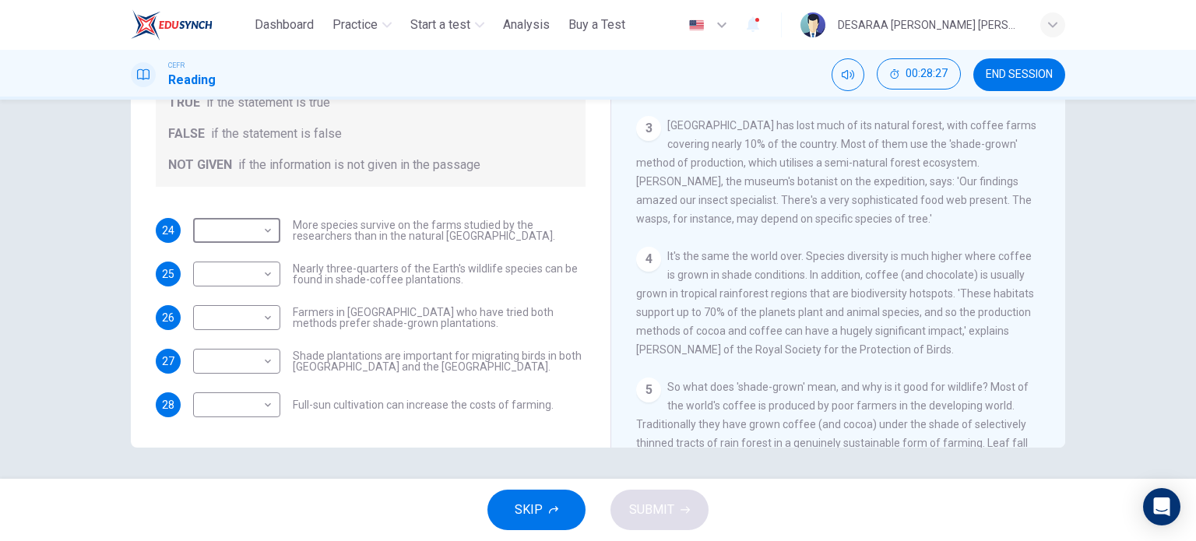
scroll to position [359, 0]
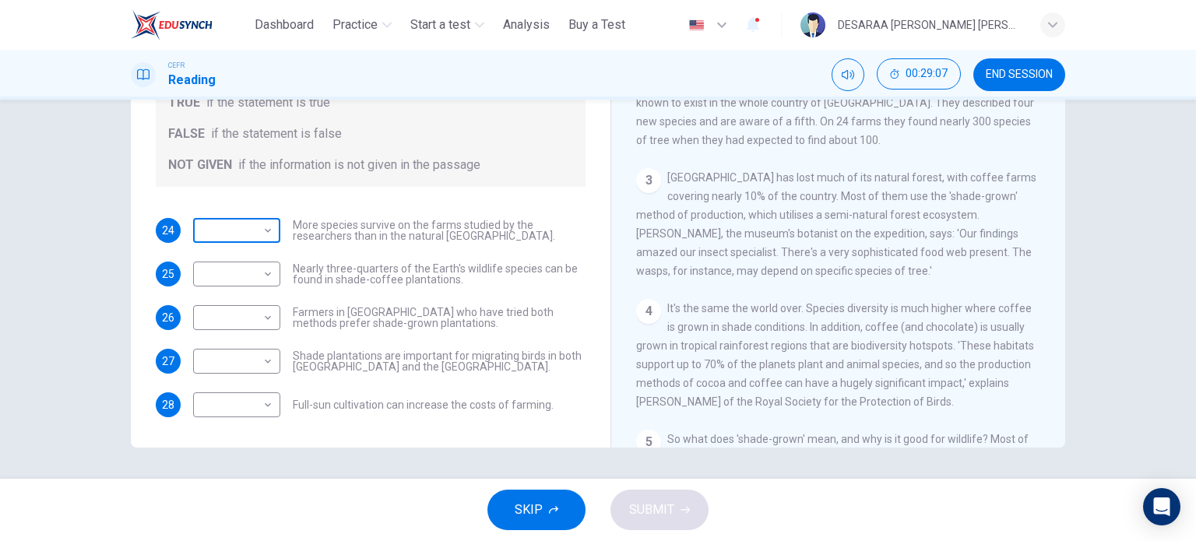
click at [240, 228] on body "This site uses cookies, as explained in our Privacy Policy . If you agree to th…" at bounding box center [598, 270] width 1196 height 541
click at [257, 275] on li "FALSE" at bounding box center [232, 279] width 87 height 25
type input "*****"
click at [257, 275] on body "This site uses cookies, as explained in our Privacy Policy . If you agree to th…" at bounding box center [598, 270] width 1196 height 541
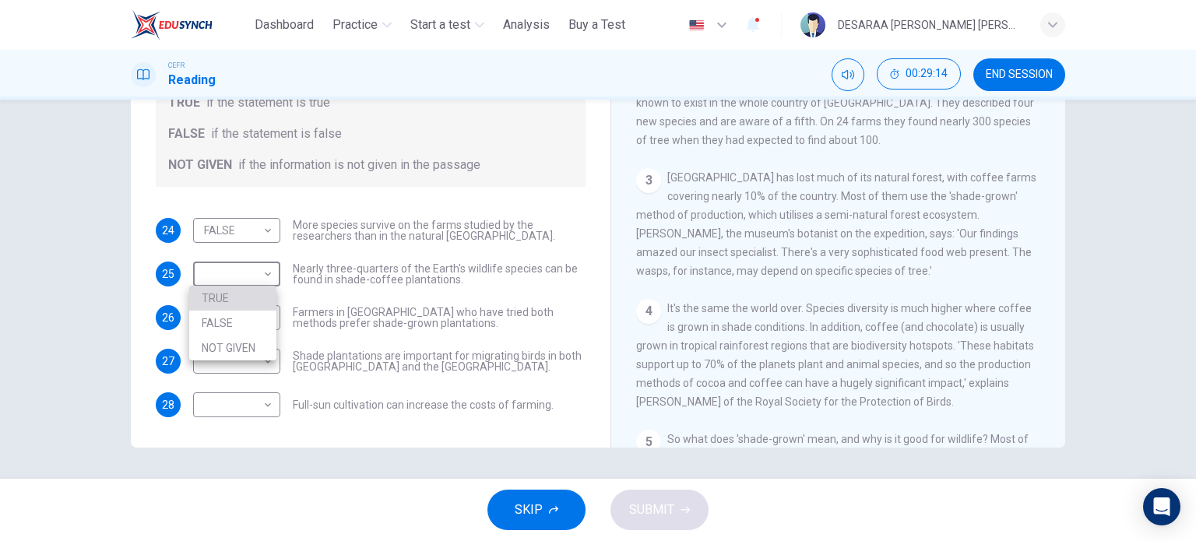
click at [258, 290] on li "TRUE" at bounding box center [232, 298] width 87 height 25
type input "****"
click at [257, 320] on body "This site uses cookies, as explained in our Privacy Policy . If you agree to th…" at bounding box center [598, 270] width 1196 height 541
click at [265, 341] on li "TRUE" at bounding box center [232, 341] width 87 height 25
type input "****"
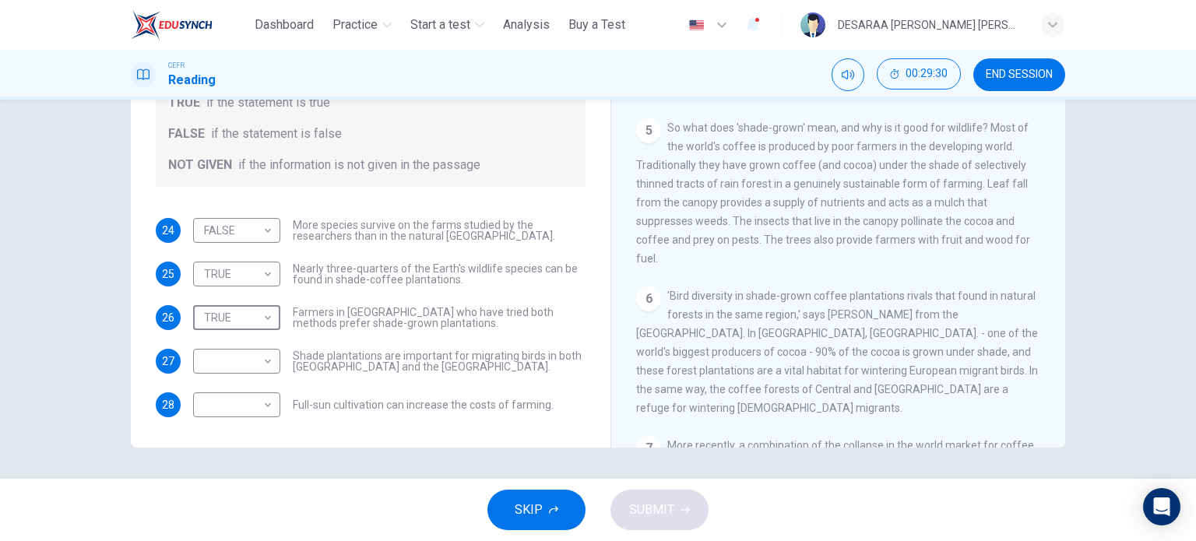
scroll to position [748, 0]
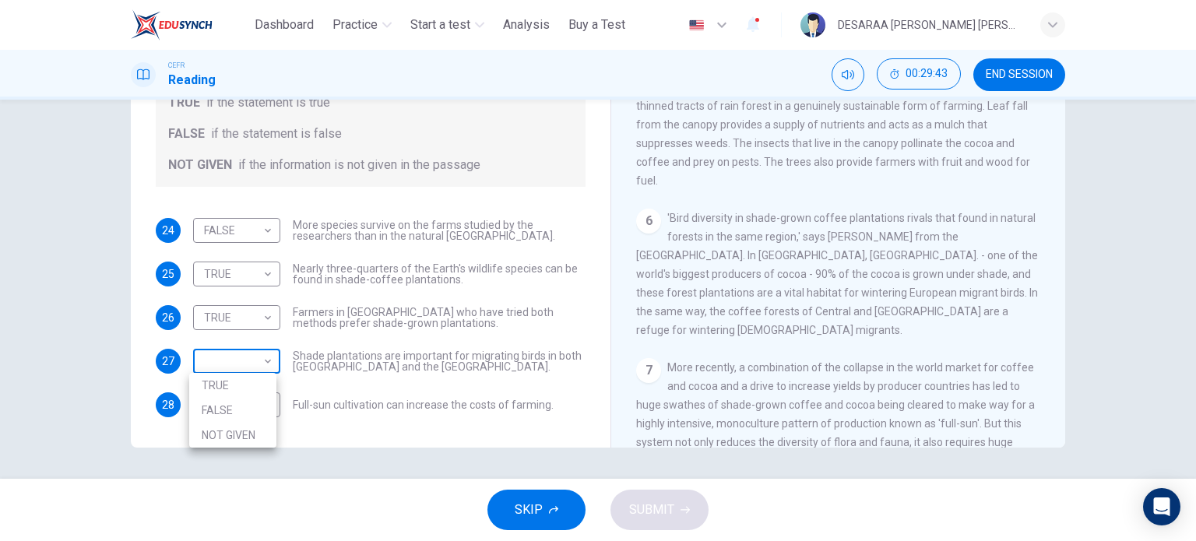
click at [224, 357] on body "This site uses cookies, as explained in our Privacy Policy . If you agree to th…" at bounding box center [598, 270] width 1196 height 541
click at [241, 386] on li "TRUE" at bounding box center [232, 385] width 87 height 25
type input "****"
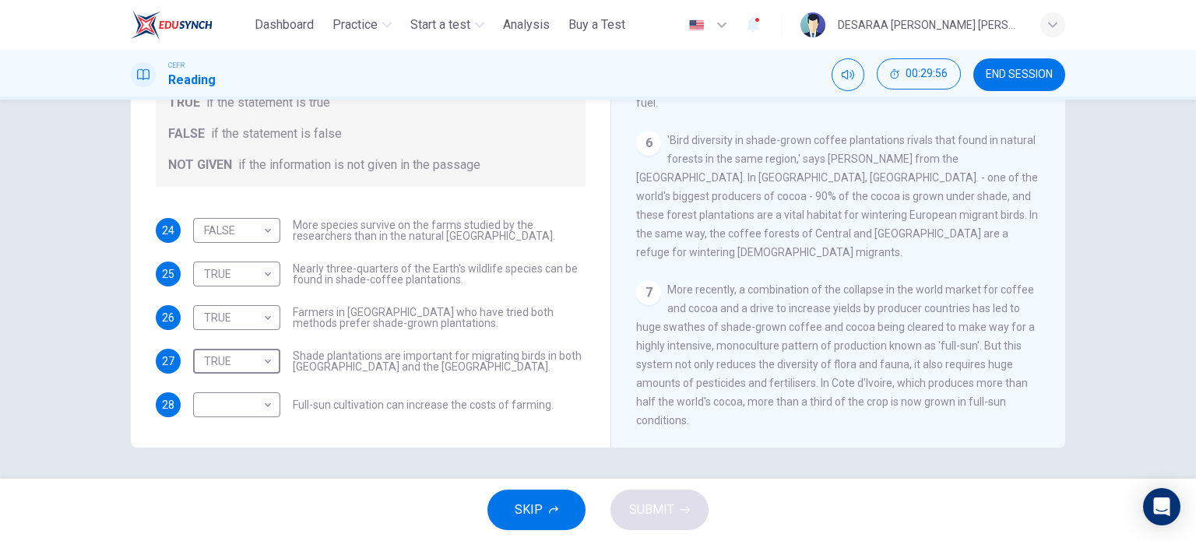
scroll to position [904, 0]
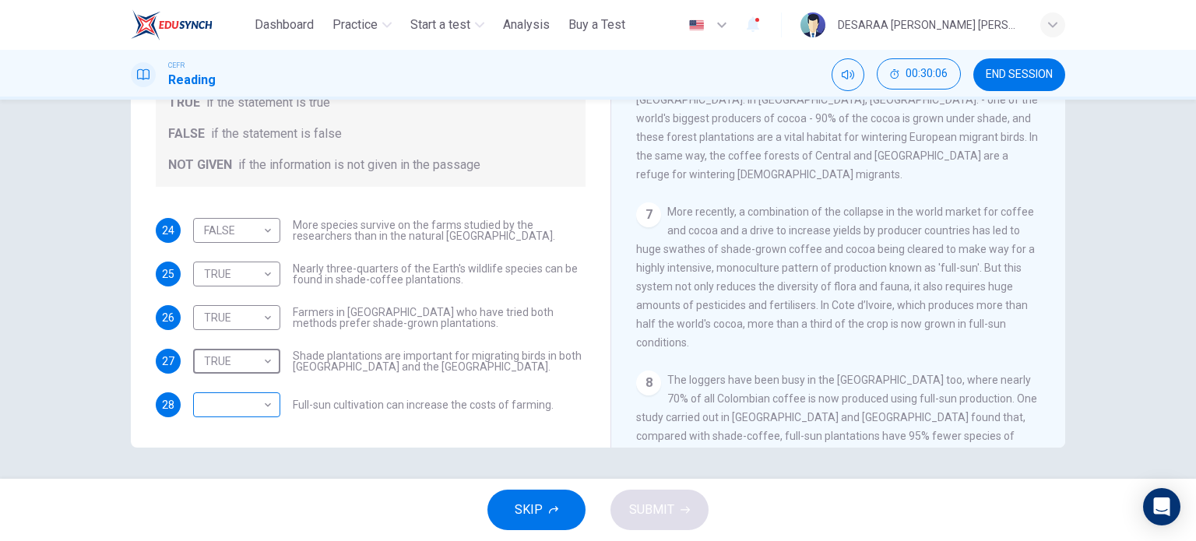
click at [211, 395] on body "This site uses cookies, as explained in our Privacy Policy . If you agree to th…" at bounding box center [598, 270] width 1196 height 541
click at [227, 427] on li "TRUE" at bounding box center [232, 428] width 87 height 25
type input "****"
click at [682, 518] on button "SUBMIT" at bounding box center [659, 510] width 98 height 40
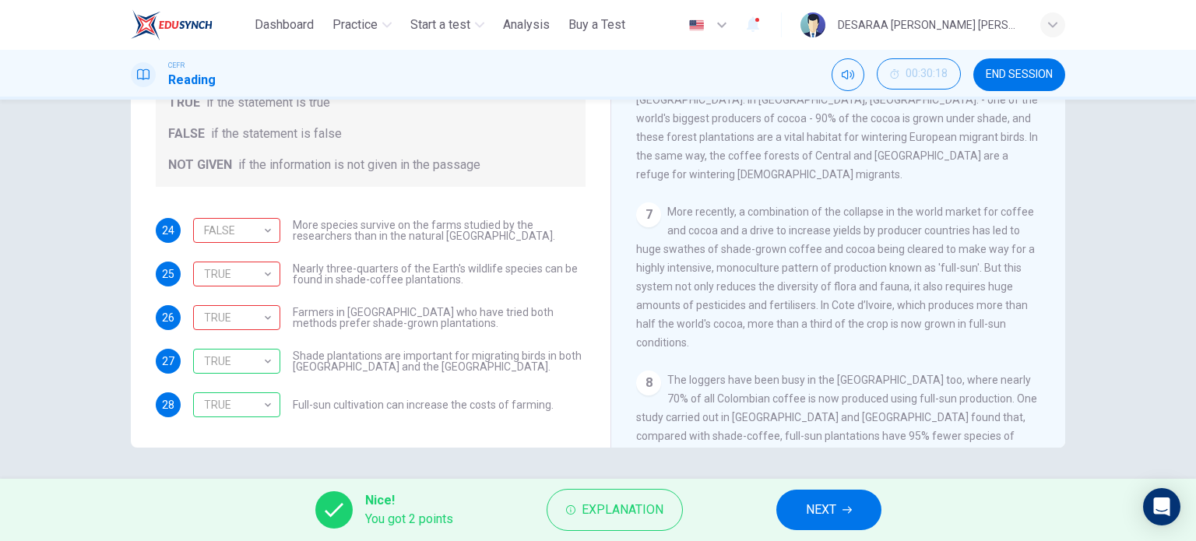
click at [833, 512] on span "NEXT" at bounding box center [821, 510] width 30 height 22
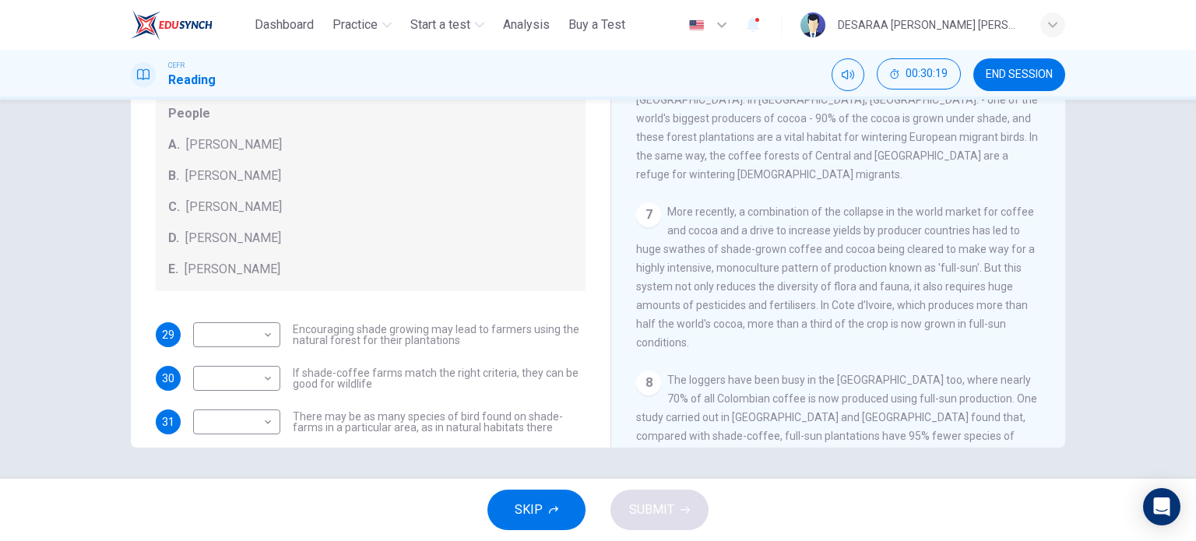
scroll to position [16, 0]
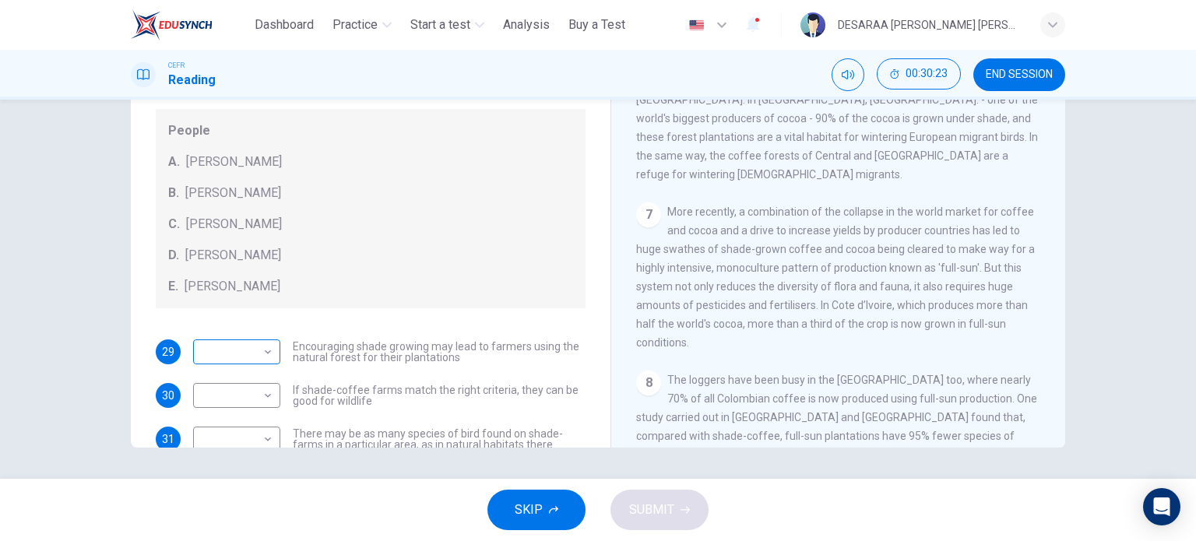
click at [272, 349] on div "​ ​" at bounding box center [236, 351] width 87 height 25
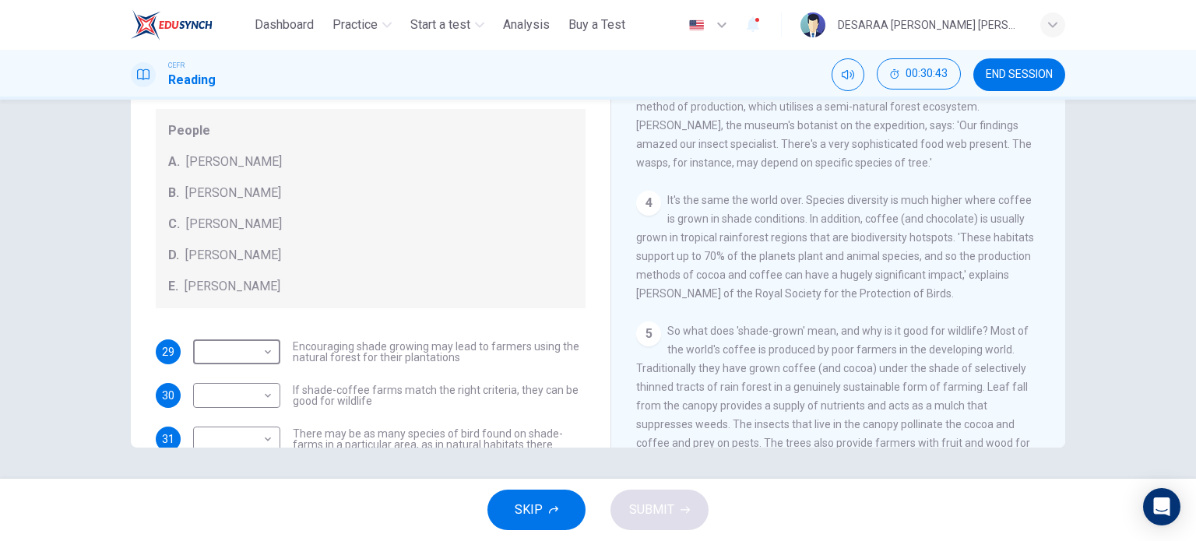
scroll to position [93, 0]
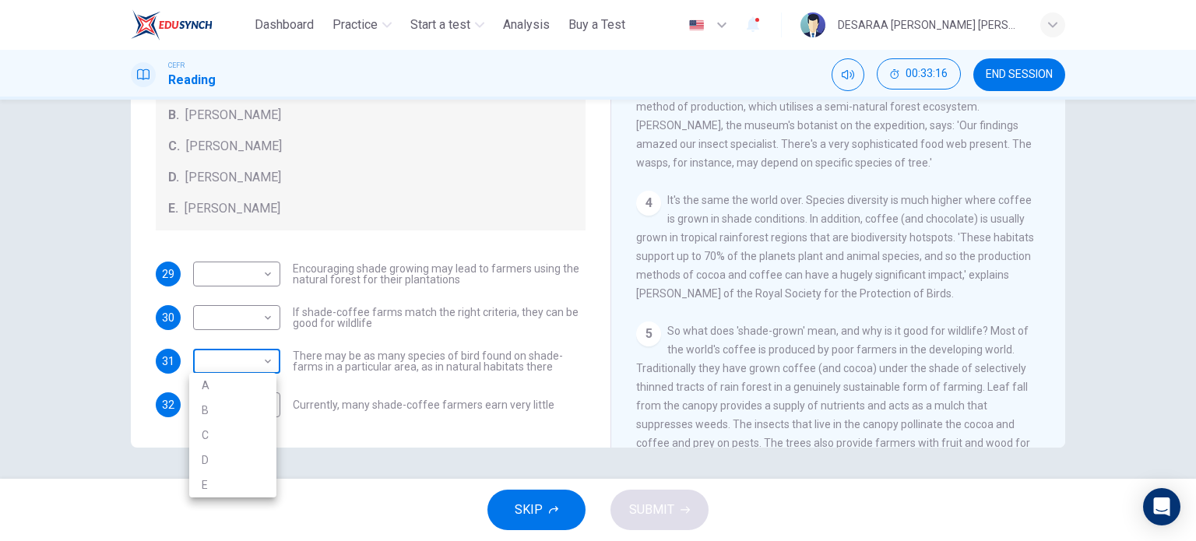
click at [233, 353] on body "This site uses cookies, as explained in our Privacy Policy . If you agree to th…" at bounding box center [598, 270] width 1196 height 541
click at [234, 413] on li "B" at bounding box center [232, 410] width 87 height 25
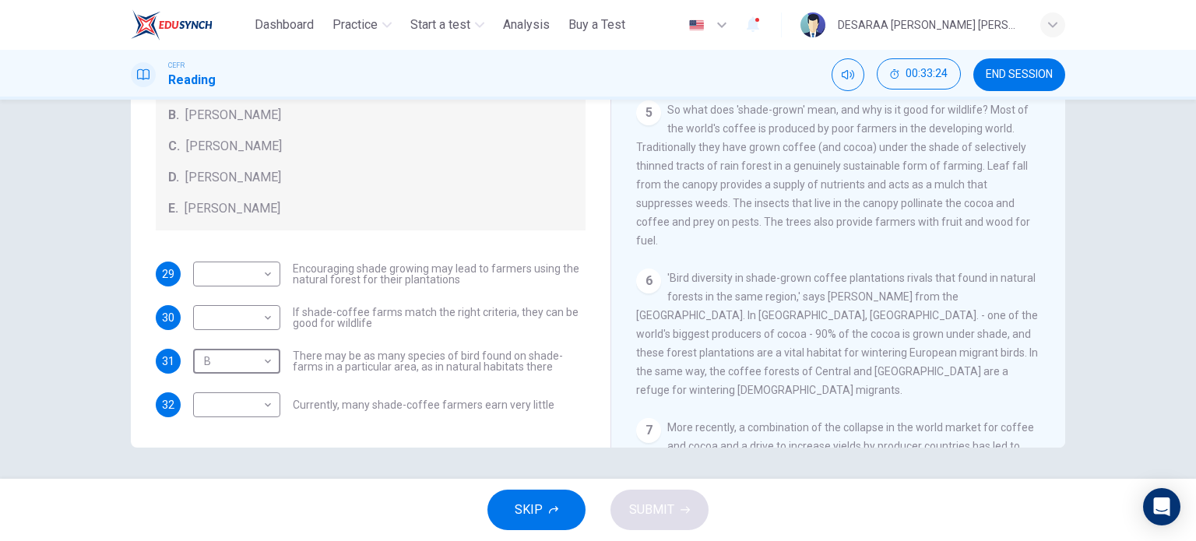
scroll to position [701, 0]
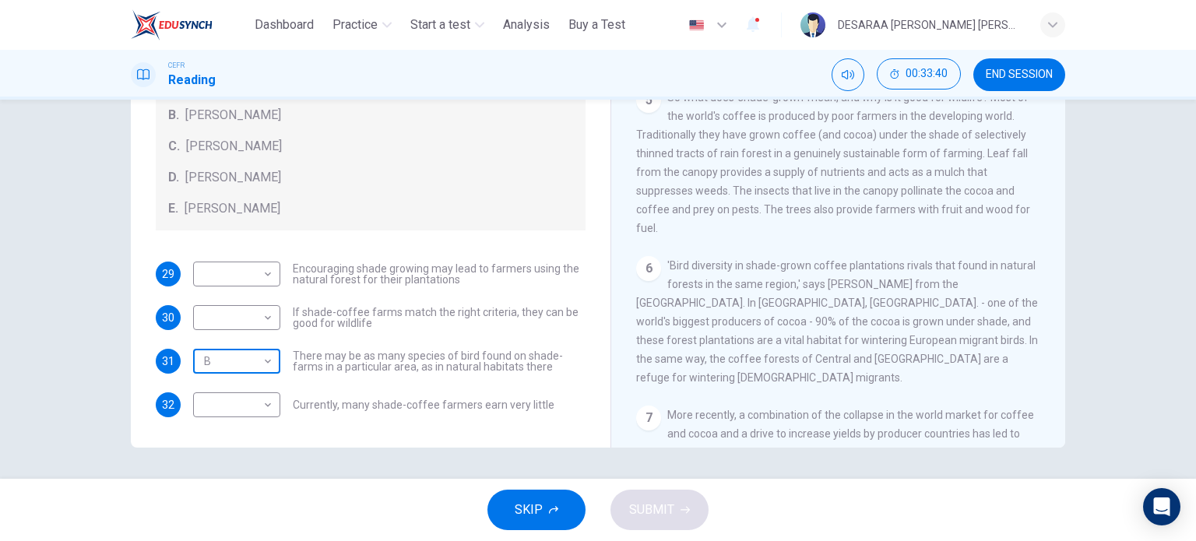
click at [265, 359] on body "This site uses cookies, as explained in our Privacy Policy . If you agree to th…" at bounding box center [598, 270] width 1196 height 541
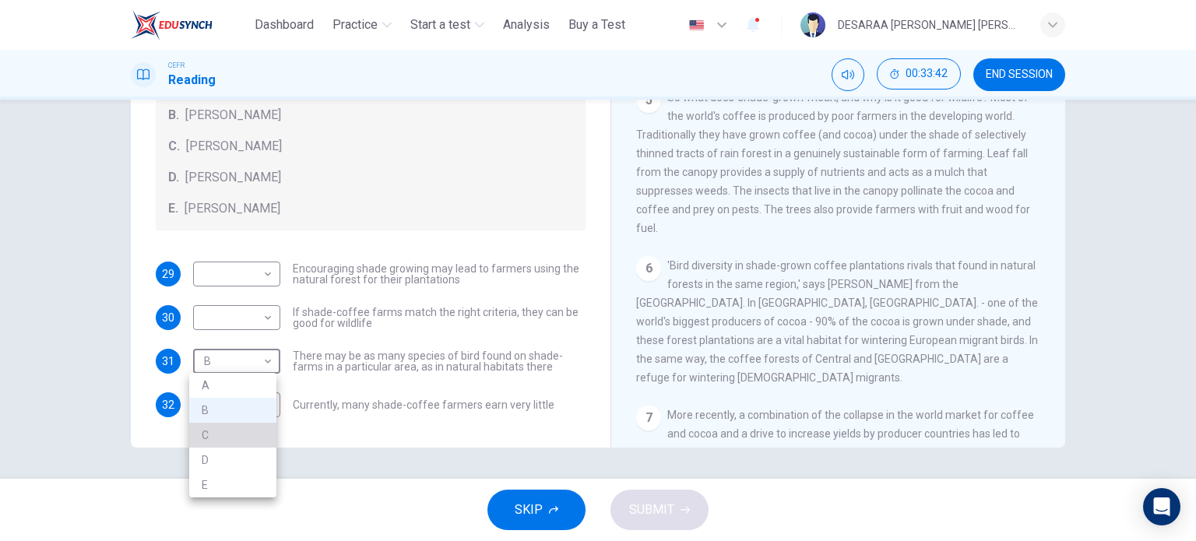
click at [249, 435] on li "C" at bounding box center [232, 435] width 87 height 25
type input "*"
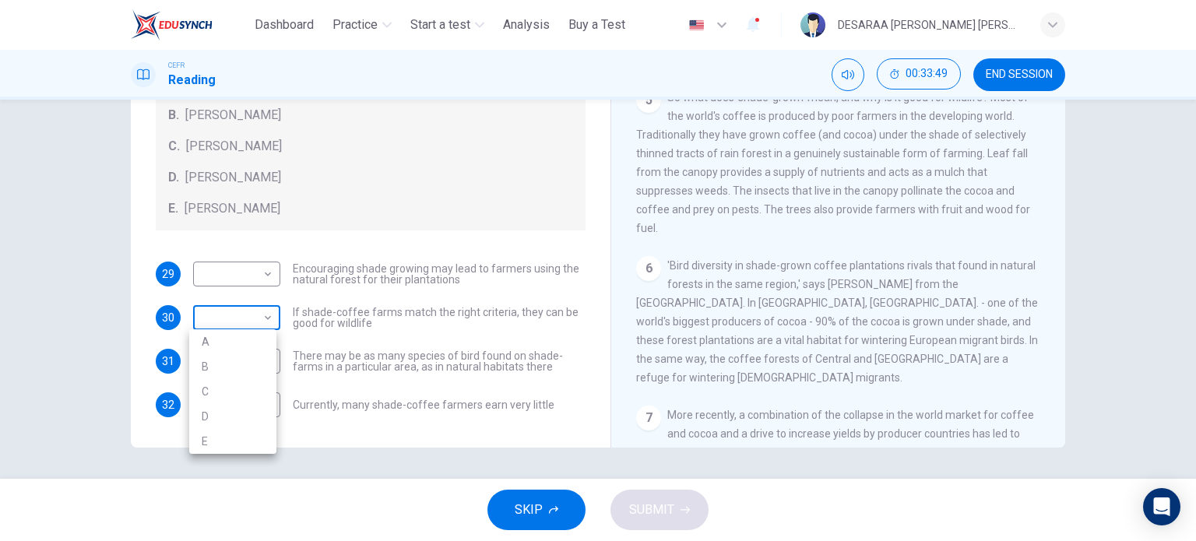
click at [248, 313] on body "This site uses cookies, as explained in our Privacy Policy . If you agree to th…" at bounding box center [598, 270] width 1196 height 541
click at [230, 367] on li "B" at bounding box center [232, 366] width 87 height 25
type input "*"
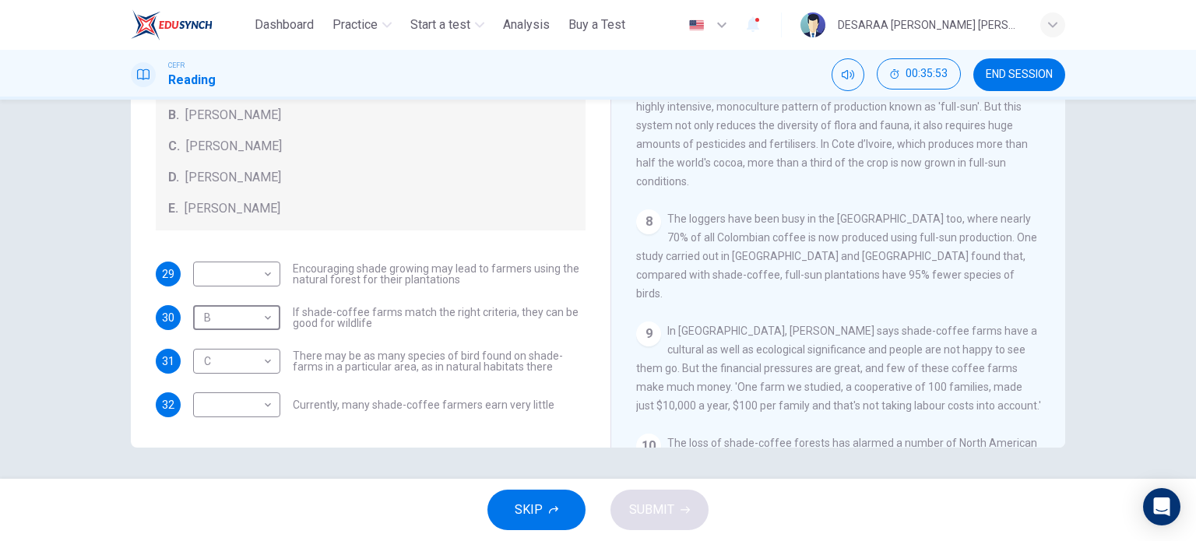
scroll to position [1090, 0]
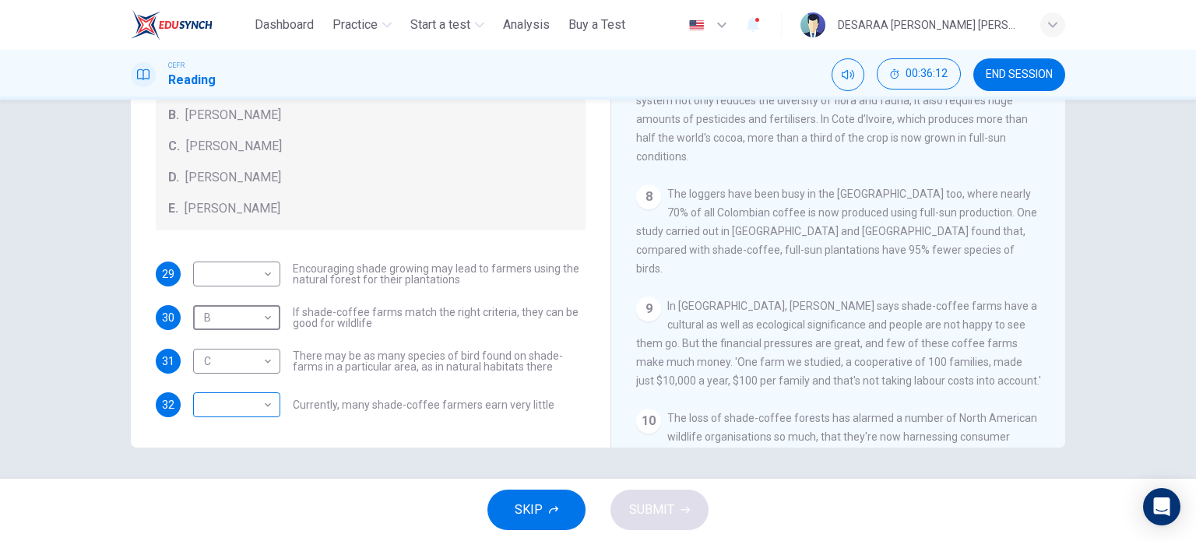
click at [256, 403] on body "This site uses cookies, as explained in our Privacy Policy . If you agree to th…" at bounding box center [598, 270] width 1196 height 541
click at [469, 452] on div at bounding box center [598, 270] width 1196 height 541
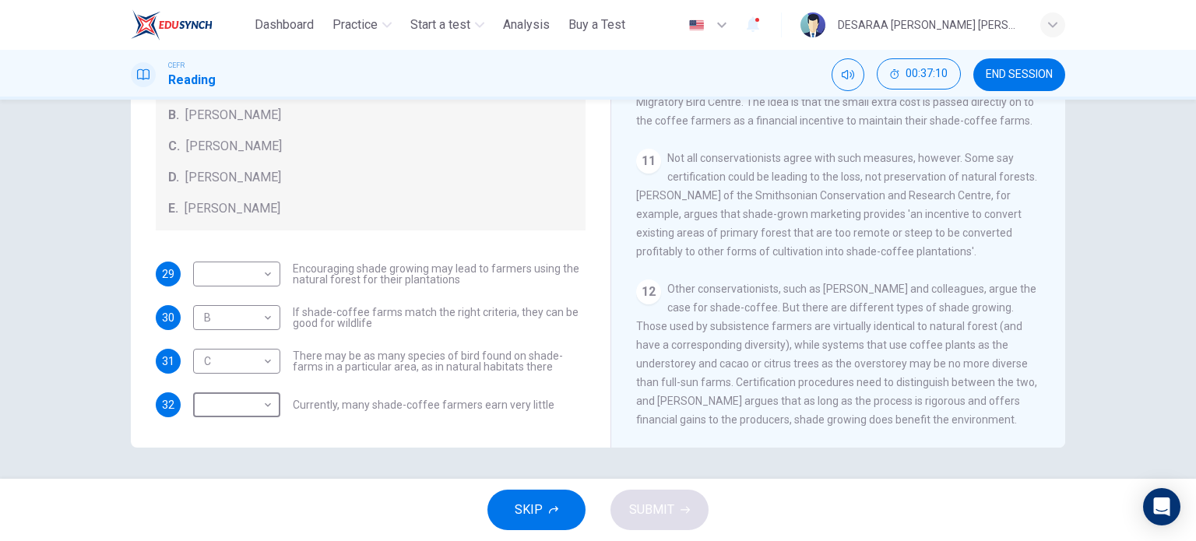
scroll to position [1527, 0]
click at [221, 261] on body "This site uses cookies, as explained in our Privacy Policy . If you agree to th…" at bounding box center [598, 270] width 1196 height 541
click at [213, 389] on li "E" at bounding box center [232, 397] width 87 height 25
type input "*"
click at [227, 408] on body "This site uses cookies, as explained in our Privacy Policy . If you agree to th…" at bounding box center [598, 270] width 1196 height 541
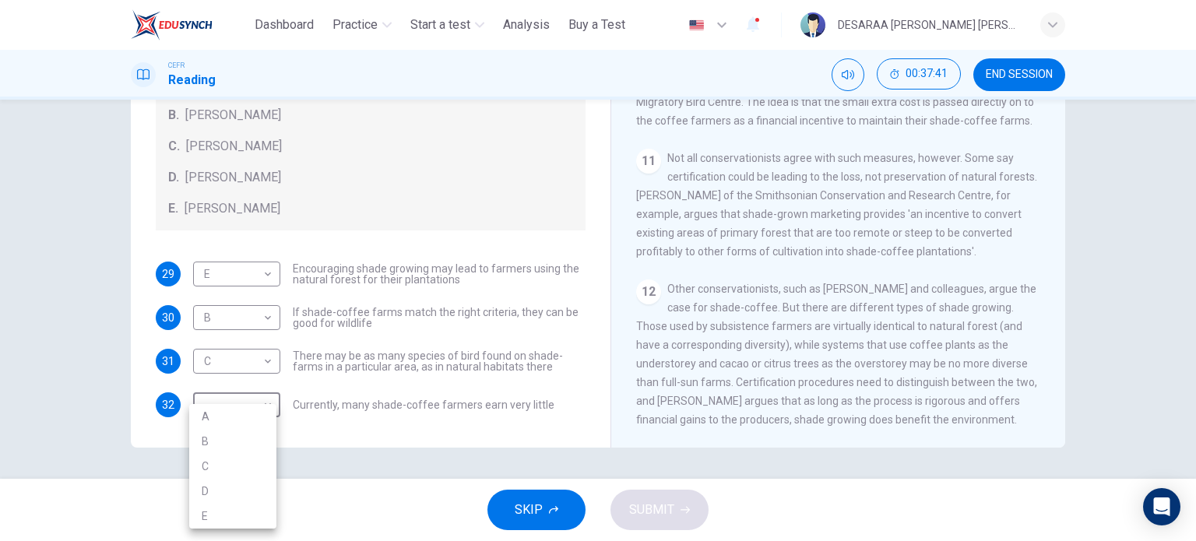
click at [233, 483] on li "D" at bounding box center [232, 491] width 87 height 25
type input "*"
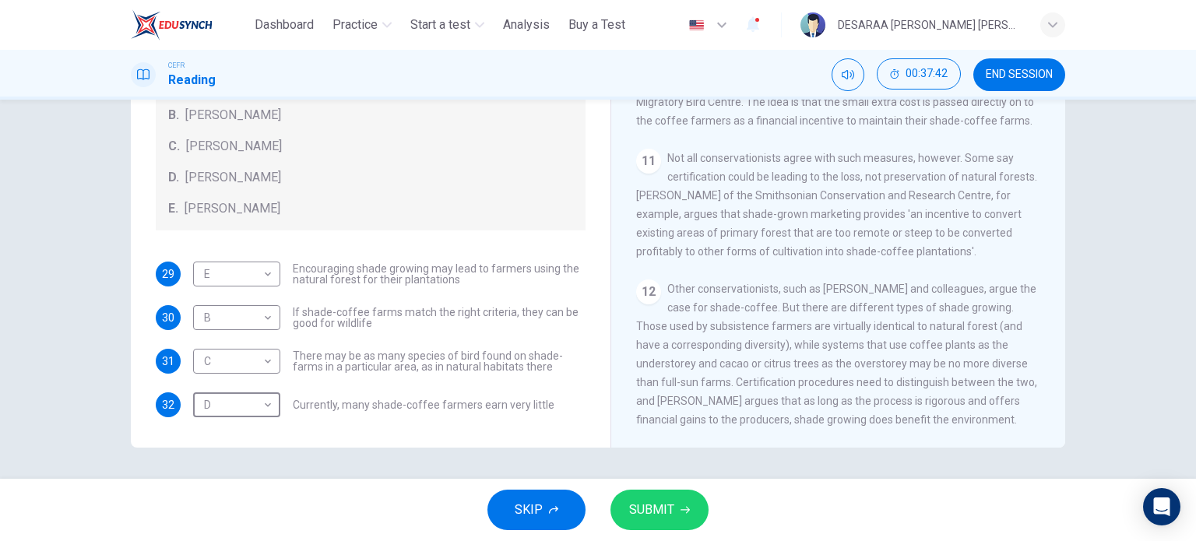
click at [659, 514] on span "SUBMIT" at bounding box center [651, 510] width 45 height 22
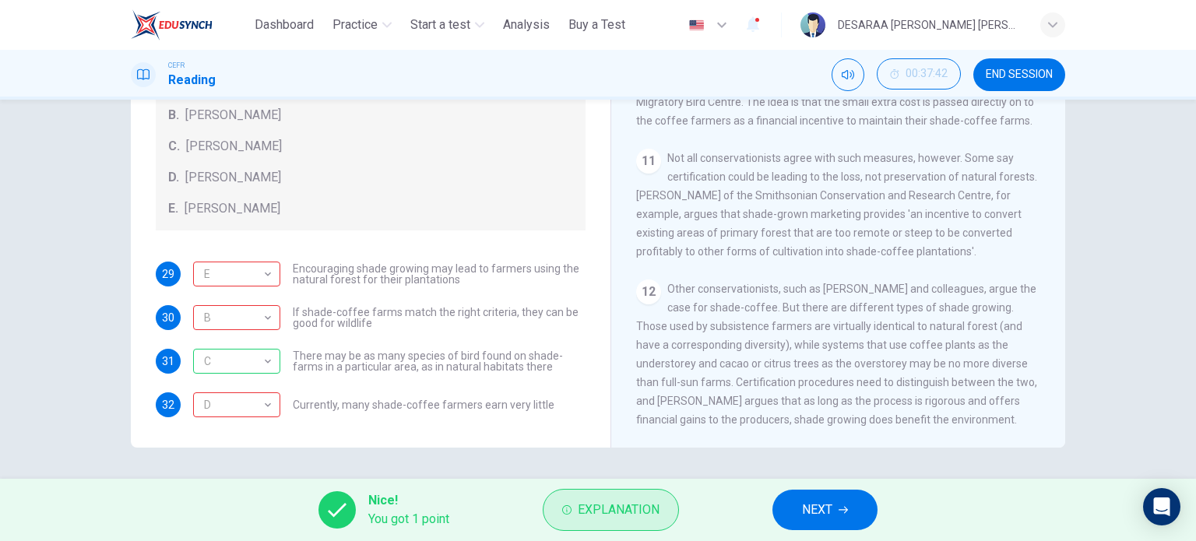
click at [634, 504] on span "Explanation" at bounding box center [619, 510] width 82 height 22
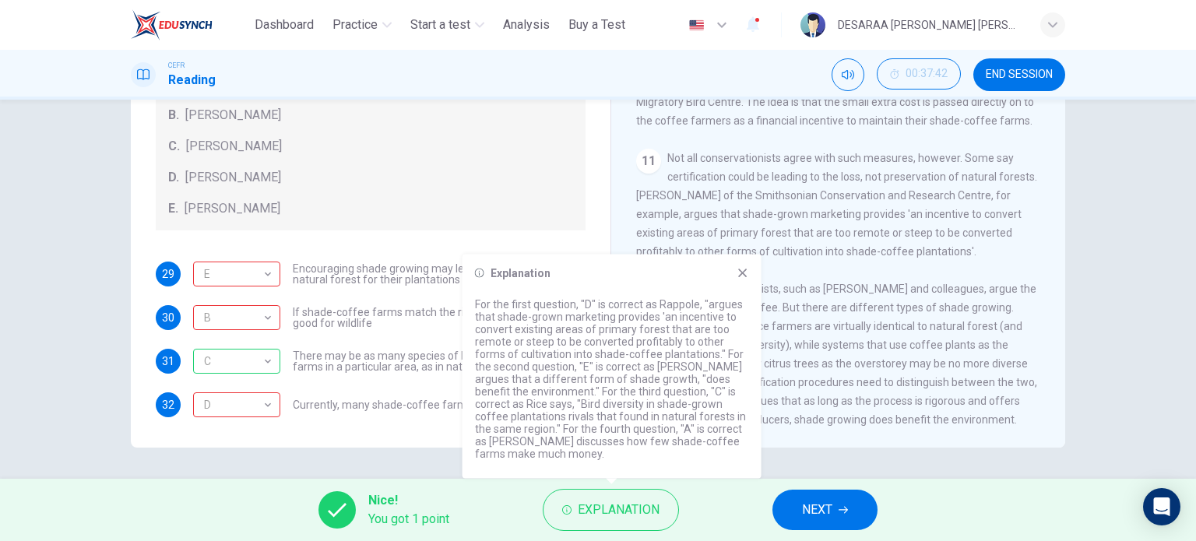
click at [807, 504] on span "NEXT" at bounding box center [817, 510] width 30 height 22
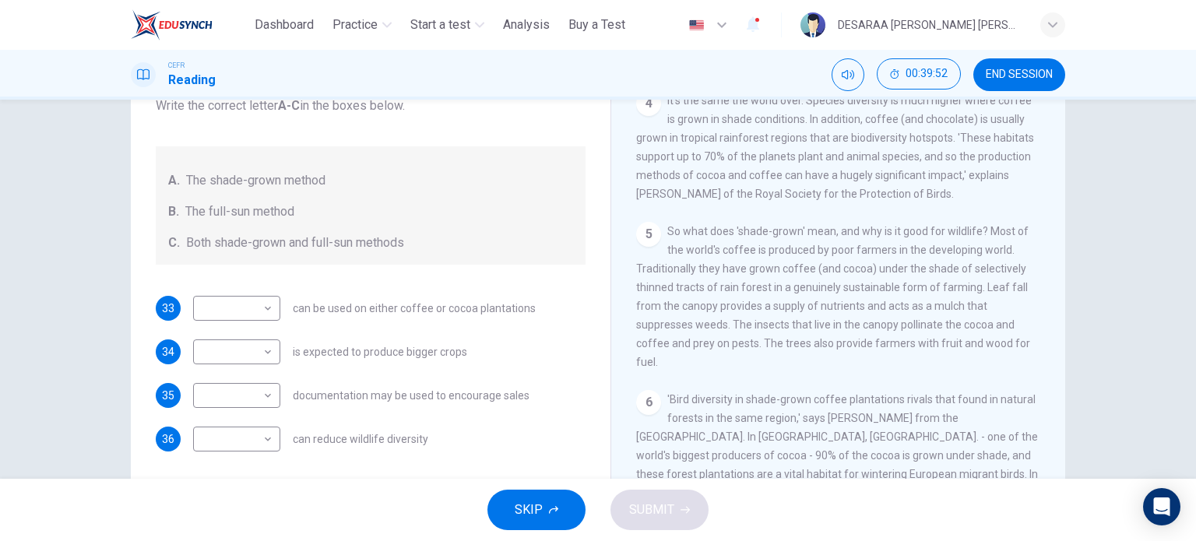
scroll to position [670, 0]
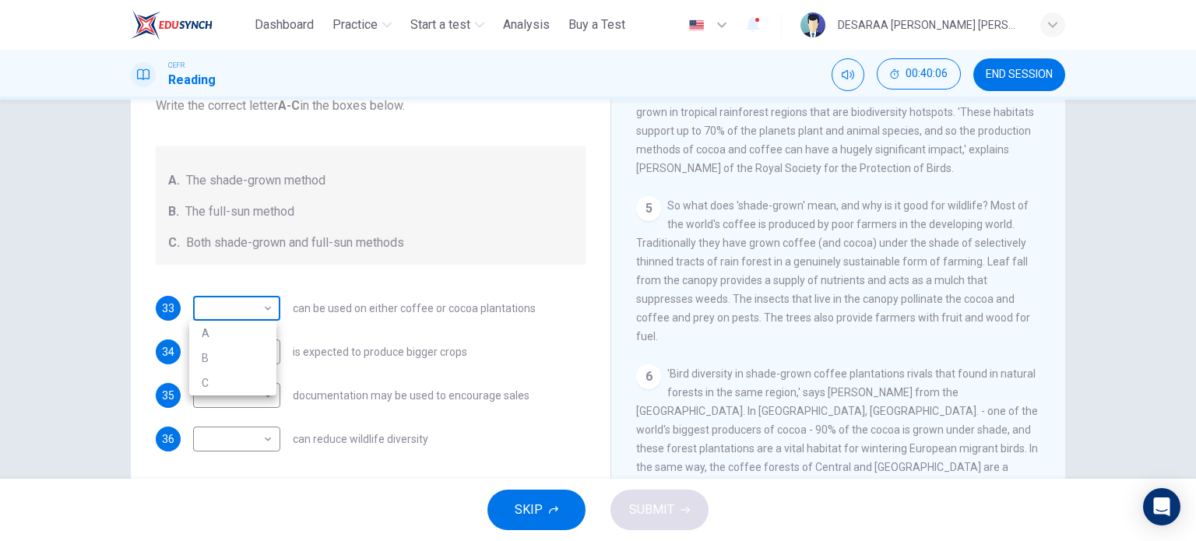
click at [261, 317] on body "This site uses cookies, as explained in our Privacy Policy . If you agree to th…" at bounding box center [598, 270] width 1196 height 541
click at [261, 317] on div at bounding box center [598, 270] width 1196 height 541
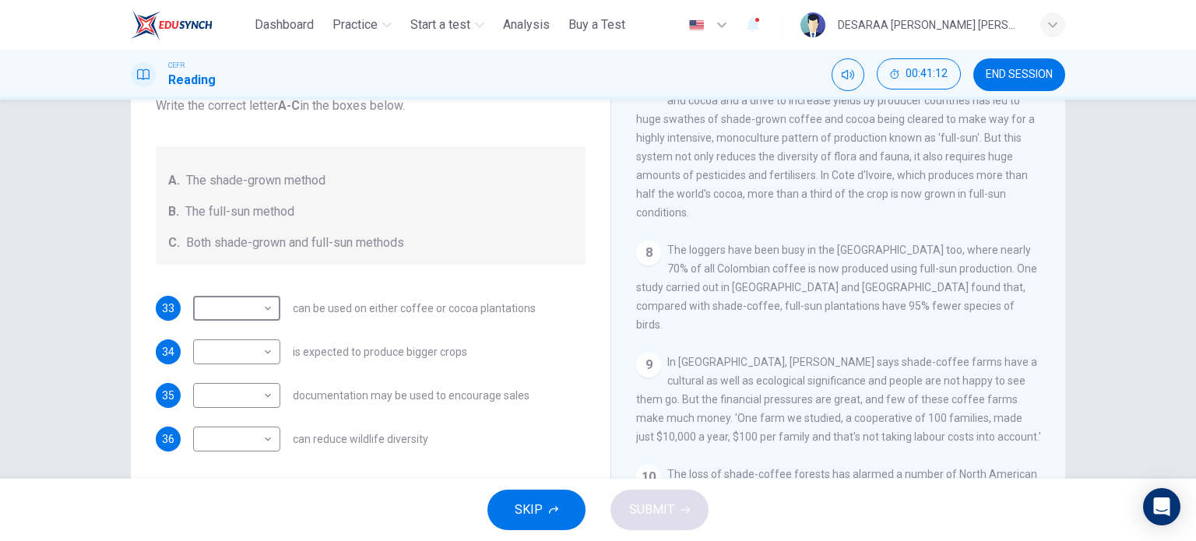
scroll to position [1137, 0]
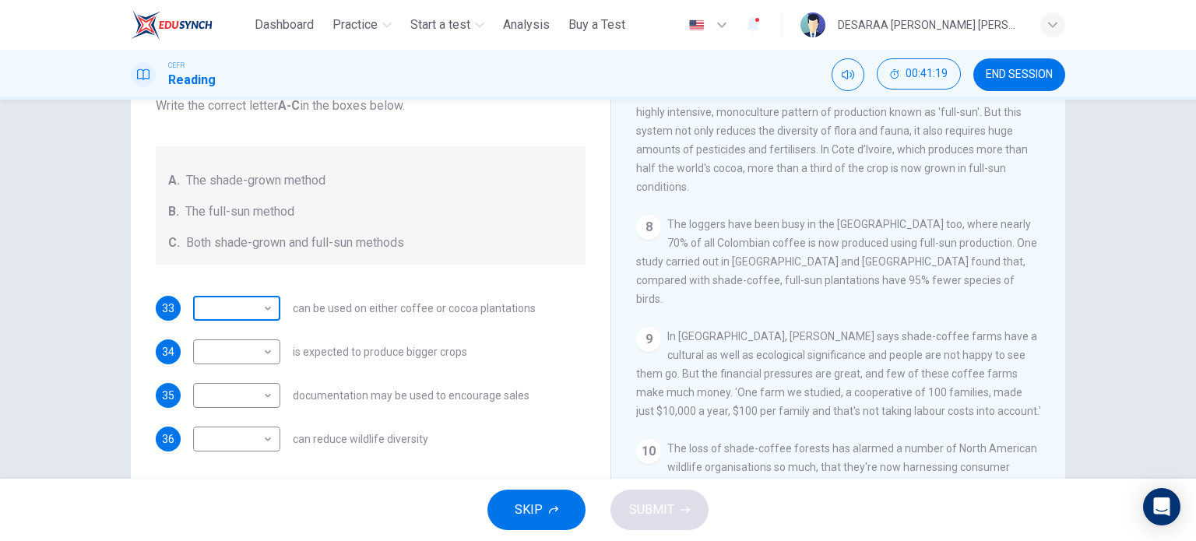
click at [224, 312] on body "This site uses cookies, as explained in our Privacy Policy . If you agree to th…" at bounding box center [598, 270] width 1196 height 541
click at [230, 383] on li "C" at bounding box center [232, 383] width 87 height 25
type input "*"
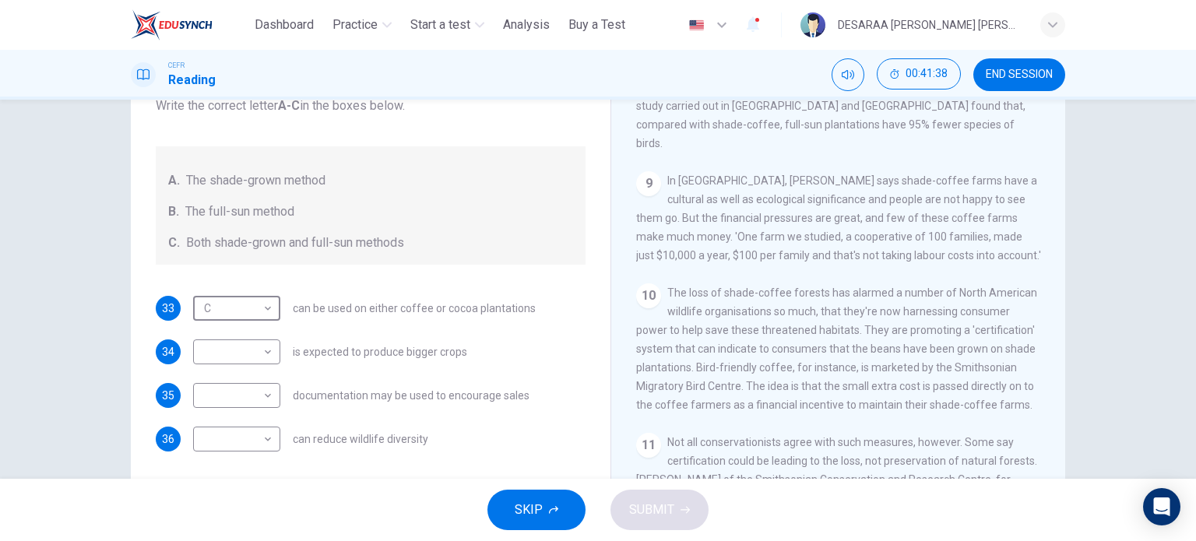
scroll to position [1371, 0]
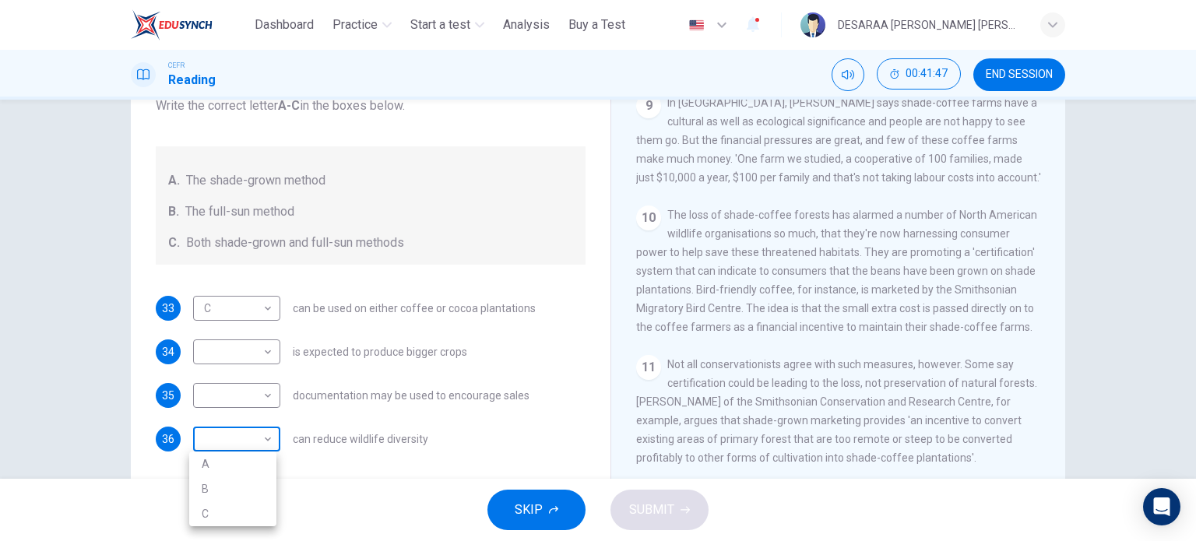
click at [258, 443] on body "This site uses cookies, as explained in our Privacy Policy . If you agree to th…" at bounding box center [598, 270] width 1196 height 541
click at [258, 463] on li "A" at bounding box center [232, 464] width 87 height 25
type input "*"
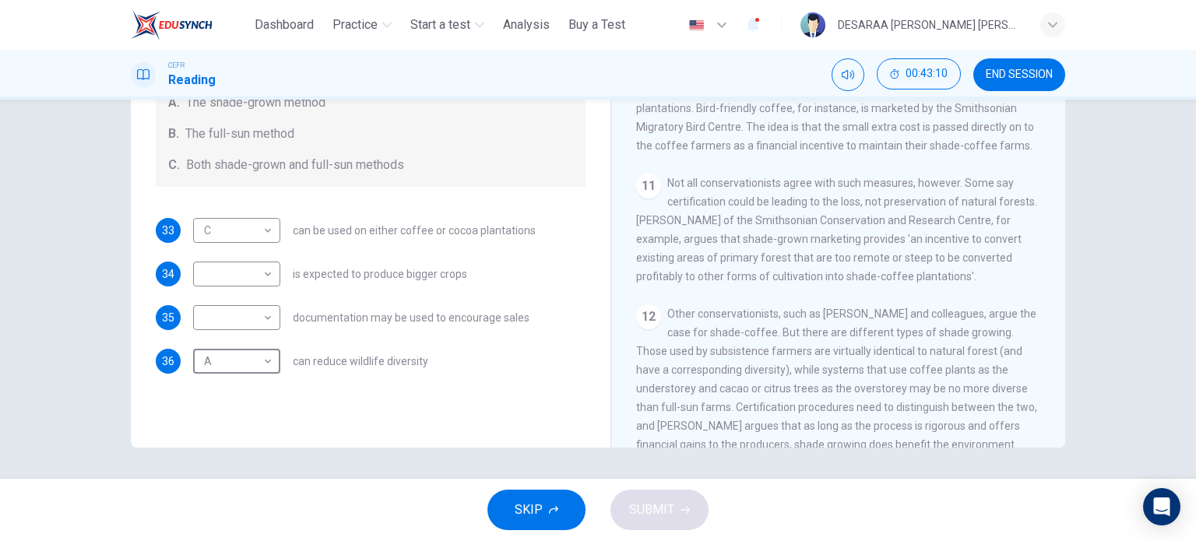
scroll to position [1449, 0]
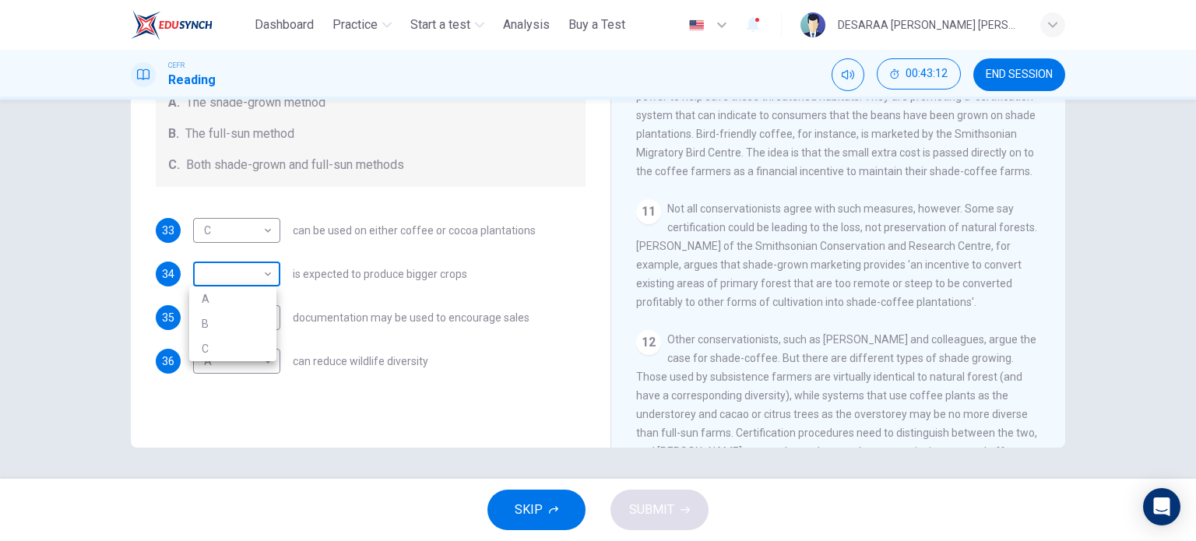
click at [234, 263] on body "This site uses cookies, as explained in our Privacy Policy . If you agree to th…" at bounding box center [598, 270] width 1196 height 541
click at [259, 315] on li "B" at bounding box center [232, 323] width 87 height 25
type input "*"
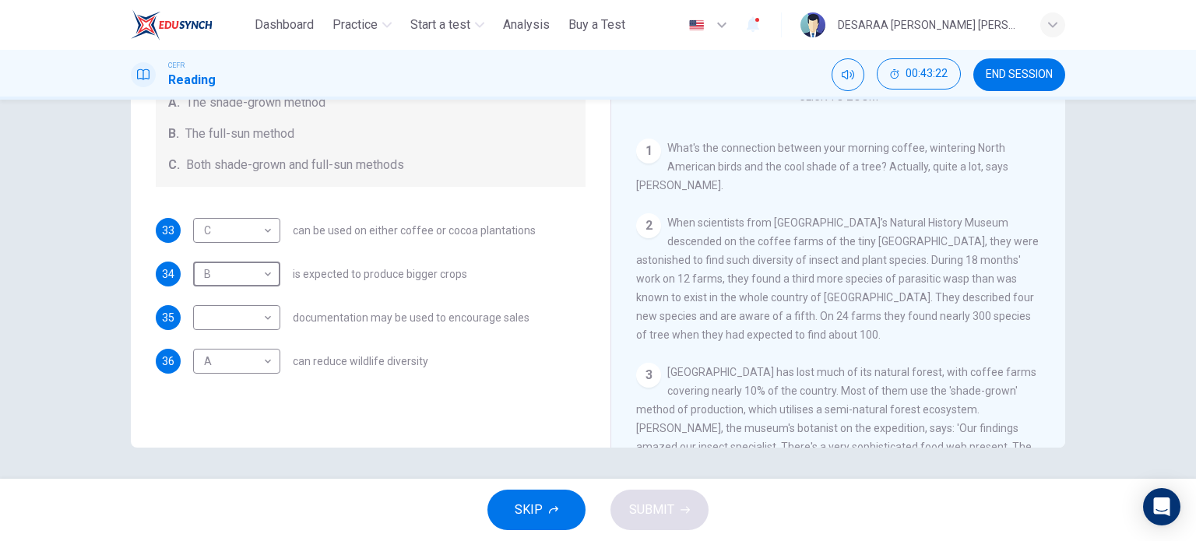
scroll to position [0, 0]
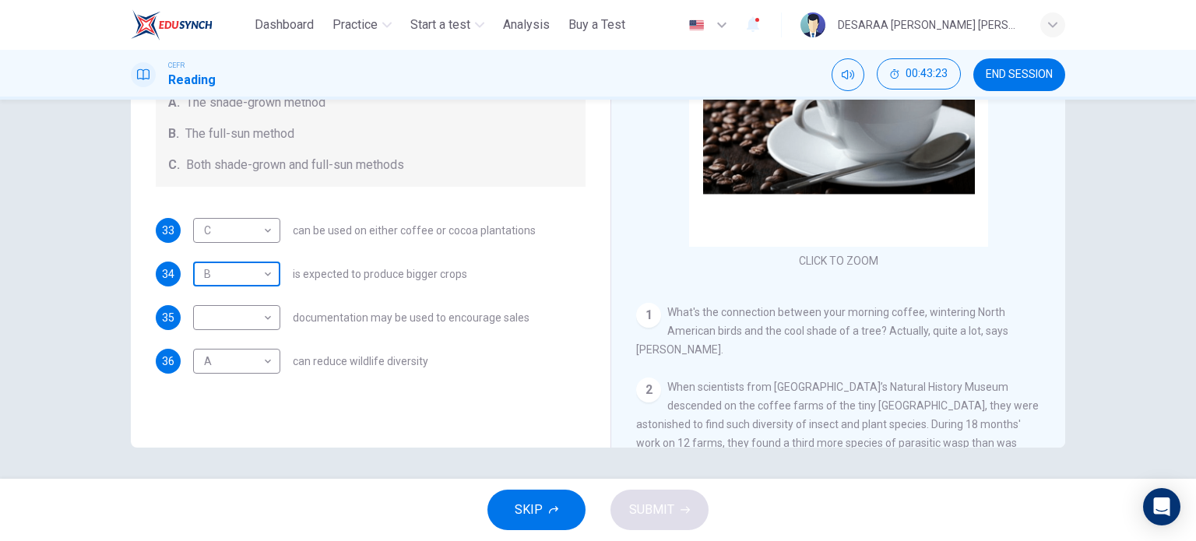
click at [220, 264] on body "This site uses cookies, as explained in our Privacy Policy . If you agree to th…" at bounding box center [598, 270] width 1196 height 541
click at [208, 311] on li "B" at bounding box center [232, 323] width 87 height 25
click at [217, 301] on body "This site uses cookies, as explained in our Privacy Policy . If you agree to th…" at bounding box center [598, 270] width 1196 height 541
click at [203, 395] on li "C" at bounding box center [232, 392] width 87 height 25
type input "*"
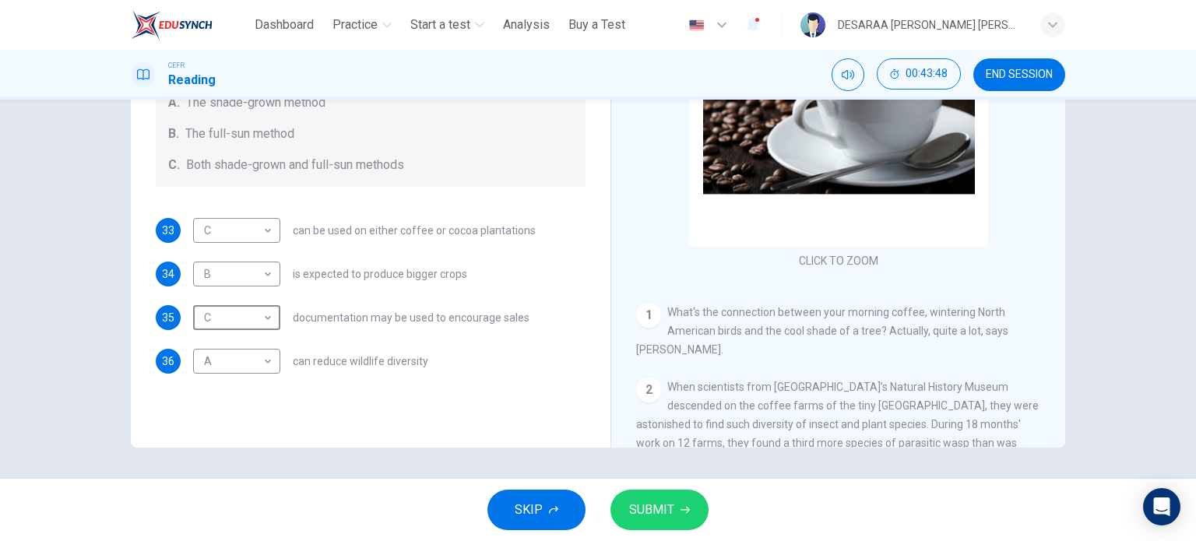
click at [675, 491] on button "SUBMIT" at bounding box center [659, 510] width 98 height 40
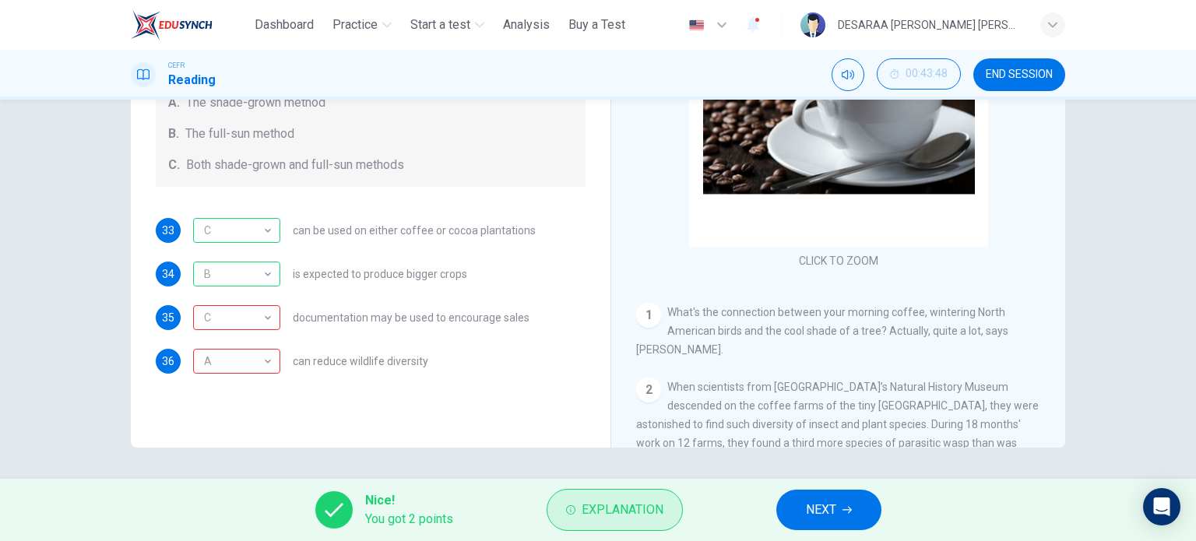
click at [585, 501] on span "Explanation" at bounding box center [623, 510] width 82 height 22
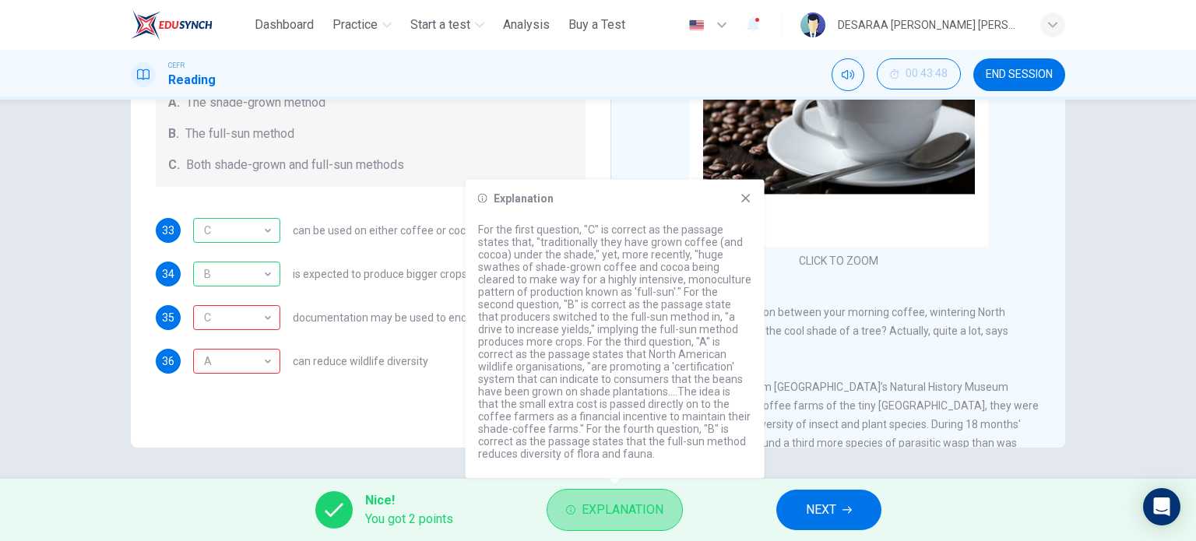
click at [663, 509] on span "Explanation" at bounding box center [623, 510] width 82 height 22
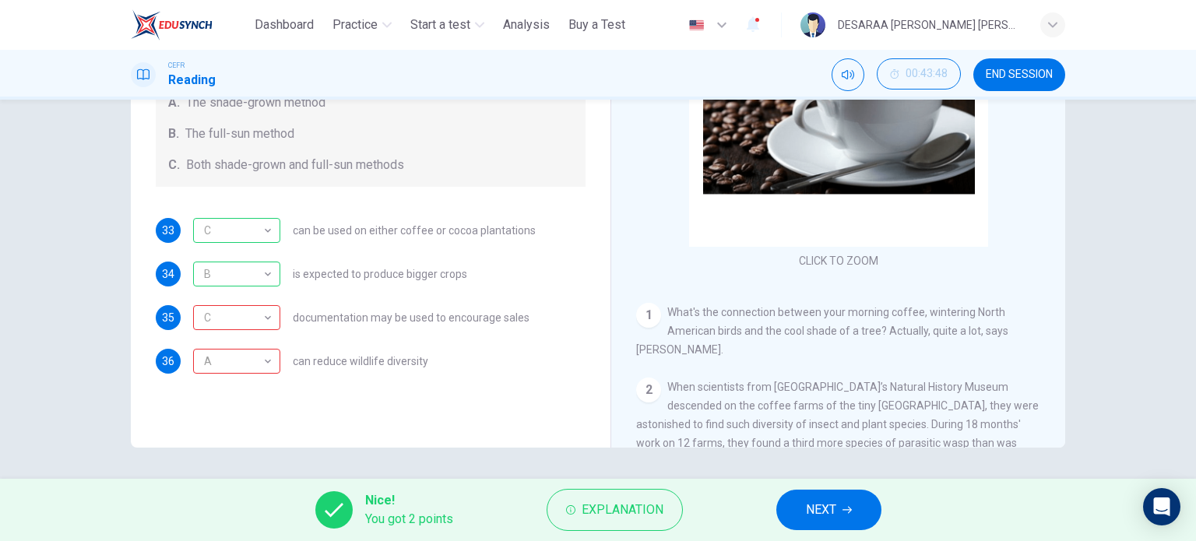
click at [813, 507] on span "NEXT" at bounding box center [821, 510] width 30 height 22
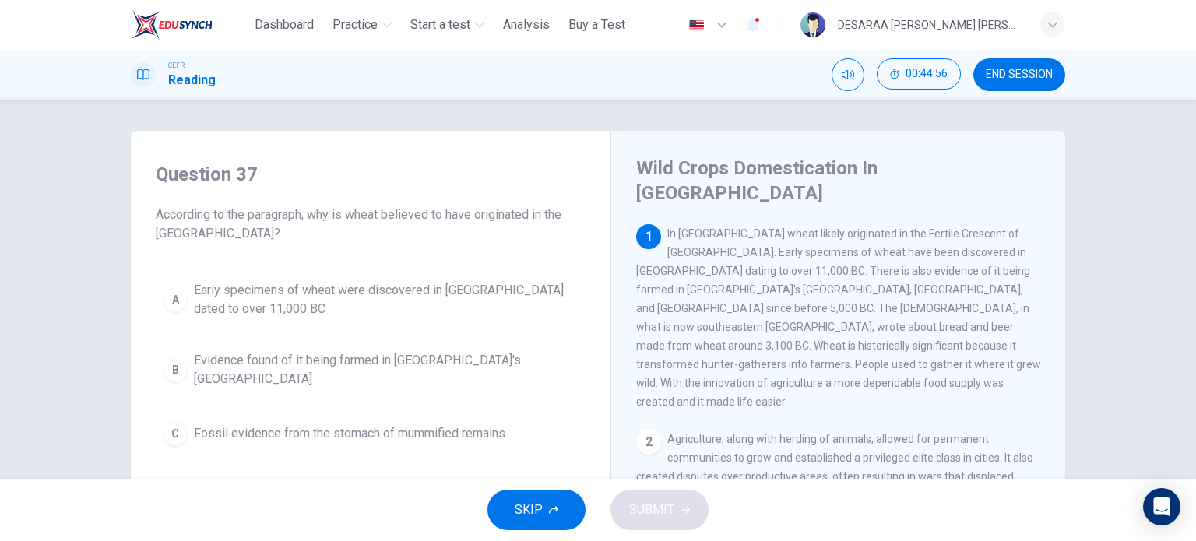
click at [171, 297] on div "A" at bounding box center [175, 299] width 25 height 25
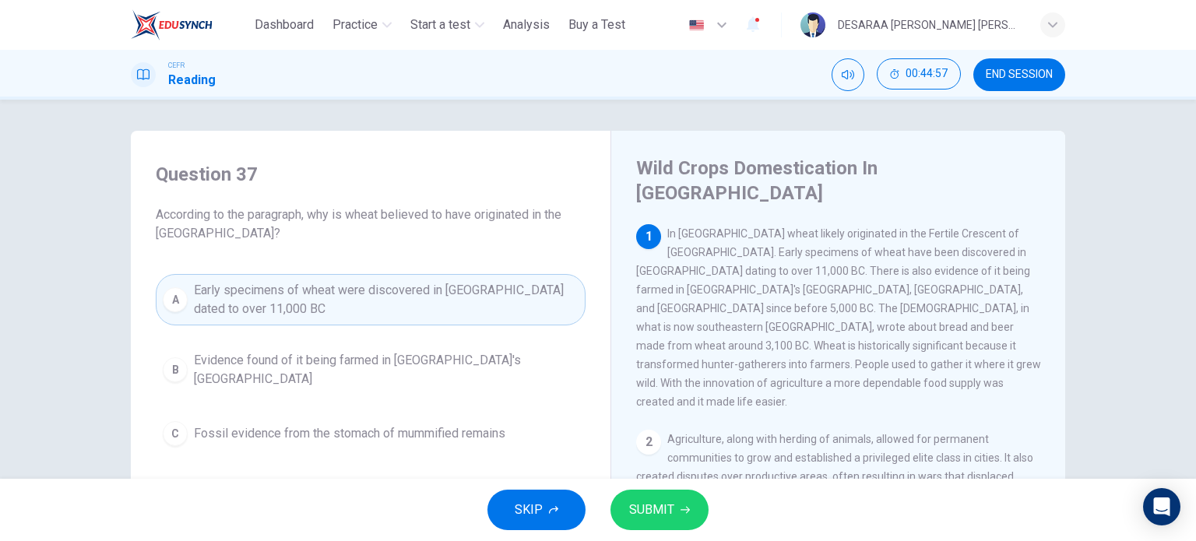
click at [652, 516] on span "SUBMIT" at bounding box center [651, 510] width 45 height 22
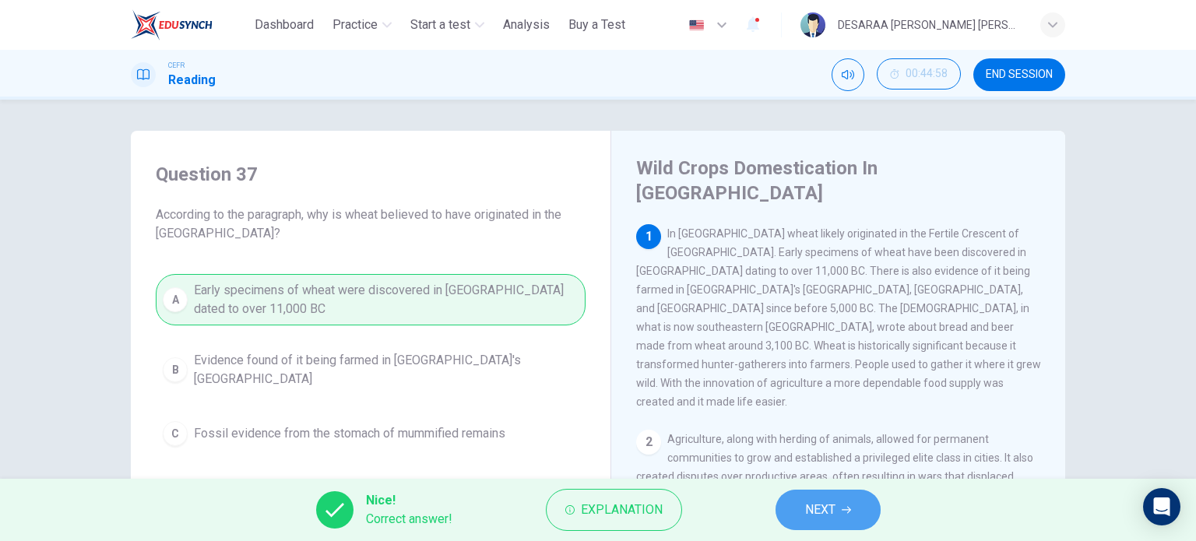
click at [829, 506] on span "NEXT" at bounding box center [820, 510] width 30 height 22
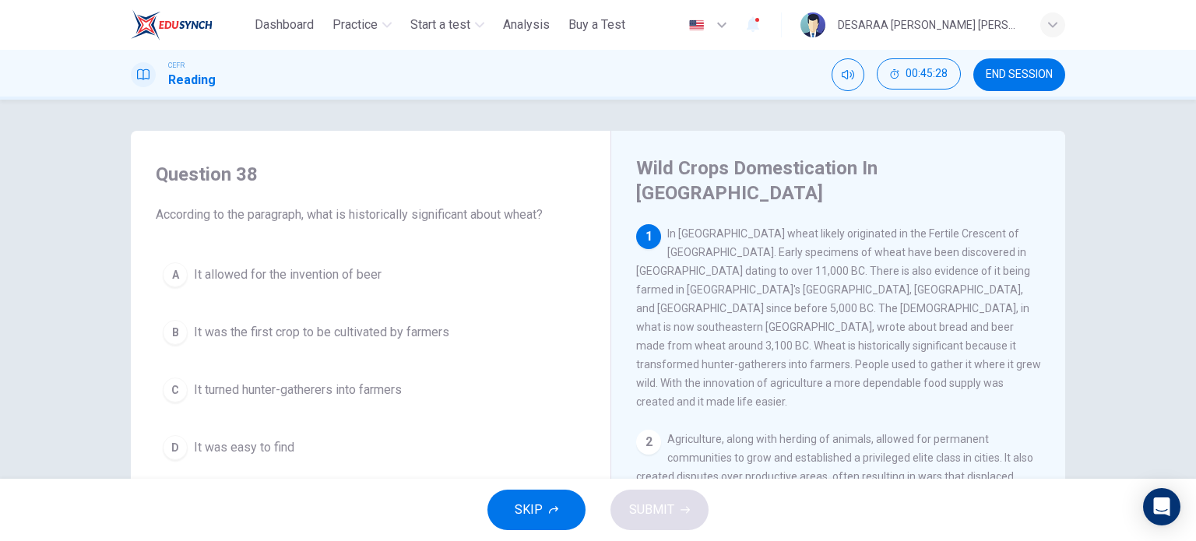
click at [175, 388] on div "C" at bounding box center [175, 390] width 25 height 25
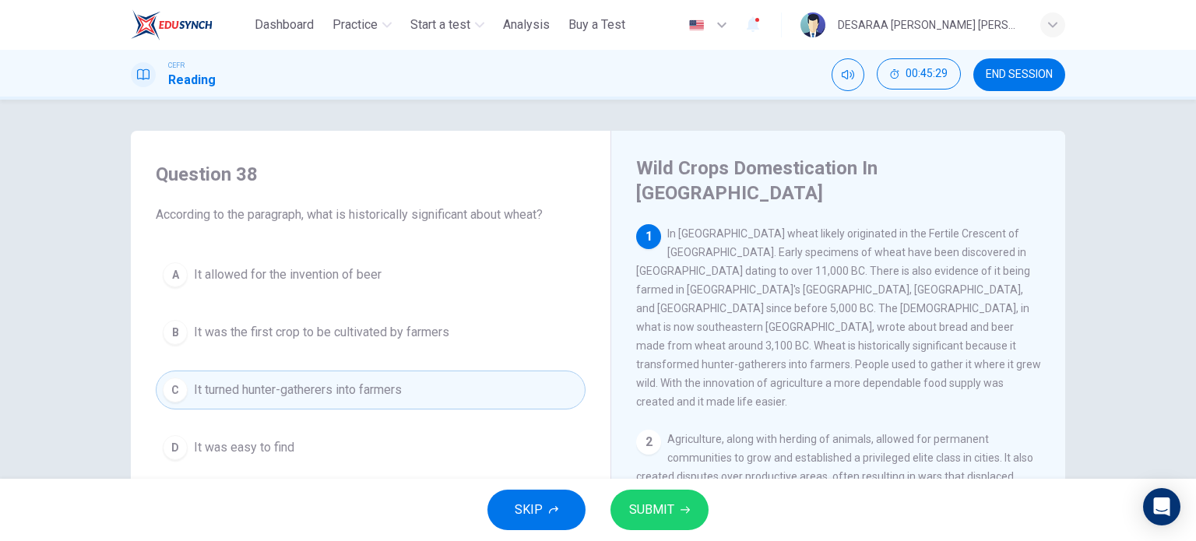
click at [687, 511] on icon "button" at bounding box center [684, 510] width 9 height 7
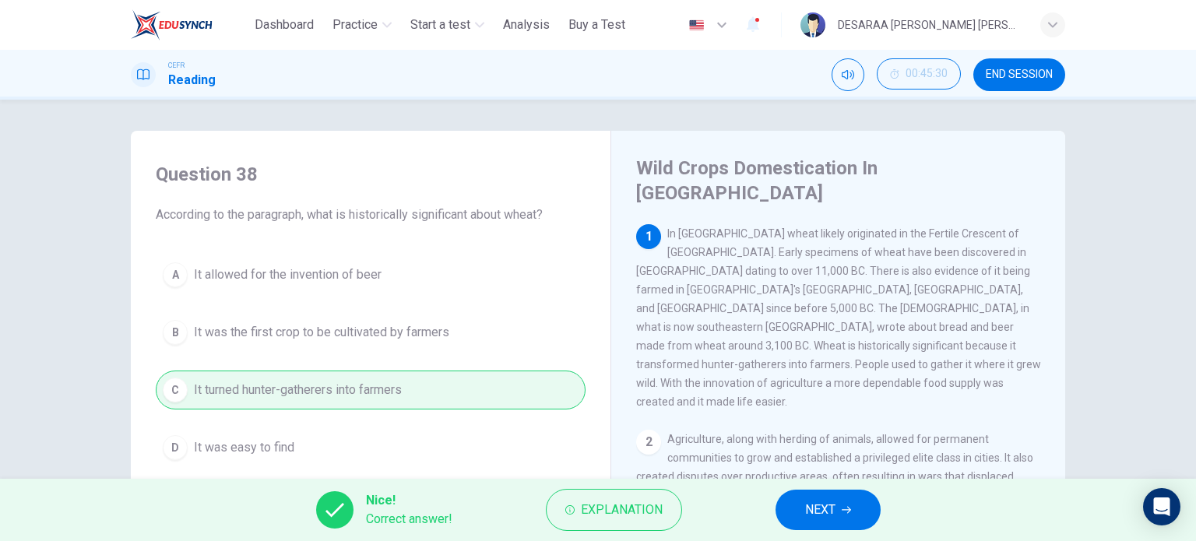
click at [842, 501] on button "NEXT" at bounding box center [827, 510] width 105 height 40
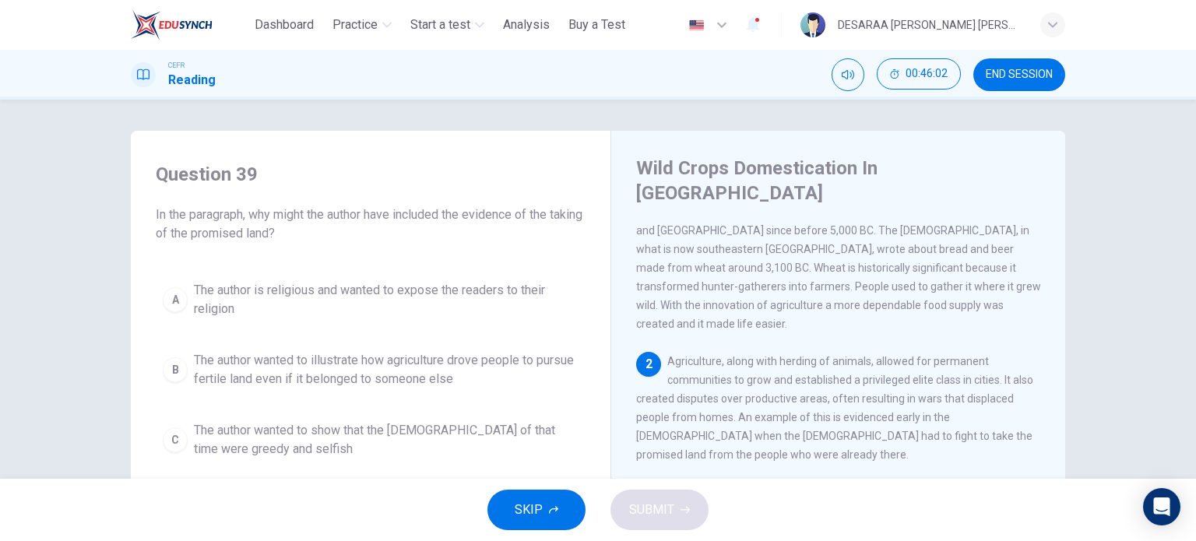
scroll to position [78, 0]
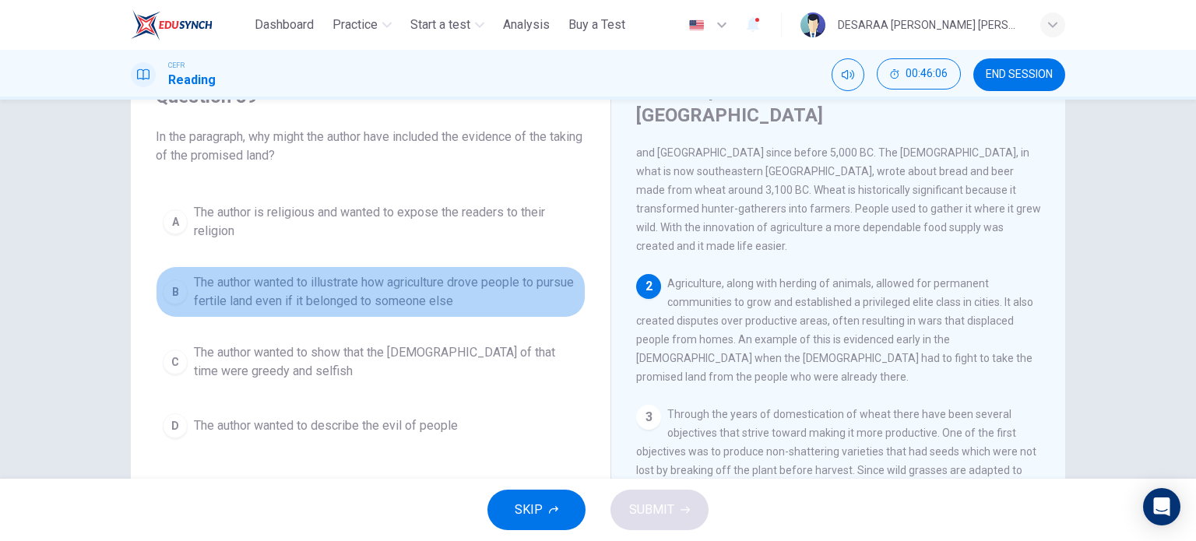
drag, startPoint x: 181, startPoint y: 288, endPoint x: 575, endPoint y: 410, distance: 411.7
click at [181, 286] on div "B" at bounding box center [175, 291] width 25 height 25
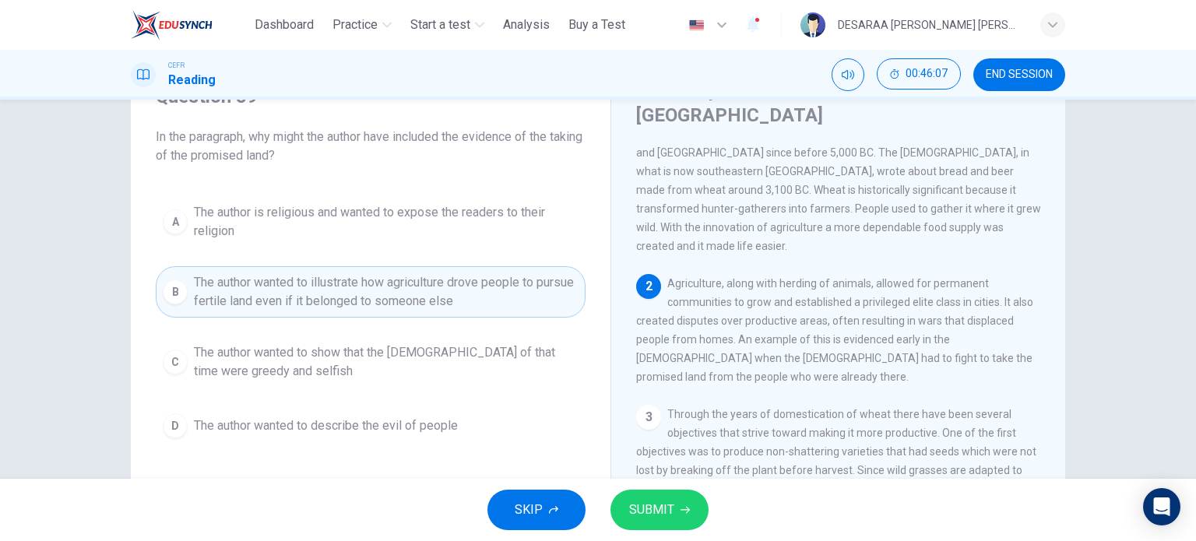
click at [659, 496] on button "SUBMIT" at bounding box center [659, 510] width 98 height 40
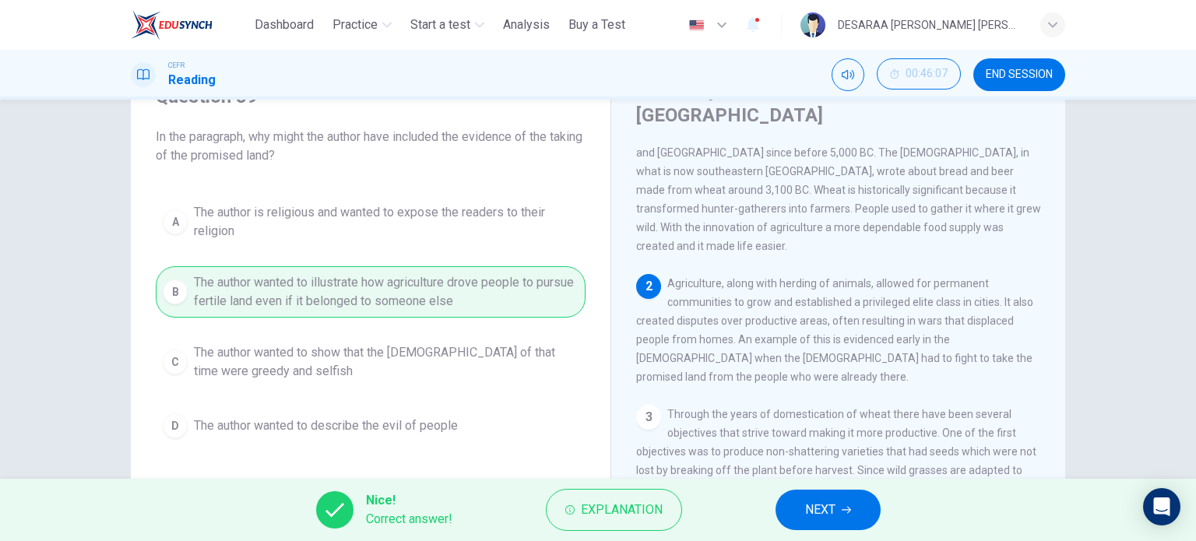
click at [862, 507] on button "NEXT" at bounding box center [827, 510] width 105 height 40
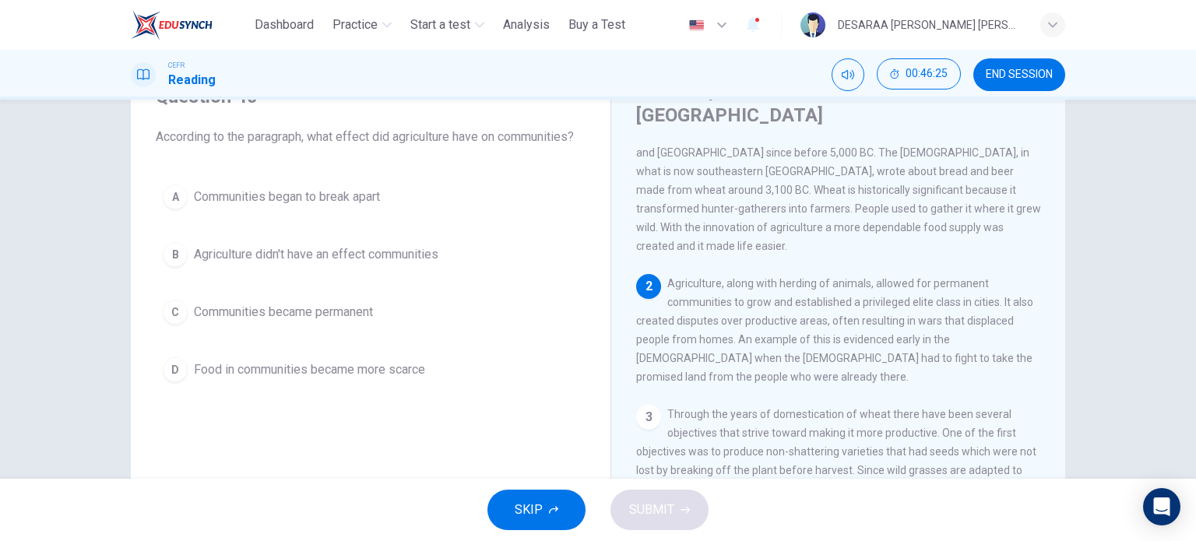
click at [167, 315] on div "C" at bounding box center [175, 312] width 25 height 25
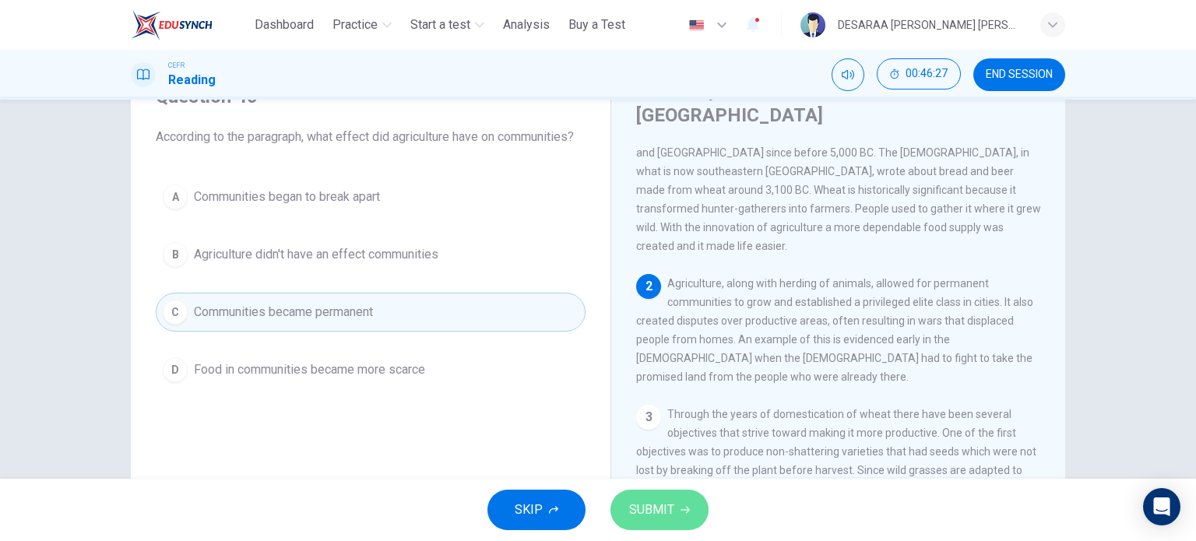
click at [673, 494] on button "SUBMIT" at bounding box center [659, 510] width 98 height 40
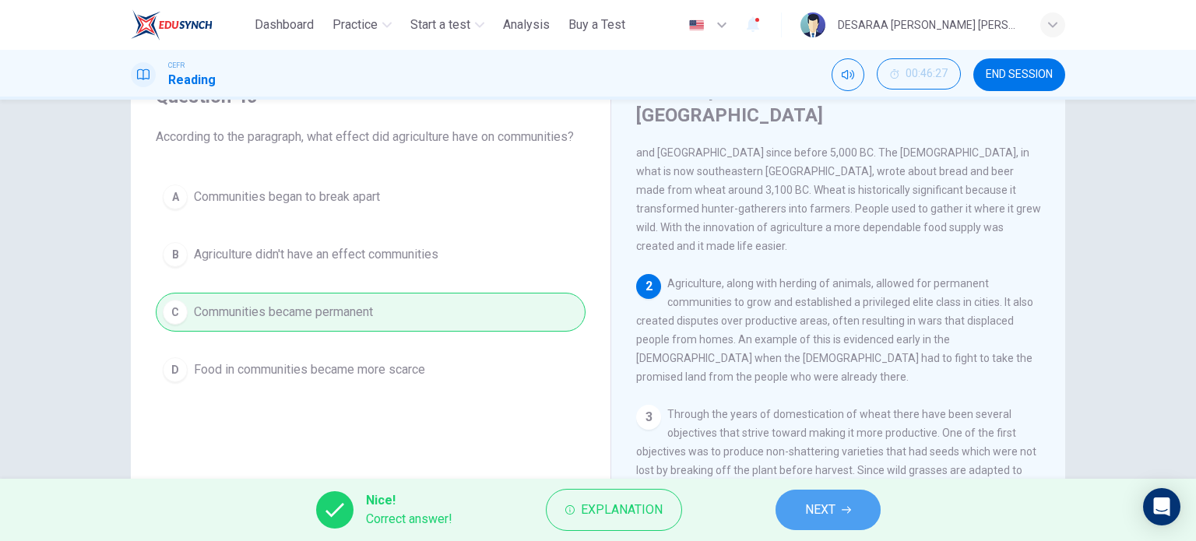
click at [841, 505] on button "NEXT" at bounding box center [827, 510] width 105 height 40
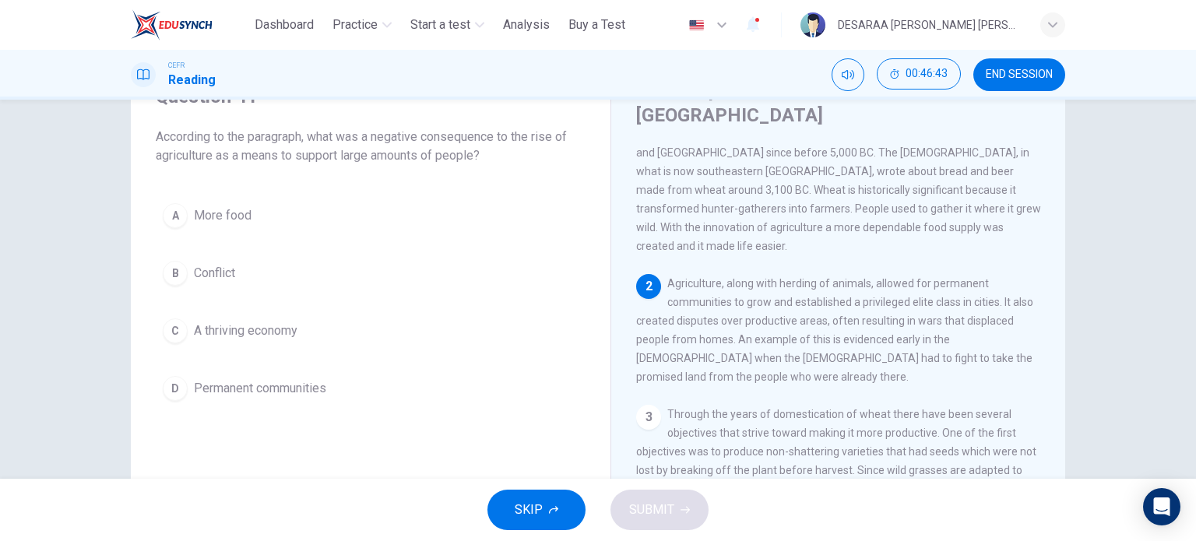
click at [165, 269] on div "B" at bounding box center [175, 273] width 25 height 25
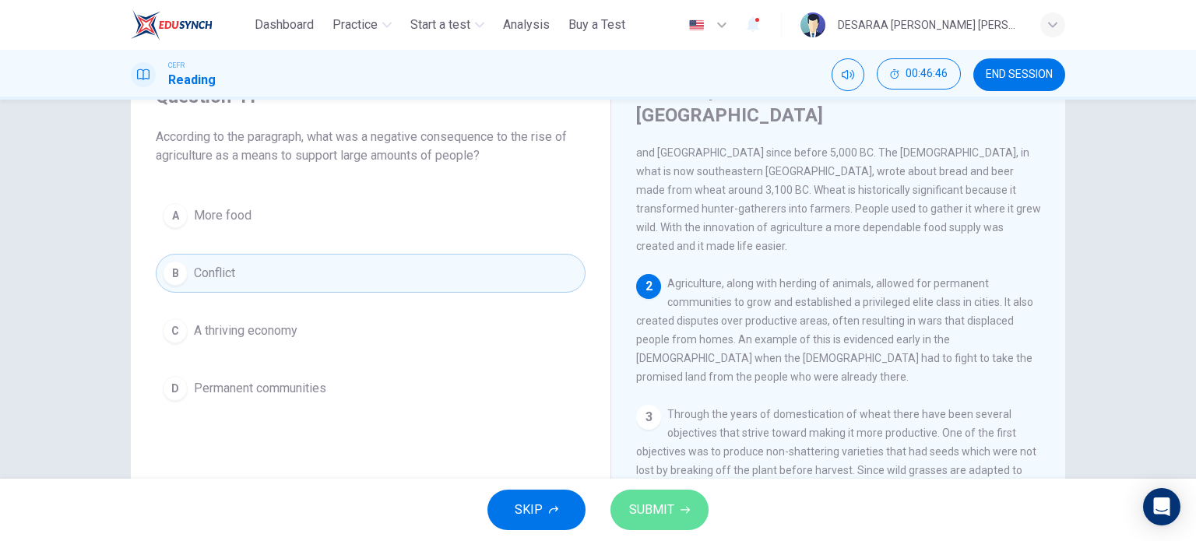
click at [660, 522] on button "SUBMIT" at bounding box center [659, 510] width 98 height 40
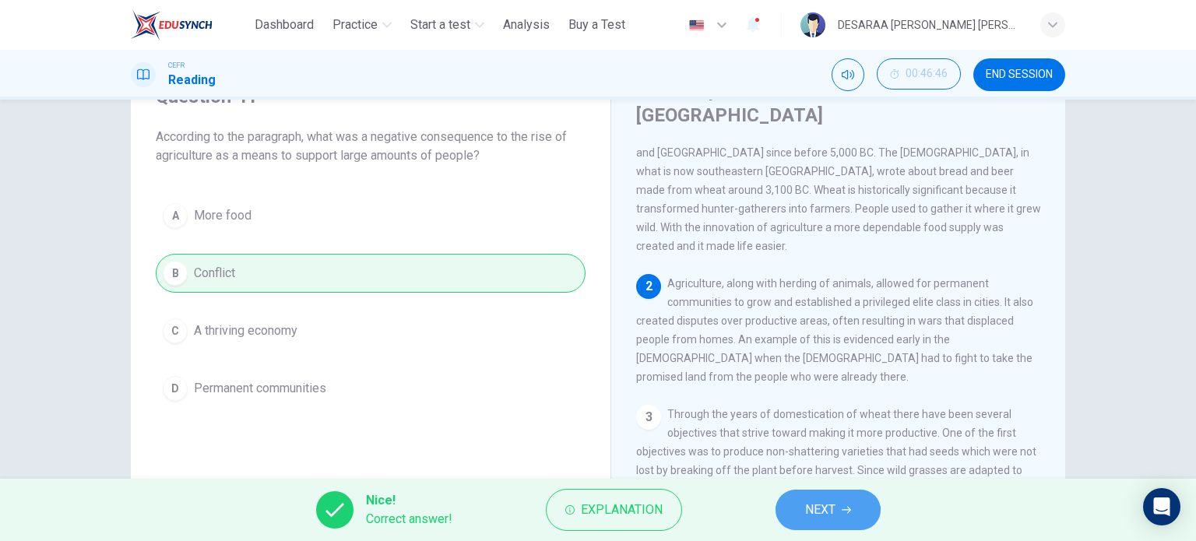
click at [813, 501] on span "NEXT" at bounding box center [820, 510] width 30 height 22
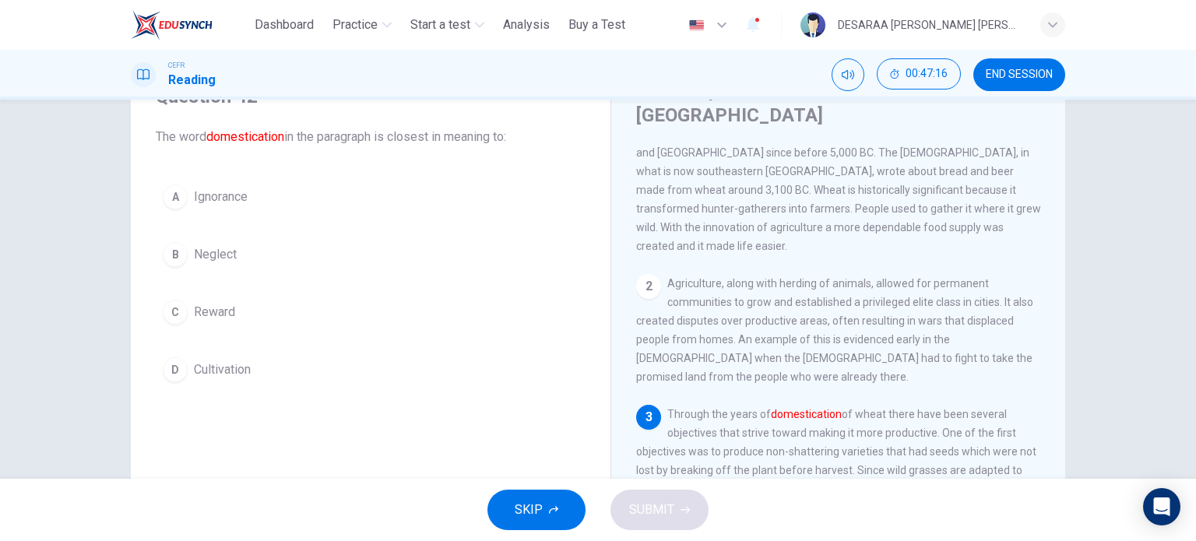
click at [177, 356] on button "D Cultivation" at bounding box center [371, 369] width 430 height 39
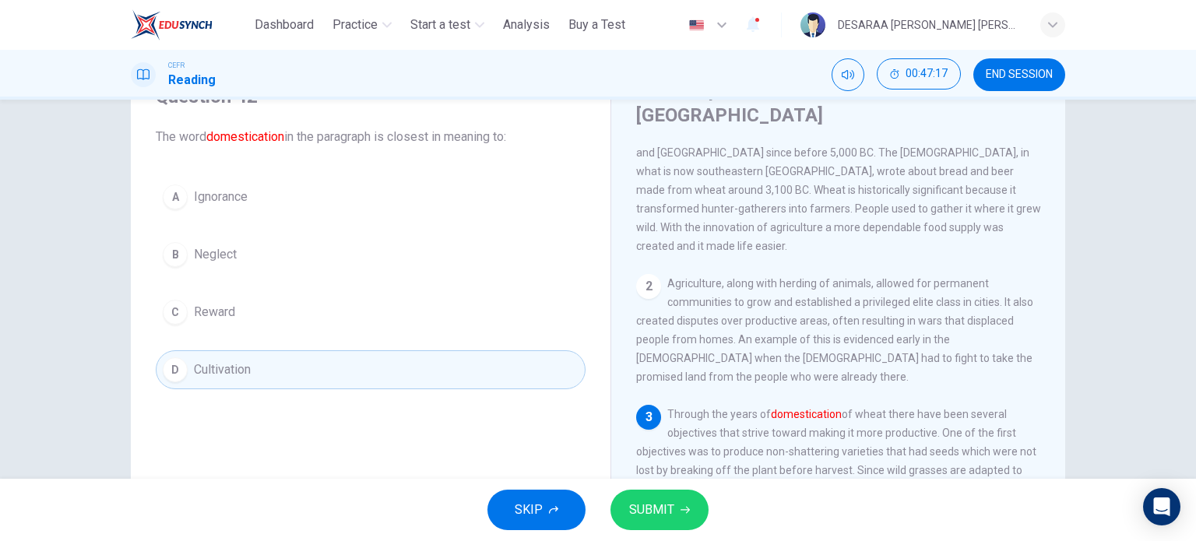
click at [655, 519] on span "SUBMIT" at bounding box center [651, 510] width 45 height 22
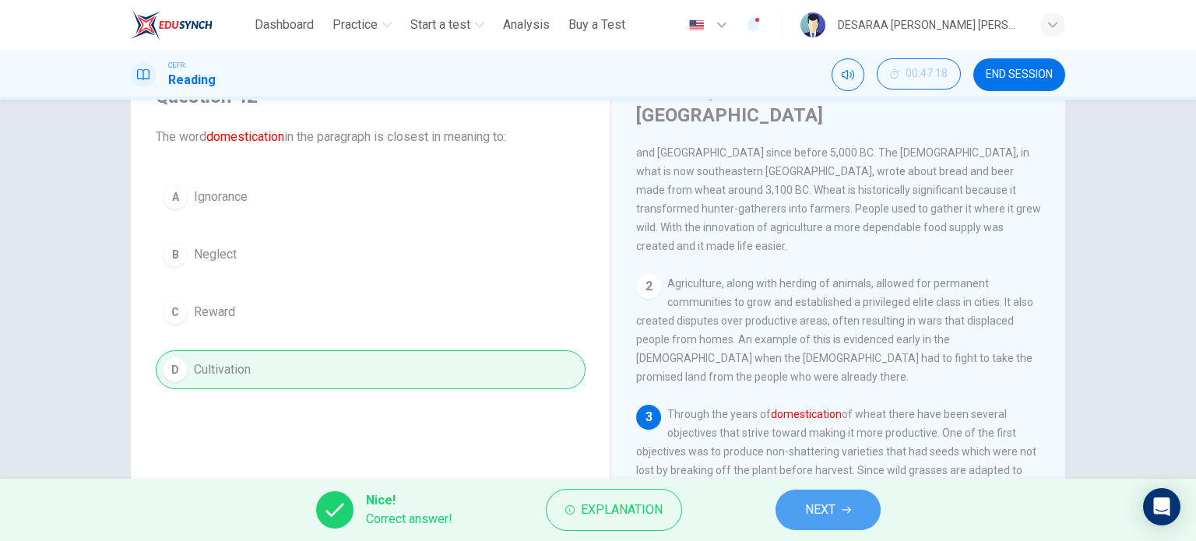
click at [851, 502] on button "NEXT" at bounding box center [827, 510] width 105 height 40
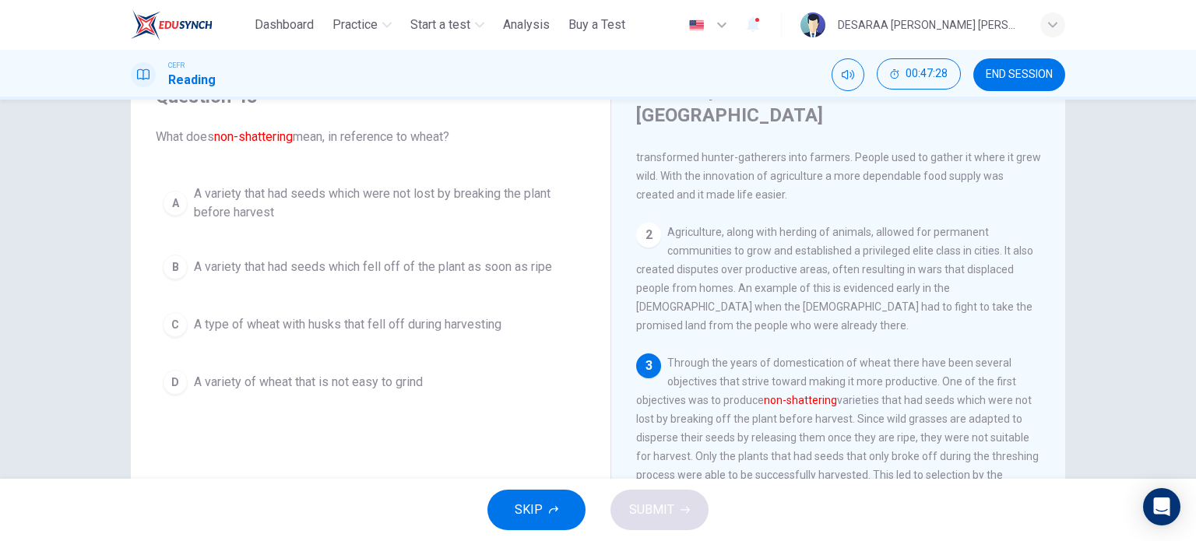
scroll to position [156, 0]
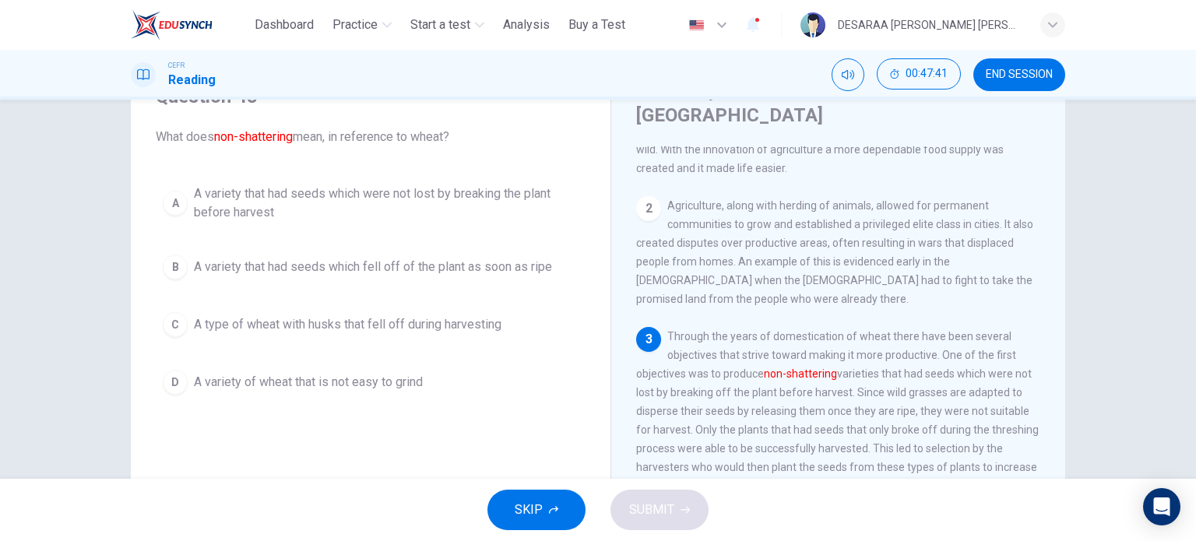
click at [168, 186] on button "A A variety that had seeds which were not lost by breaking the plant before har…" at bounding box center [371, 202] width 430 height 51
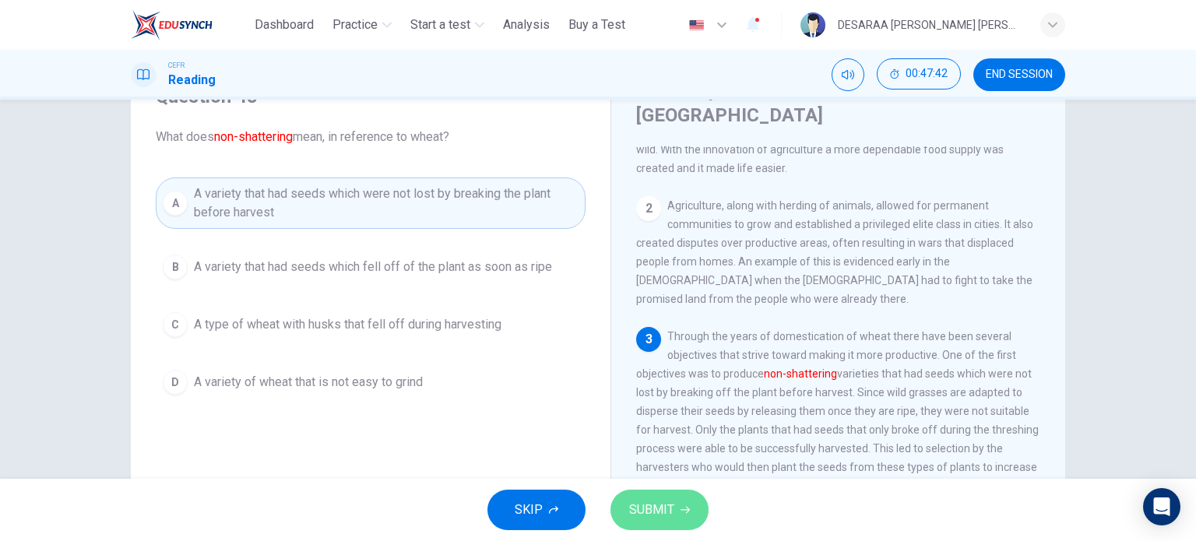
click at [656, 529] on button "SUBMIT" at bounding box center [659, 510] width 98 height 40
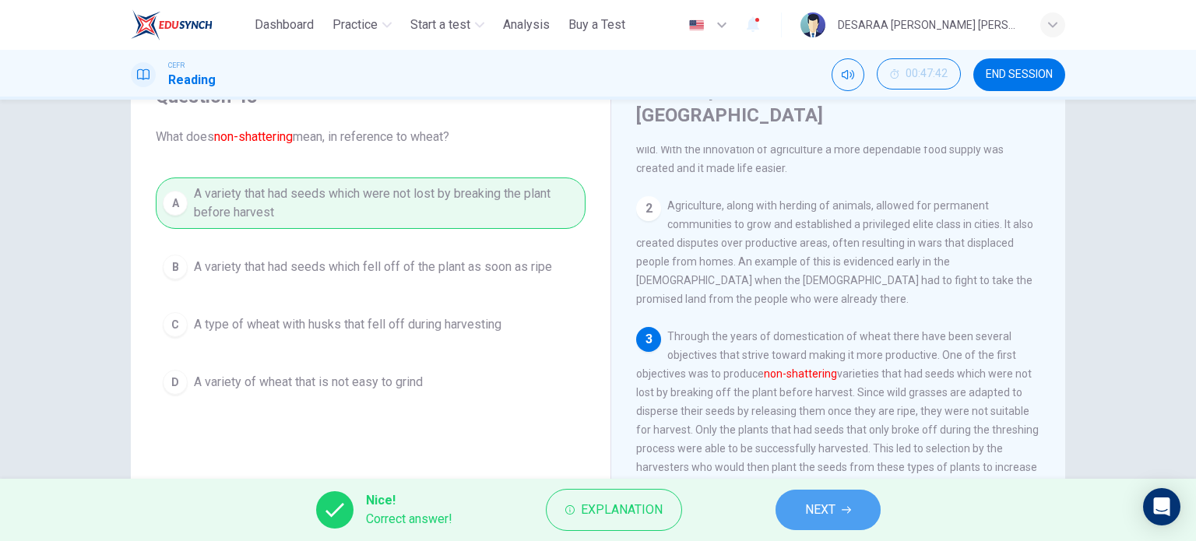
click at [781, 506] on button "NEXT" at bounding box center [827, 510] width 105 height 40
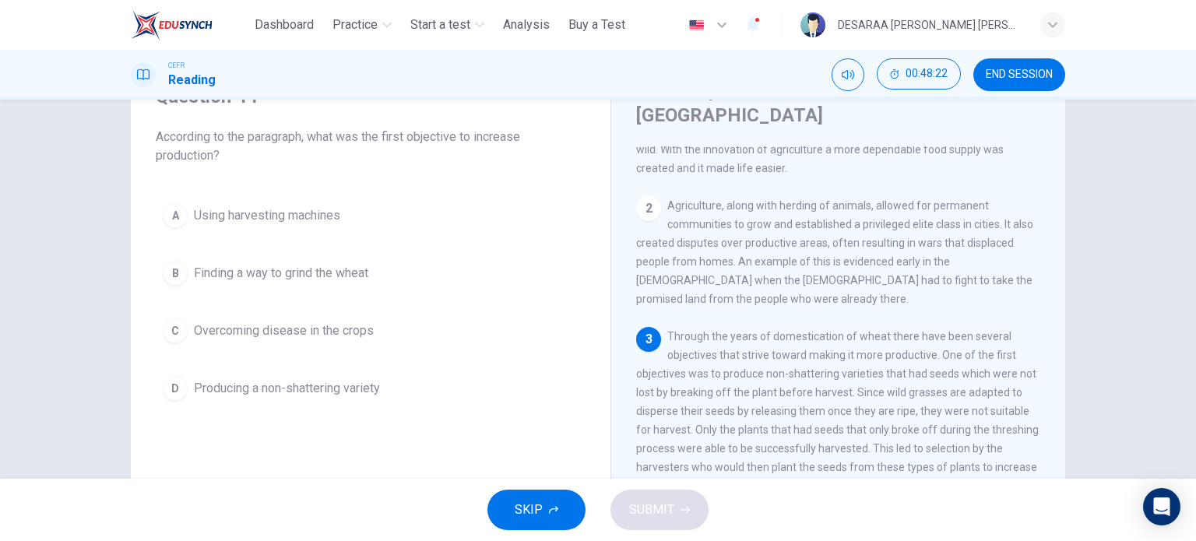
click at [202, 222] on span "Using harvesting machines" at bounding box center [267, 215] width 146 height 19
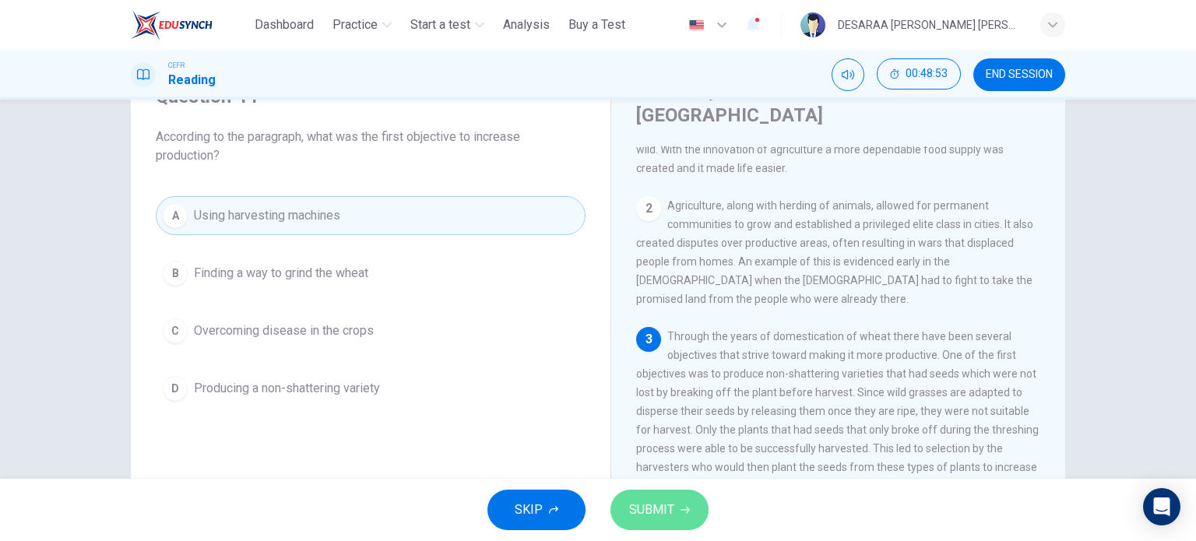
click at [658, 518] on span "SUBMIT" at bounding box center [651, 510] width 45 height 22
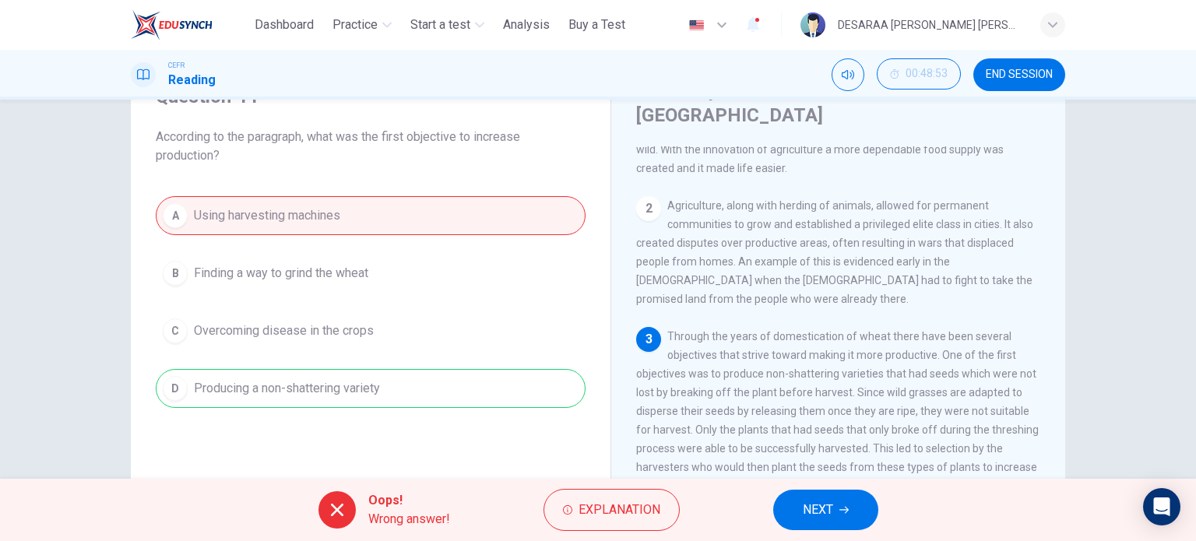
click at [828, 507] on span "NEXT" at bounding box center [818, 510] width 30 height 22
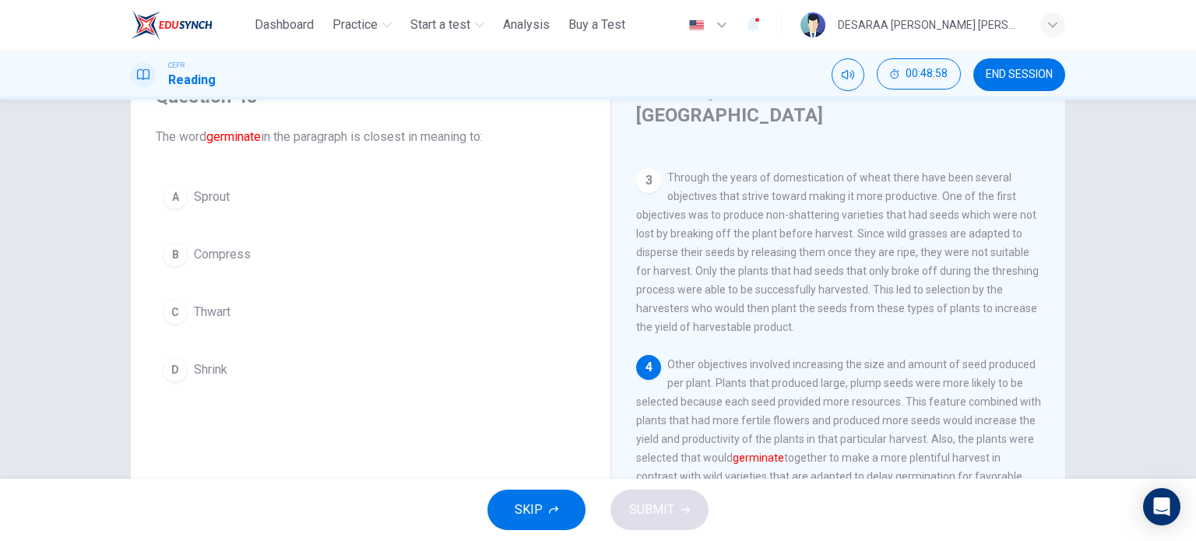
scroll to position [315, 0]
click at [184, 193] on button "A Sprout" at bounding box center [371, 196] width 430 height 39
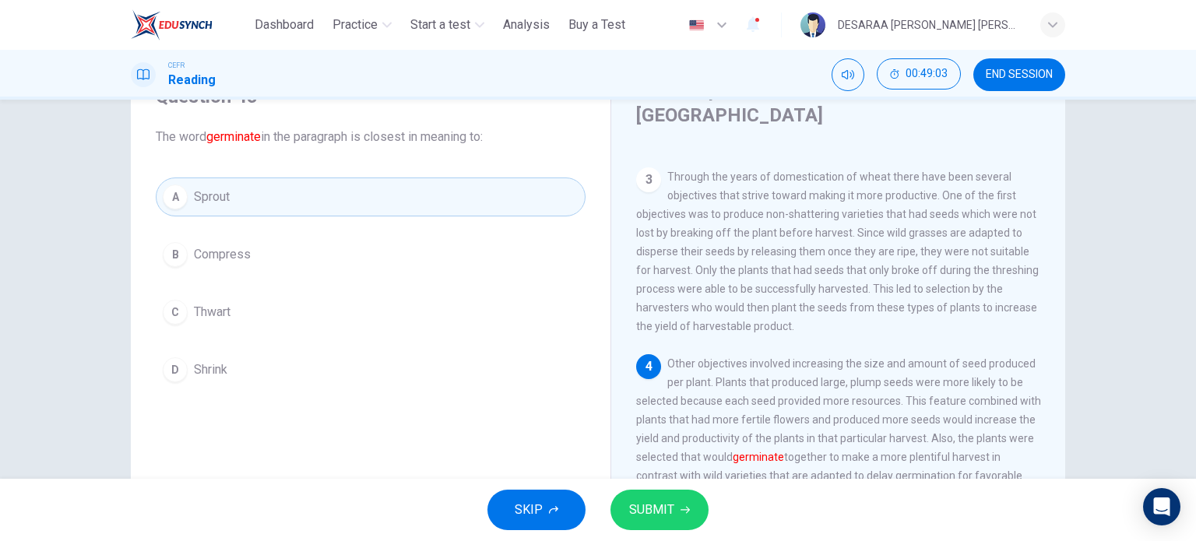
click at [698, 518] on button "SUBMIT" at bounding box center [659, 510] width 98 height 40
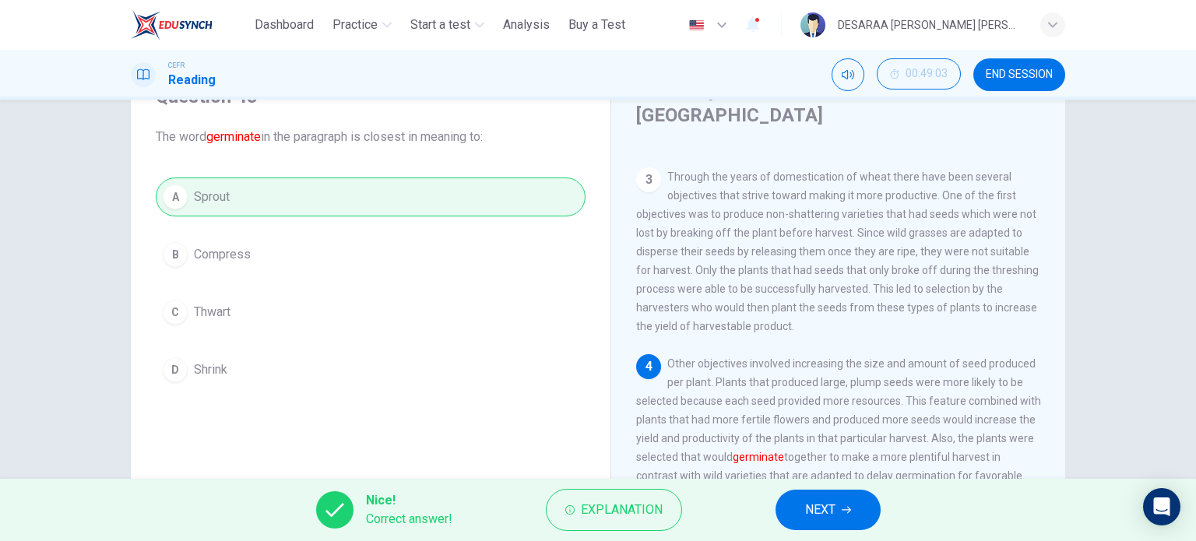
click at [839, 504] on button "NEXT" at bounding box center [827, 510] width 105 height 40
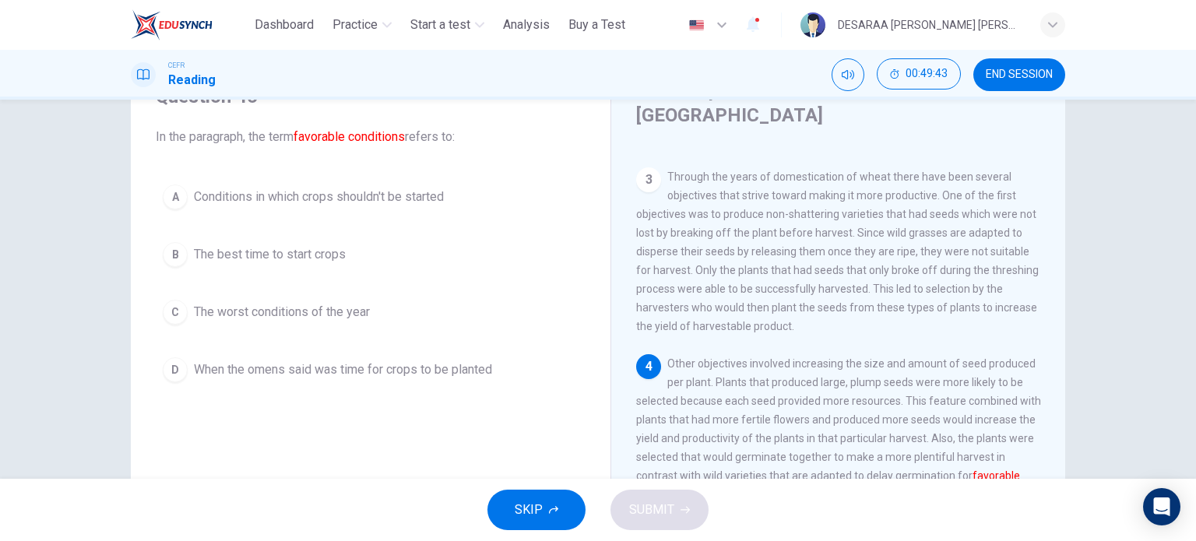
click at [185, 361] on button "D When the omens said was time for crops to be planted" at bounding box center [371, 369] width 430 height 39
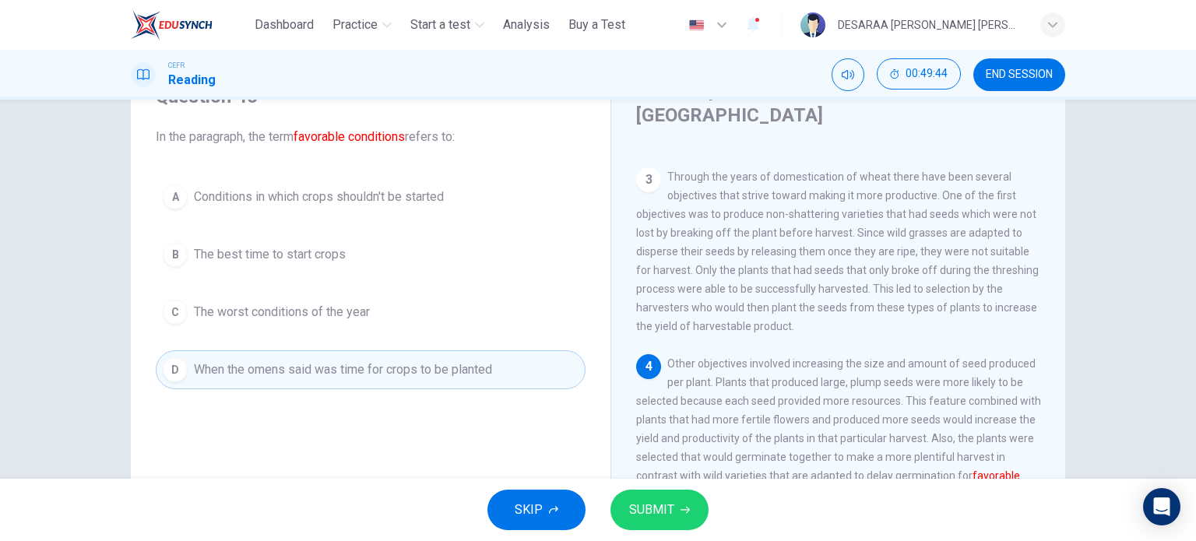
click at [674, 508] on button "SUBMIT" at bounding box center [659, 510] width 98 height 40
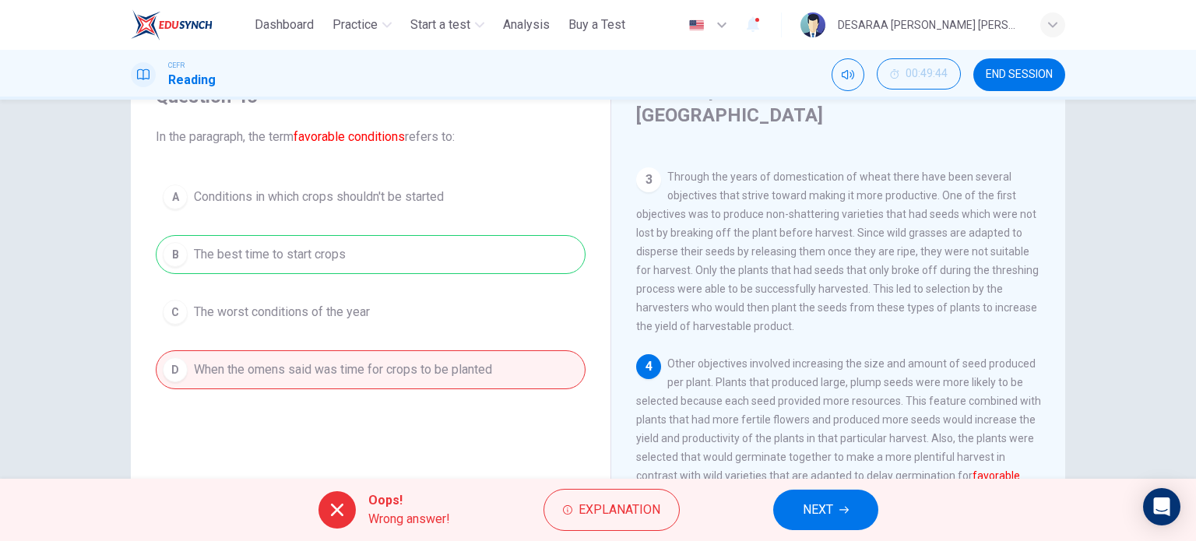
click at [799, 511] on button "NEXT" at bounding box center [825, 510] width 105 height 40
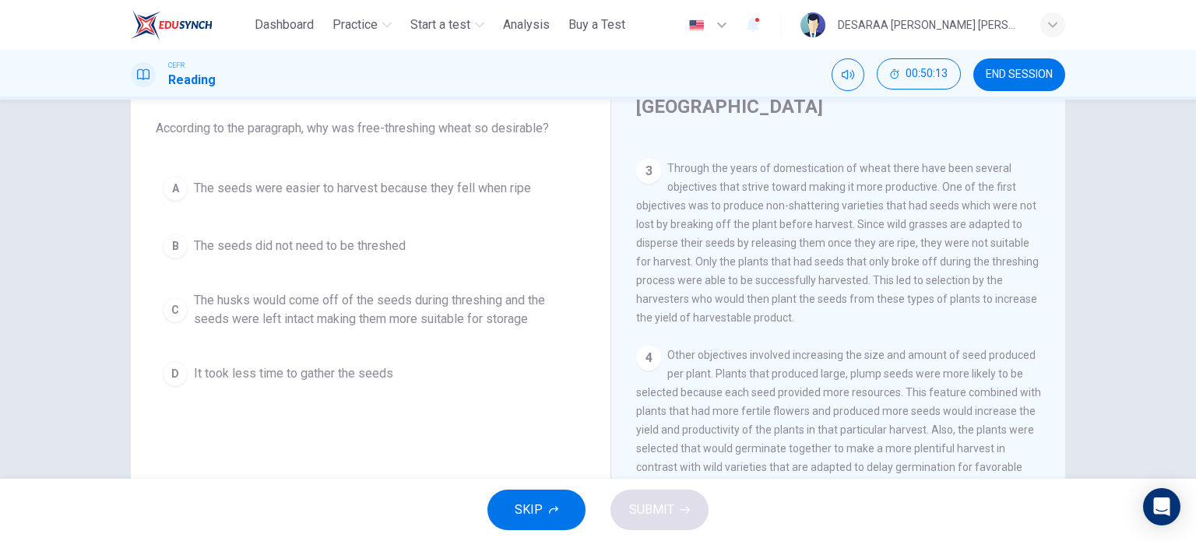
scroll to position [69, 0]
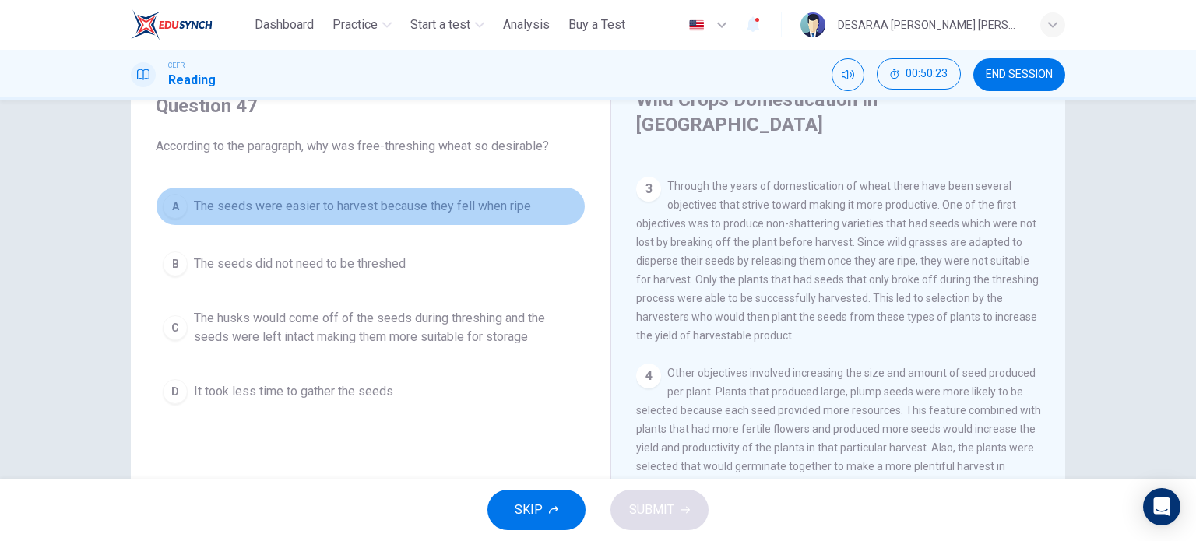
click at [399, 206] on span "The seeds were easier to harvest because they fell when ripe" at bounding box center [362, 206] width 337 height 19
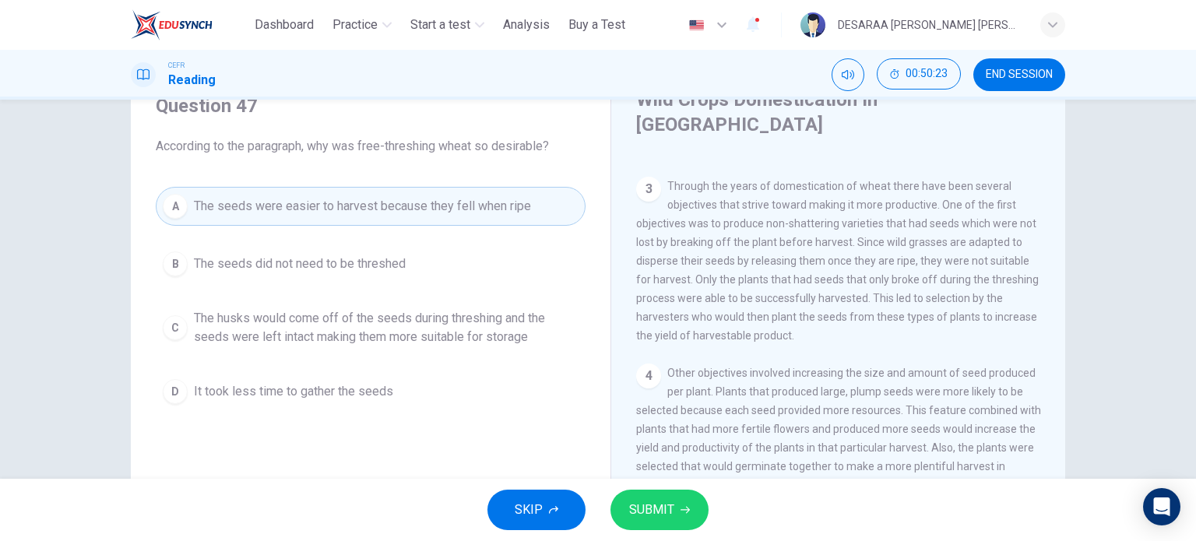
click at [660, 517] on span "SUBMIT" at bounding box center [651, 510] width 45 height 22
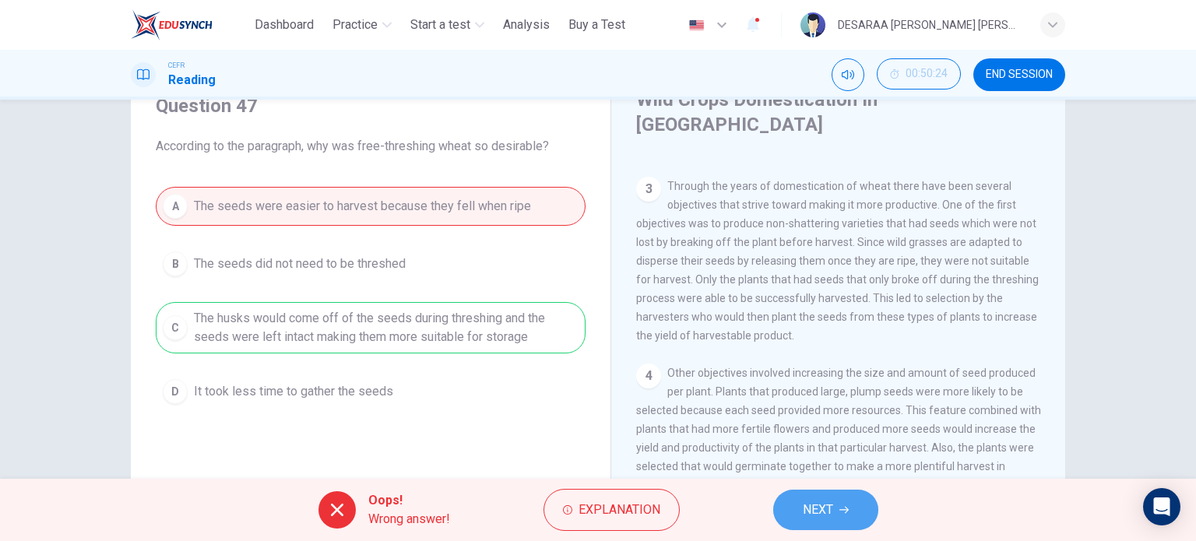
click at [836, 510] on button "NEXT" at bounding box center [825, 510] width 105 height 40
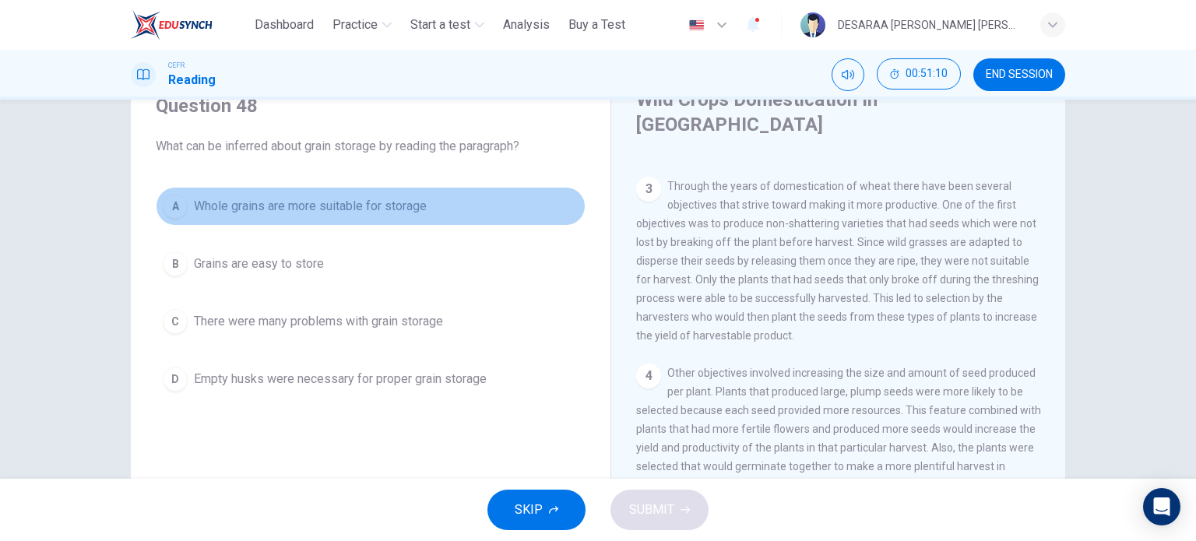
click at [167, 202] on div "A" at bounding box center [175, 206] width 25 height 25
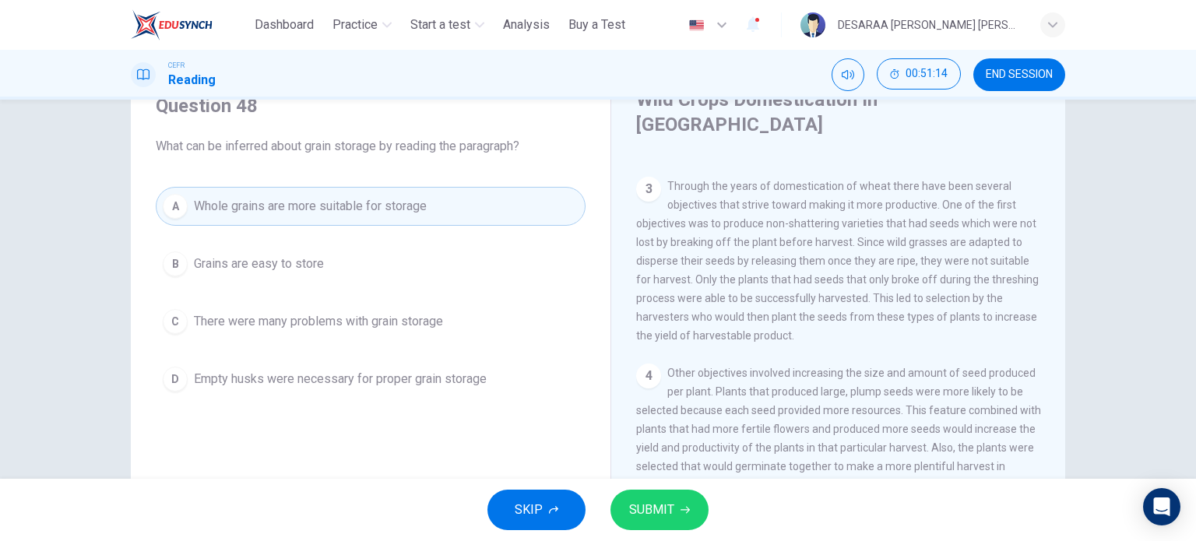
click at [651, 501] on span "SUBMIT" at bounding box center [651, 510] width 45 height 22
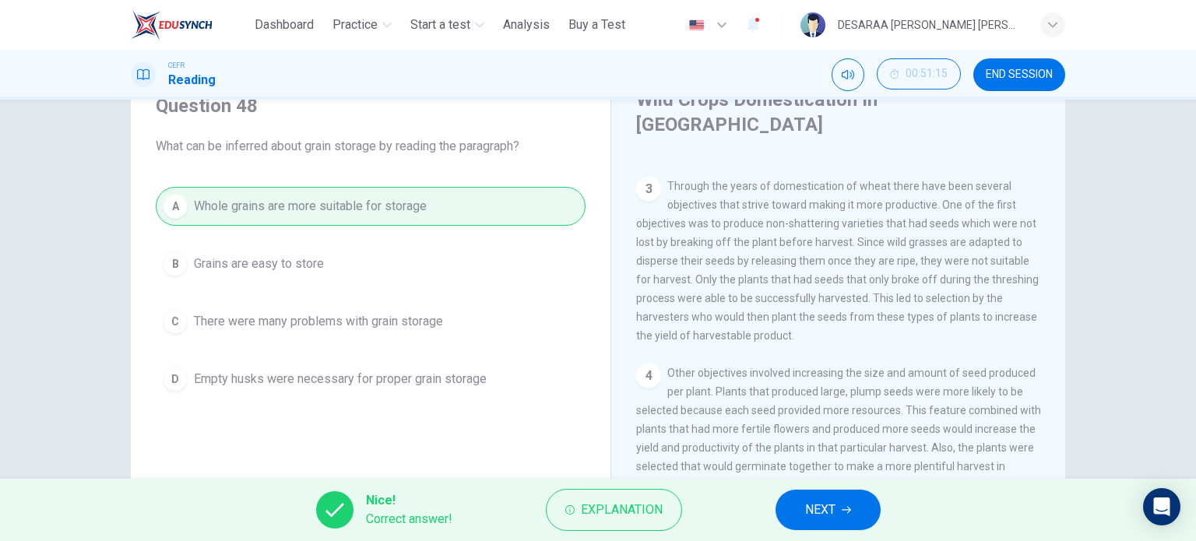
click at [826, 494] on button "NEXT" at bounding box center [827, 510] width 105 height 40
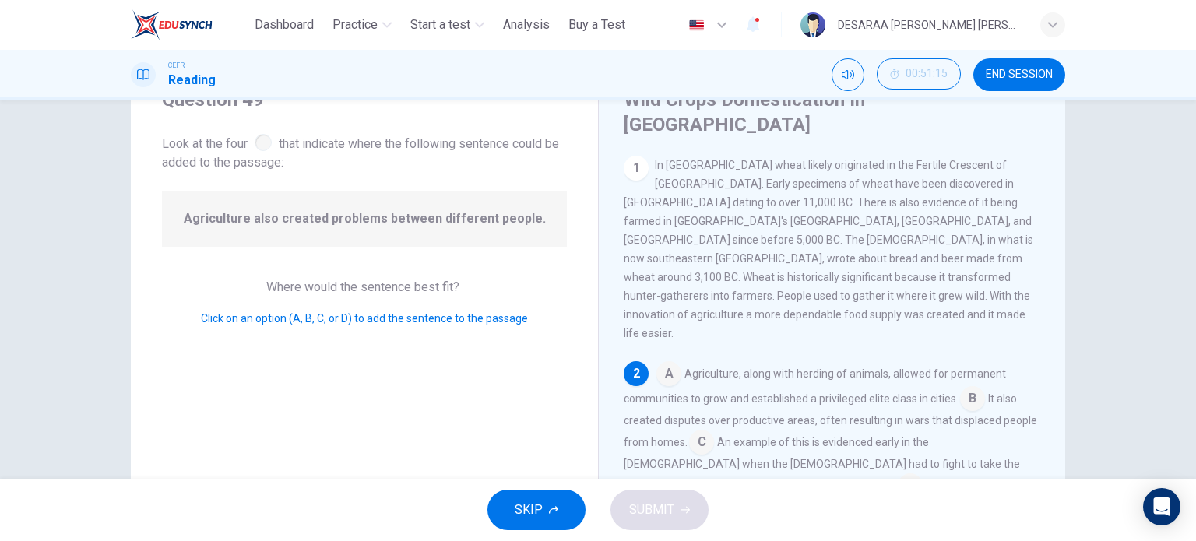
scroll to position [18, 0]
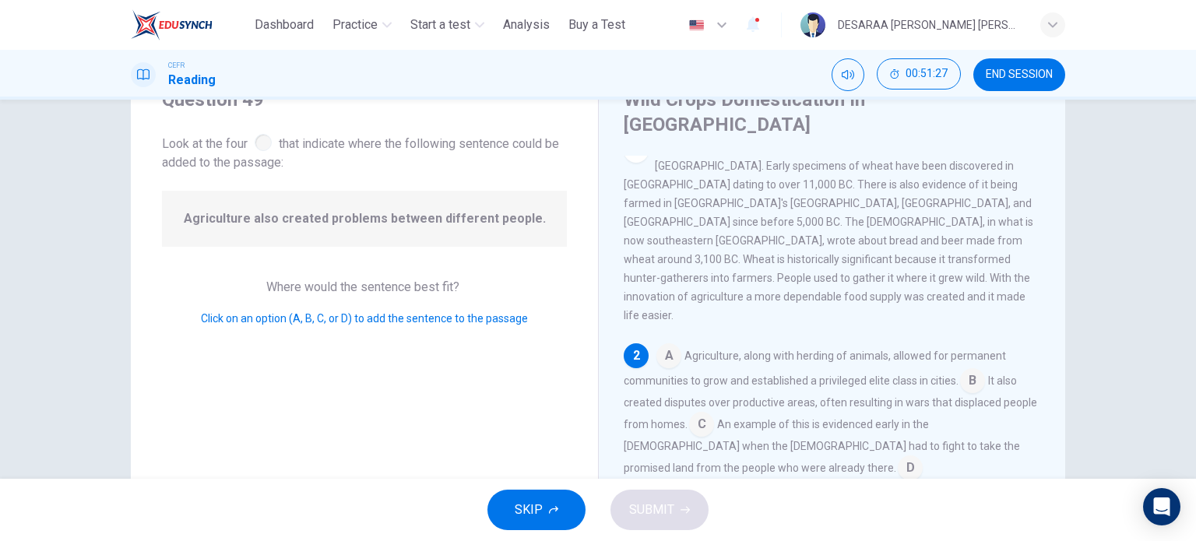
click at [970, 370] on input at bounding box center [972, 382] width 25 height 25
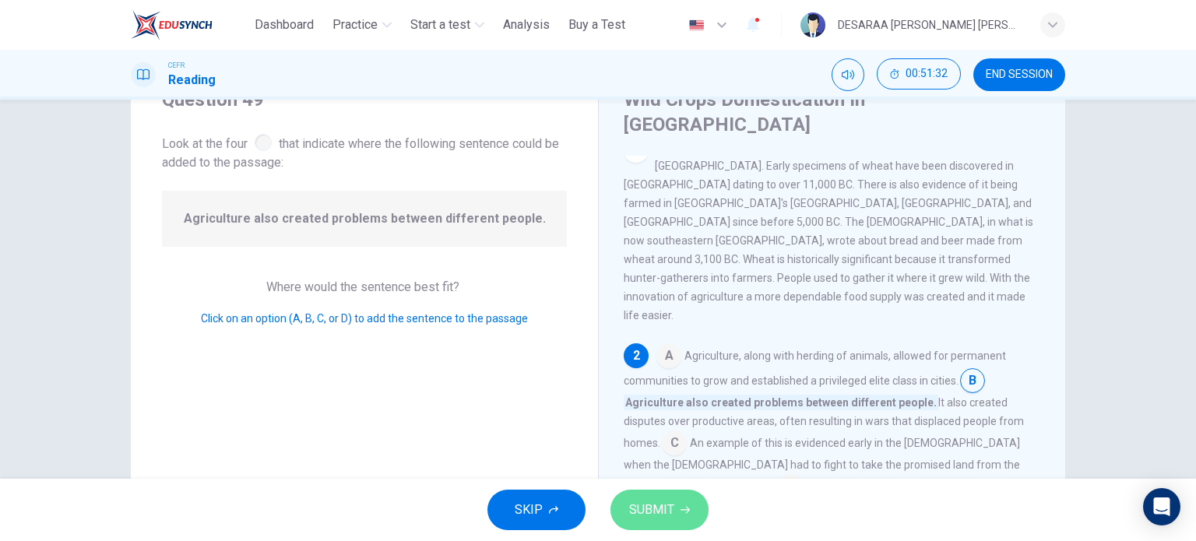
click at [655, 506] on span "SUBMIT" at bounding box center [651, 510] width 45 height 22
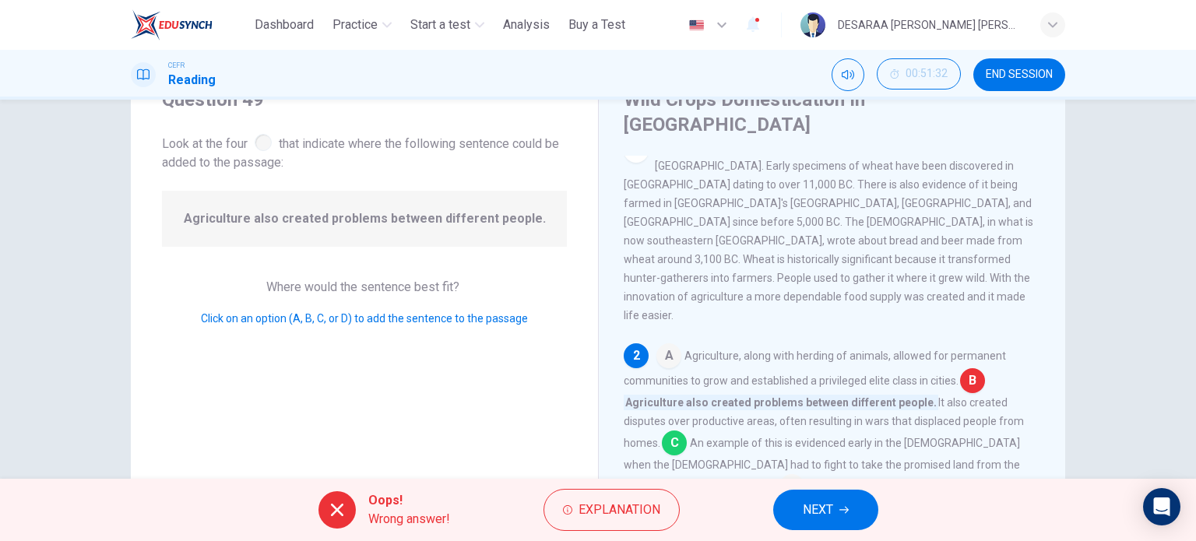
click at [837, 494] on button "NEXT" at bounding box center [825, 510] width 105 height 40
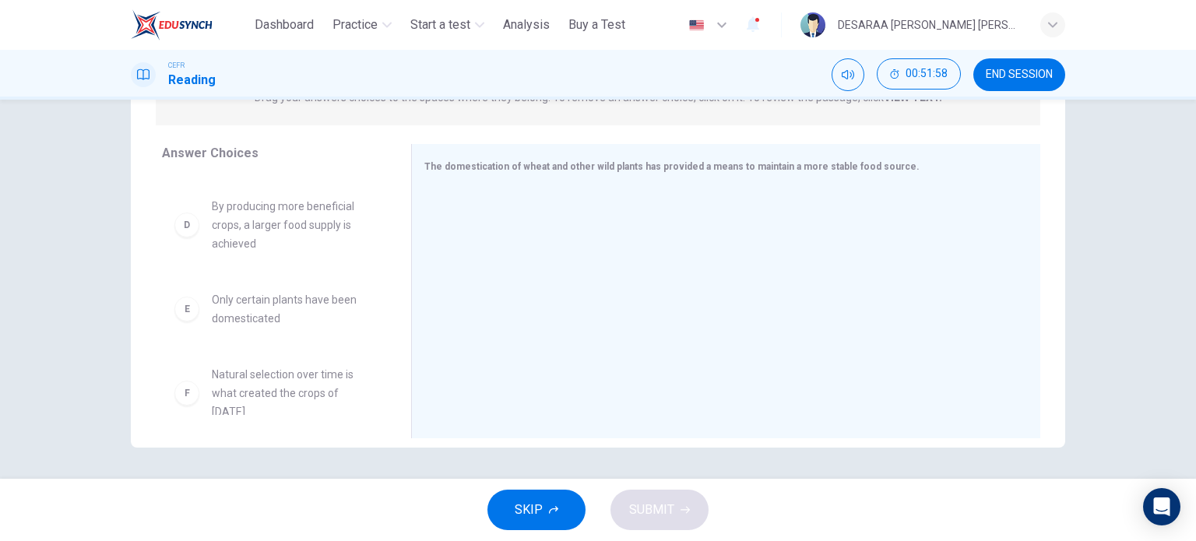
scroll to position [0, 0]
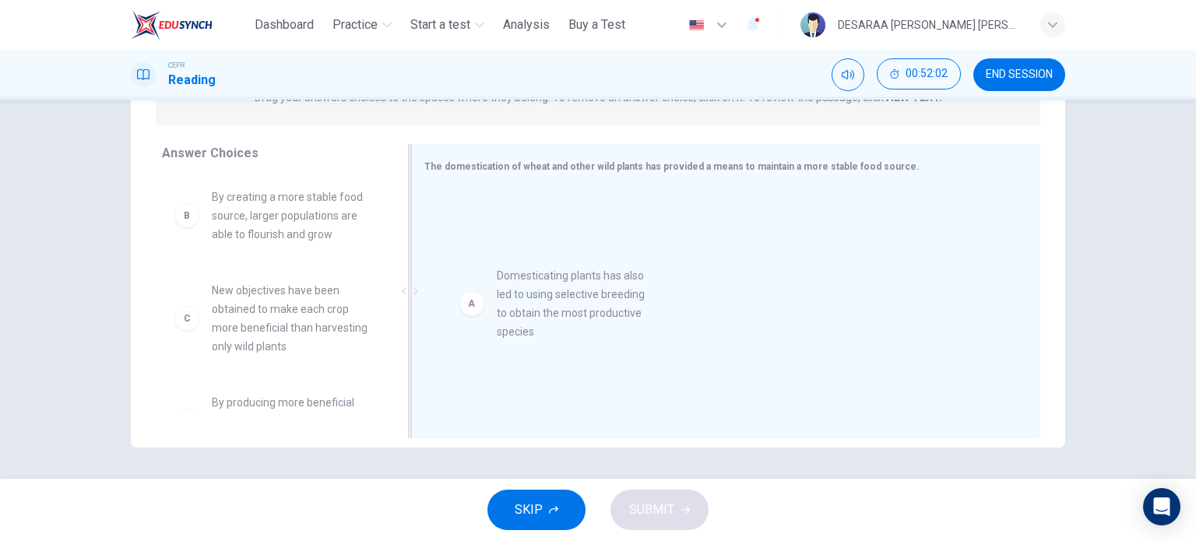
drag, startPoint x: 305, startPoint y: 217, endPoint x: 610, endPoint y: 291, distance: 314.0
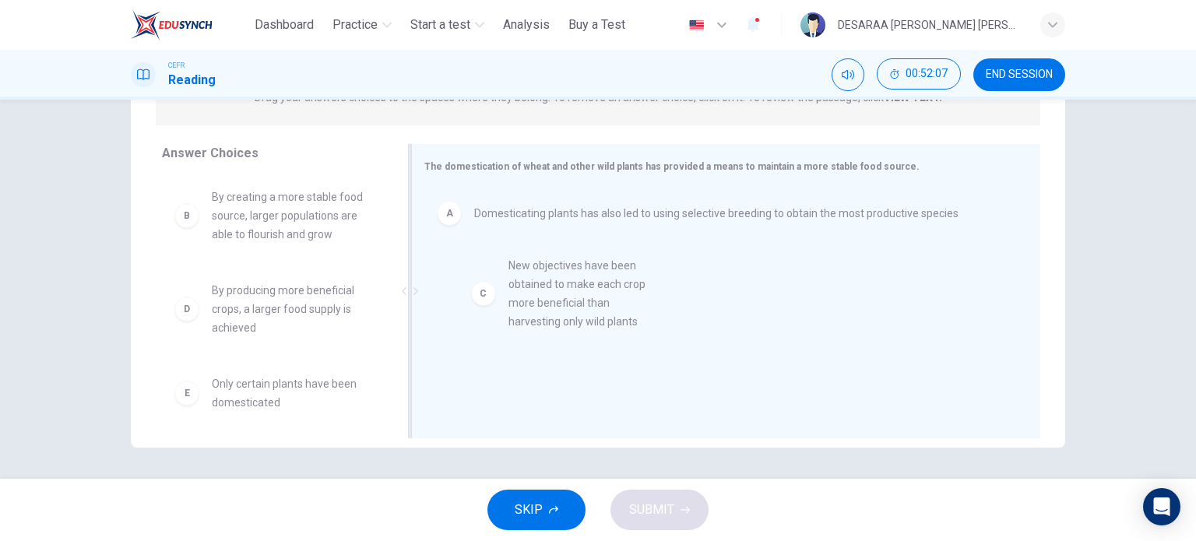
drag, startPoint x: 290, startPoint y: 306, endPoint x: 595, endPoint y: 281, distance: 305.4
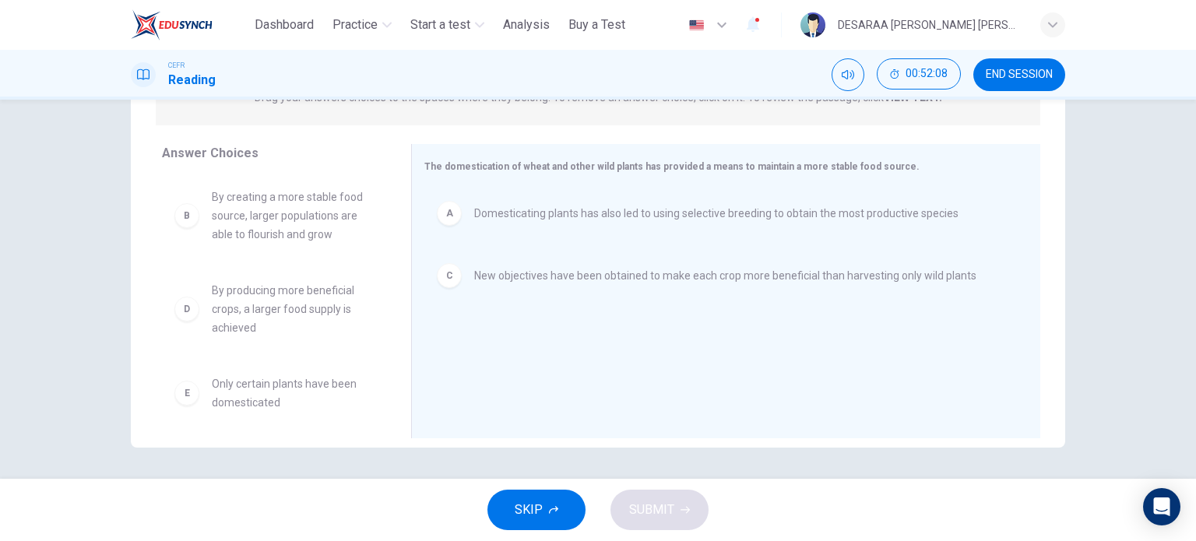
scroll to position [84, 0]
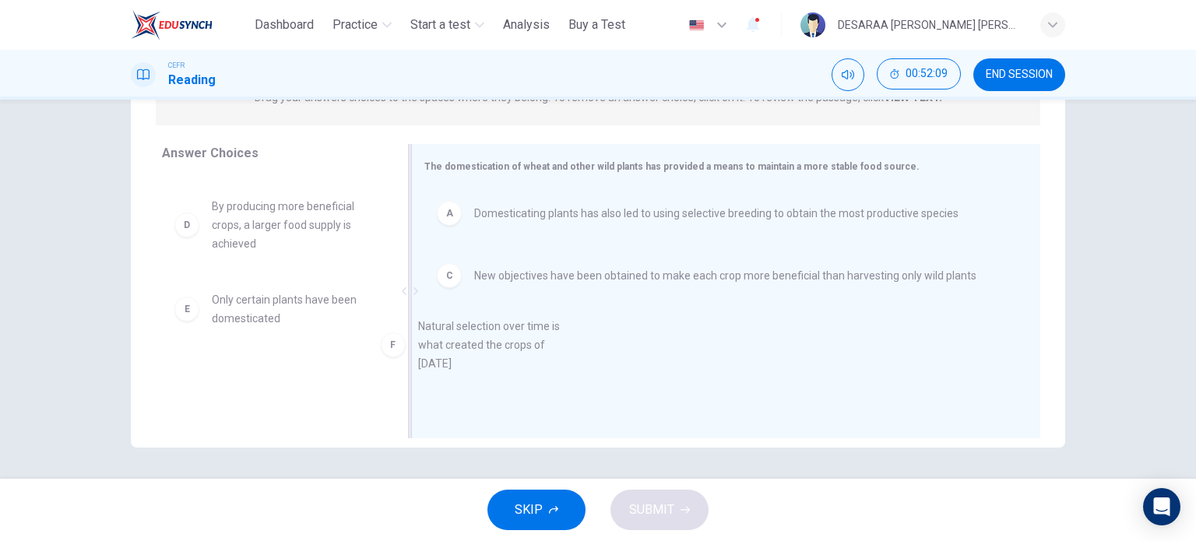
drag, startPoint x: 296, startPoint y: 377, endPoint x: 510, endPoint y: 329, distance: 219.3
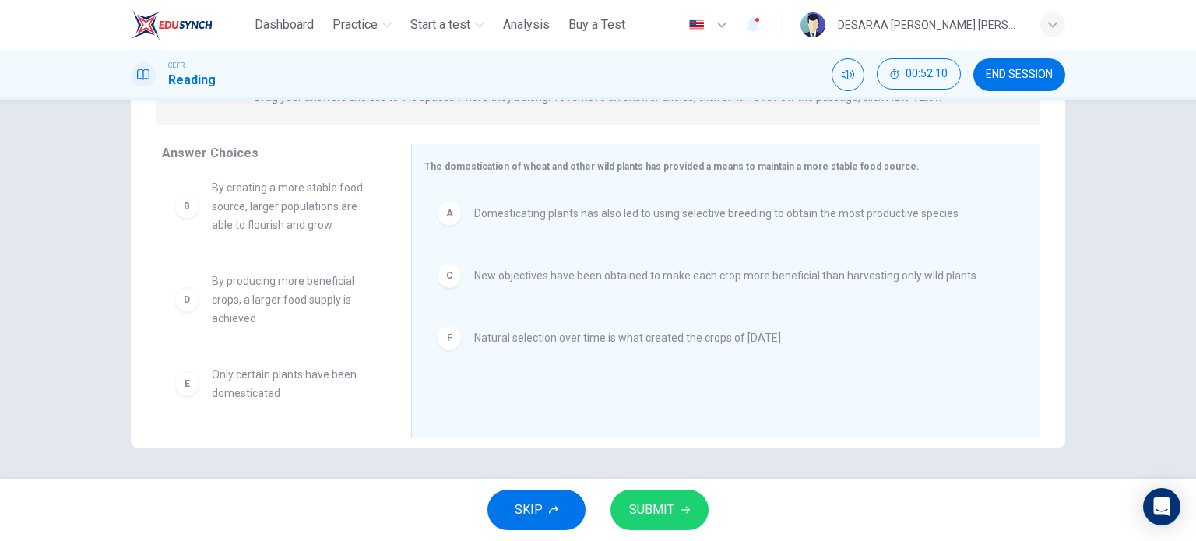
scroll to position [9, 0]
click at [680, 510] on icon "button" at bounding box center [684, 509] width 9 height 9
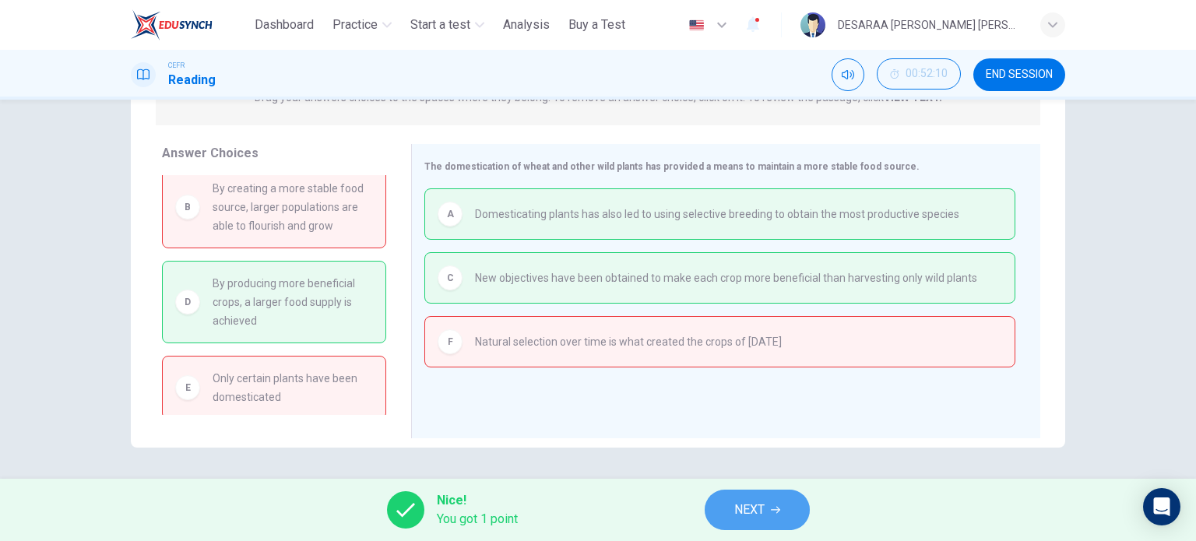
click at [750, 508] on span "NEXT" at bounding box center [749, 510] width 30 height 22
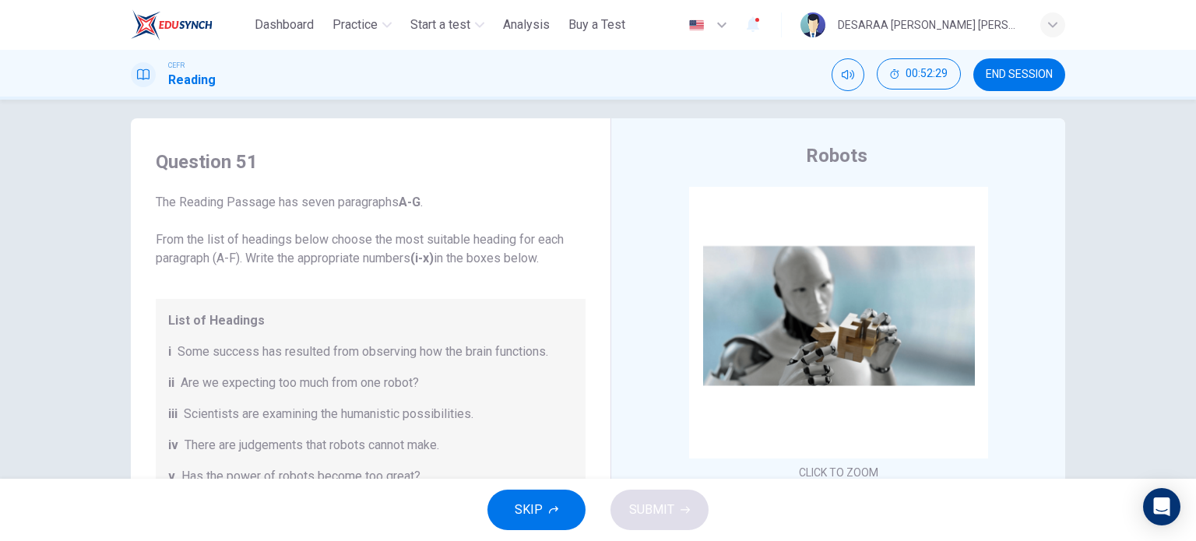
scroll to position [0, 0]
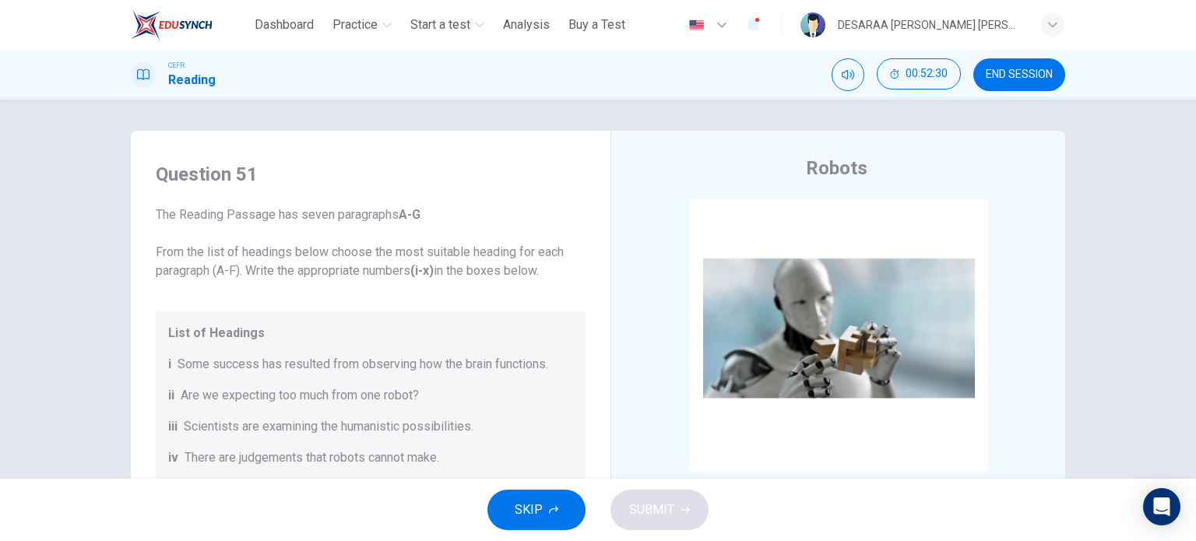
click at [1029, 74] on span "END SESSION" at bounding box center [1019, 75] width 67 height 12
